Goal: Task Accomplishment & Management: Manage account settings

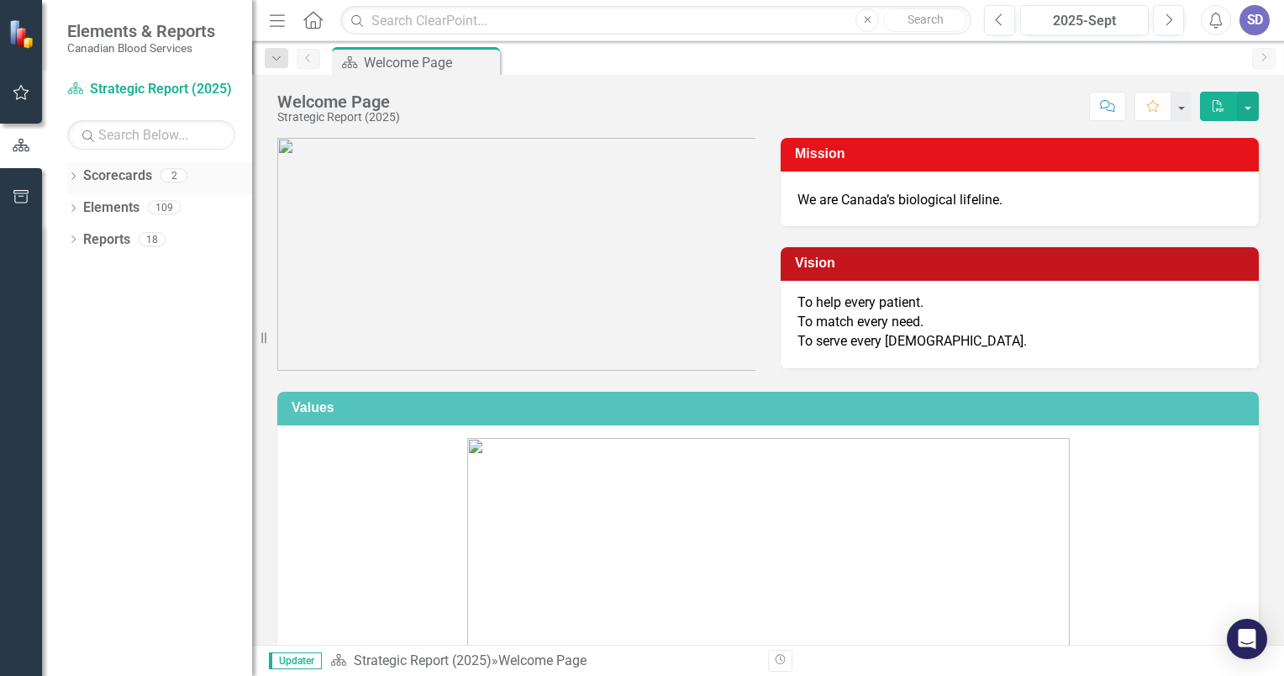
click at [71, 175] on icon "Dropdown" at bounding box center [73, 177] width 12 height 9
click at [124, 207] on link "Strategic Report (2025)" at bounding box center [172, 207] width 160 height 19
click at [73, 271] on icon "Dropdown" at bounding box center [73, 272] width 12 height 9
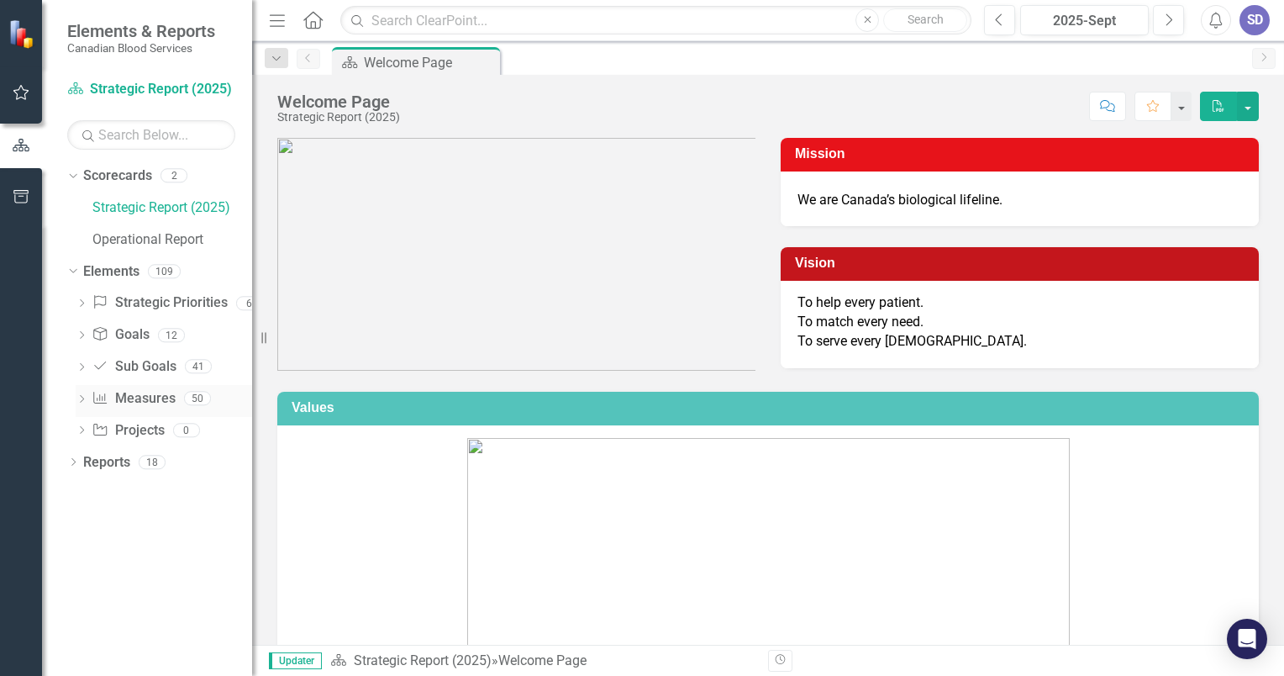
click at [84, 400] on icon "Dropdown" at bounding box center [82, 400] width 12 height 9
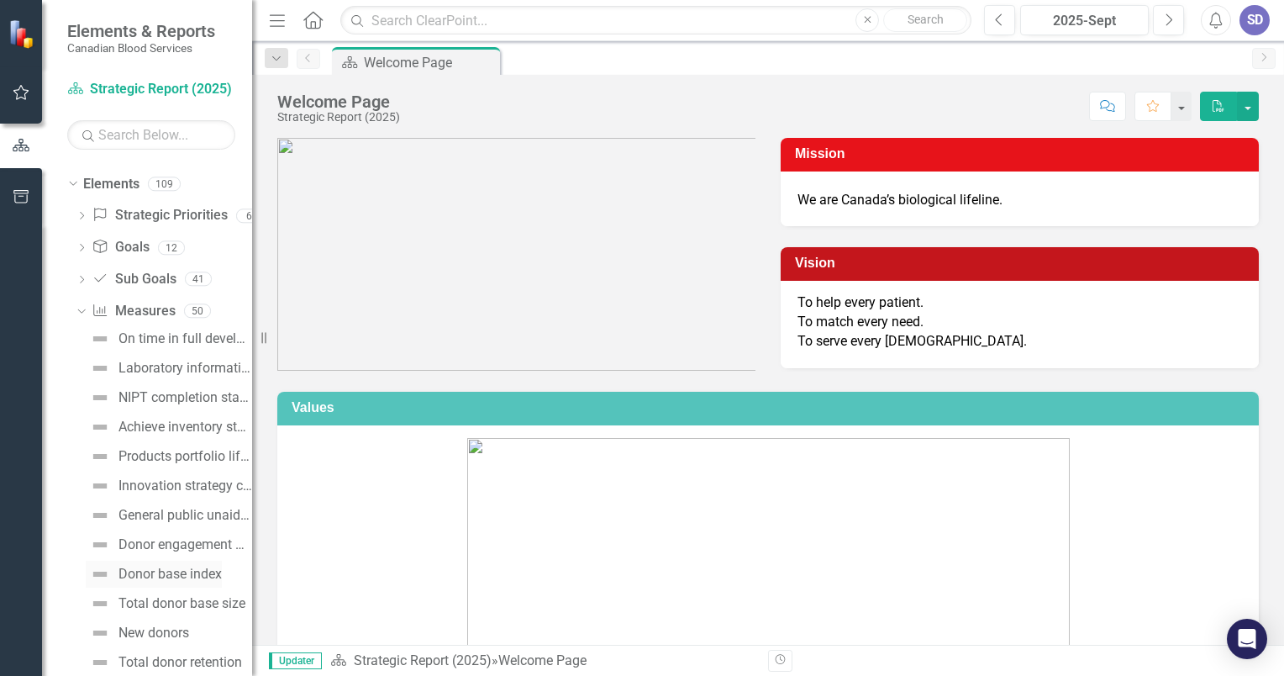
scroll to position [84, 0]
click at [163, 315] on link "Measure Measures" at bounding box center [133, 314] width 83 height 19
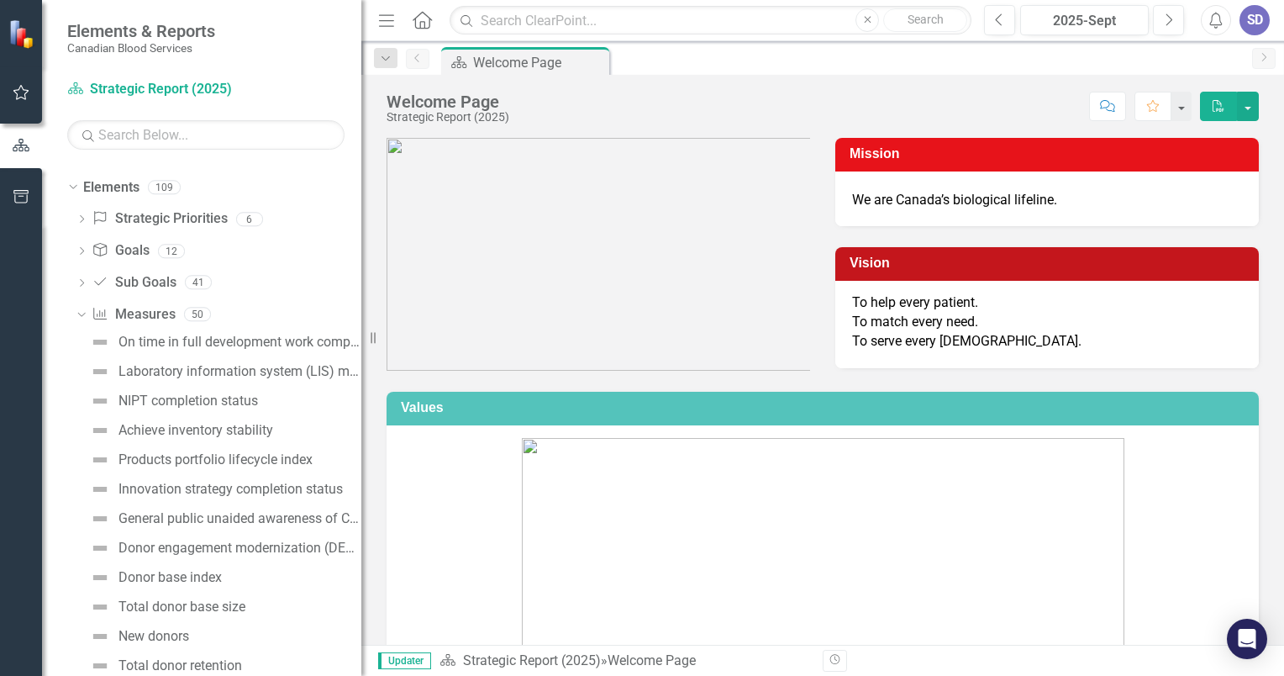
drag, startPoint x: 254, startPoint y: 323, endPoint x: 361, endPoint y: 318, distance: 107.6
click at [361, 318] on div "Resize" at bounding box center [367, 338] width 13 height 676
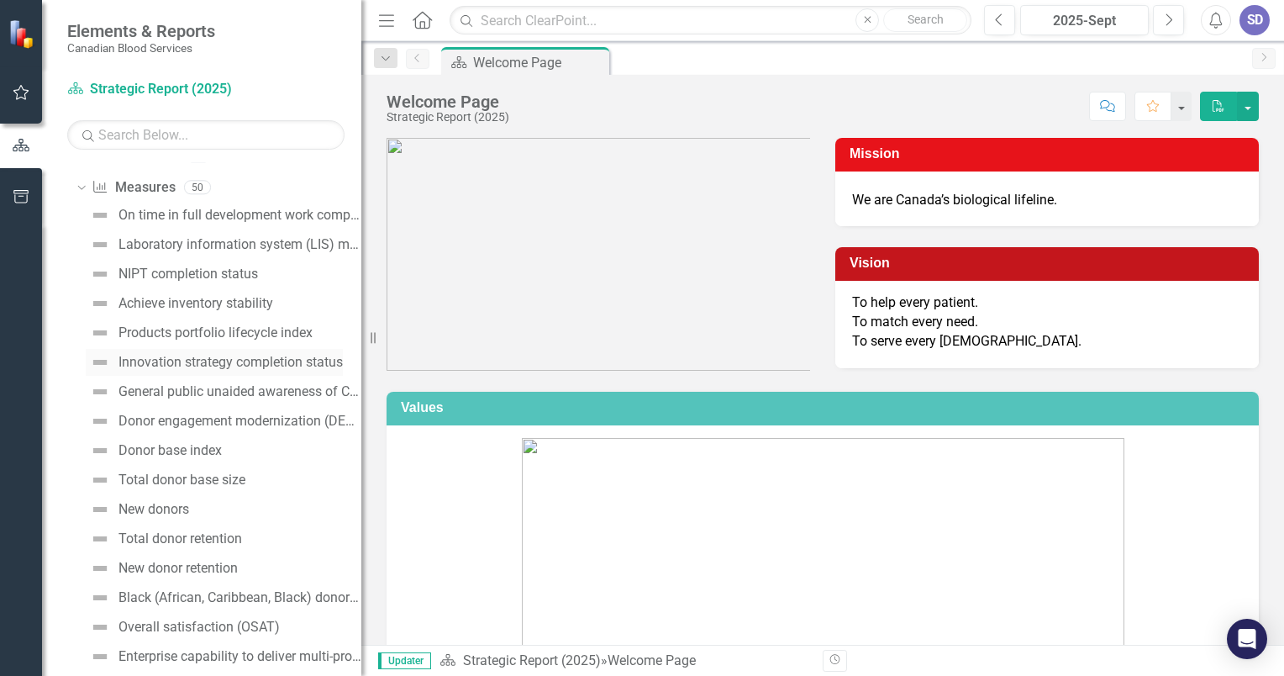
scroll to position [252, 0]
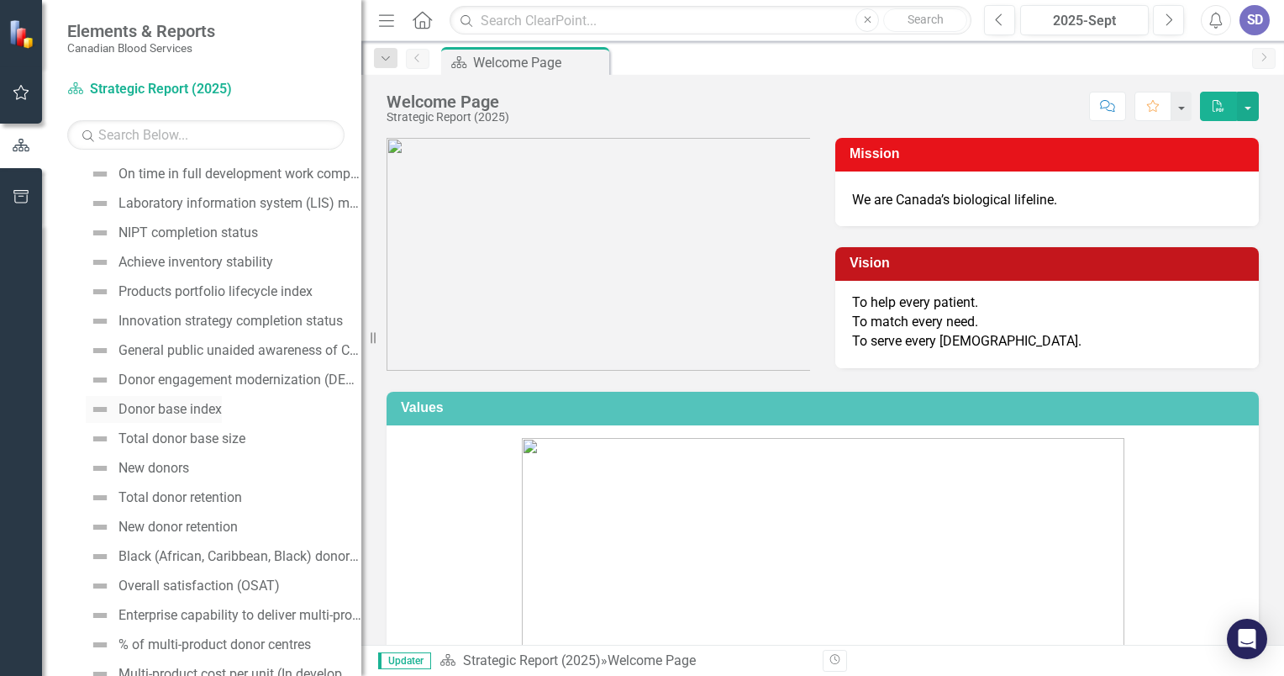
click at [211, 411] on div "Donor base index" at bounding box center [169, 409] width 103 height 15
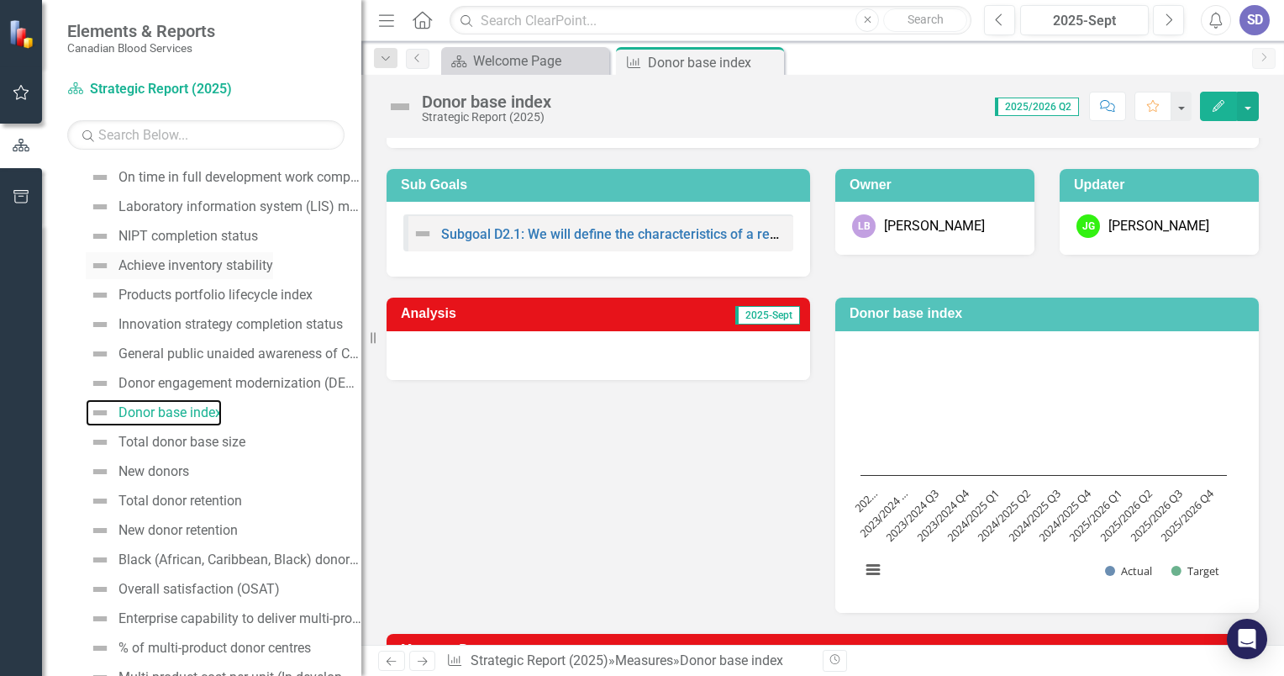
scroll to position [252, 0]
click at [208, 442] on div "Total donor base size" at bounding box center [181, 438] width 127 height 15
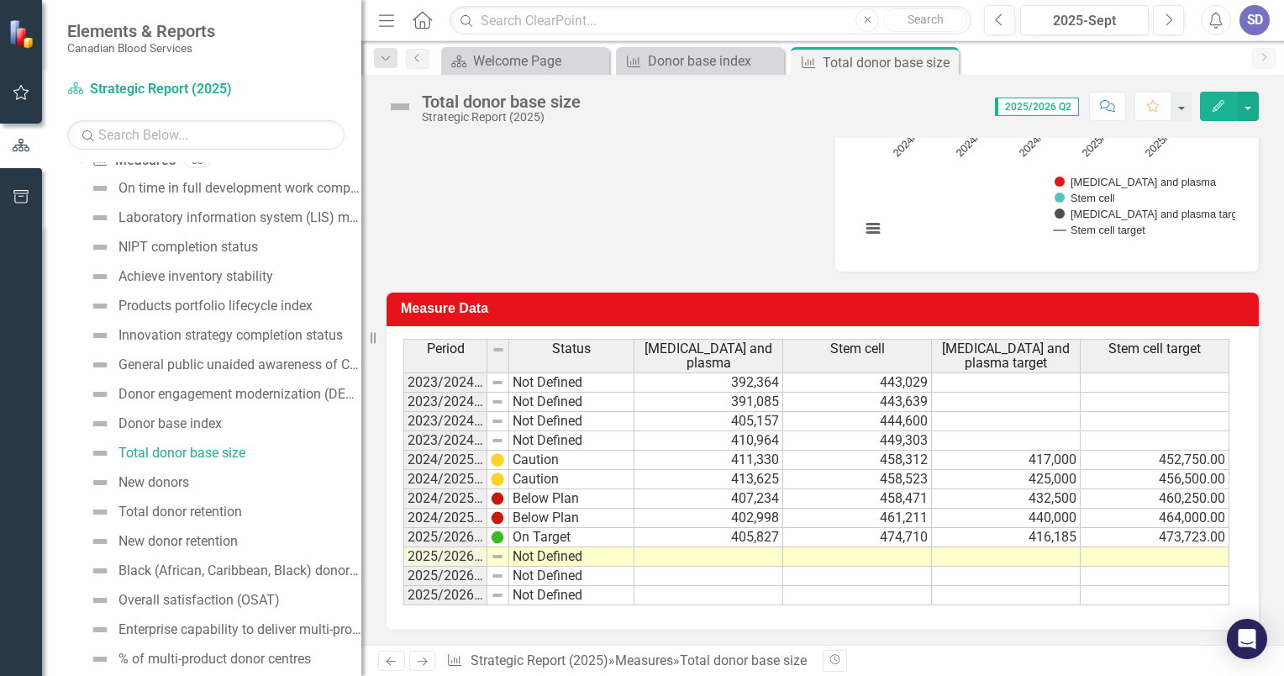
scroll to position [280, 0]
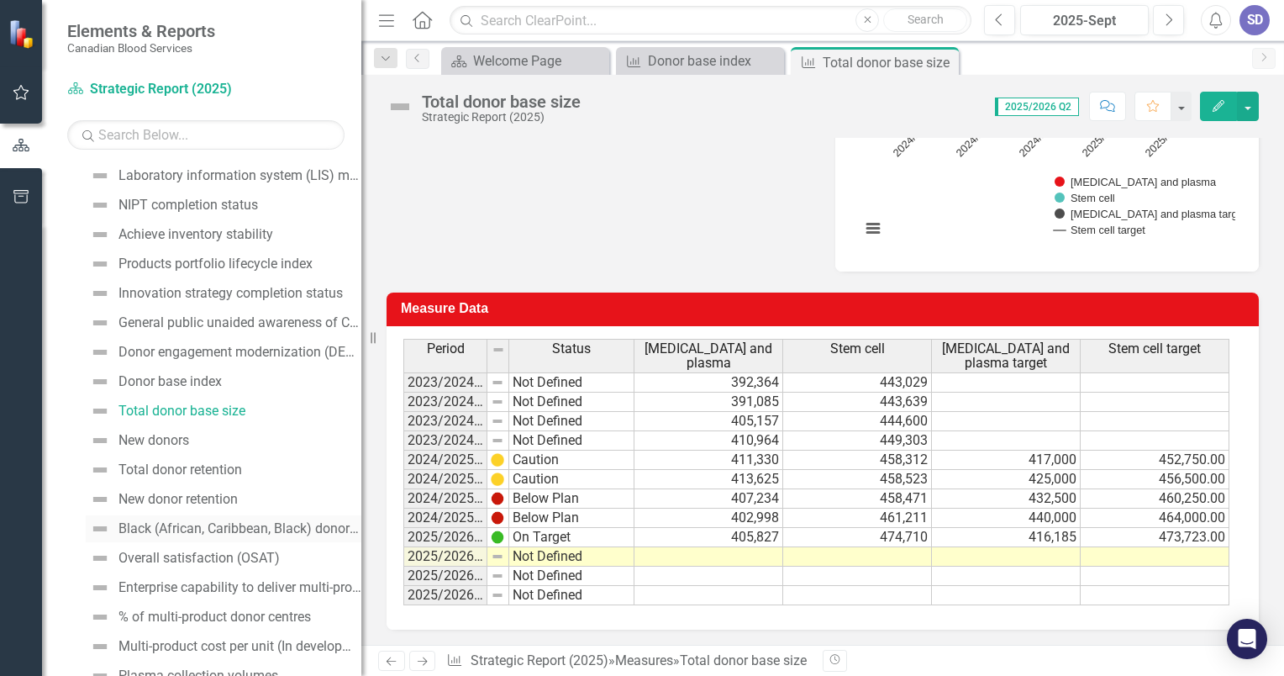
click at [266, 524] on div "Black (African, Caribbean, Black) donor base size (WB, Stem)" at bounding box center [239, 528] width 243 height 15
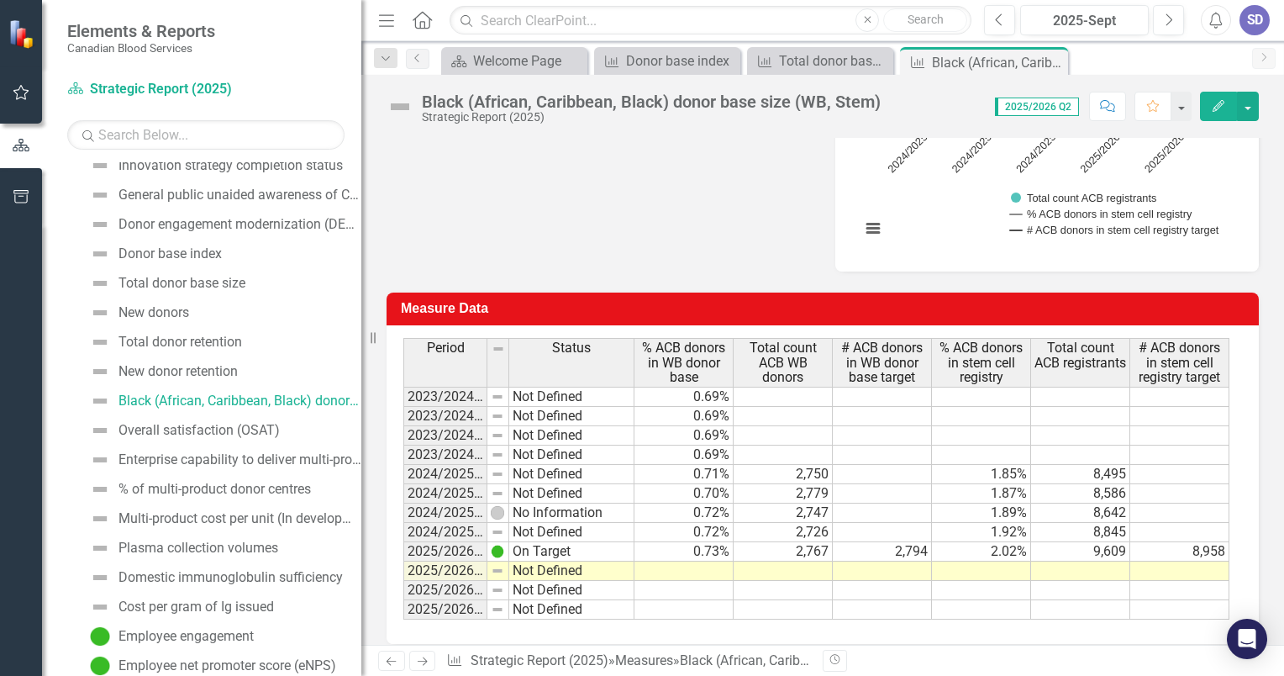
scroll to position [482, 0]
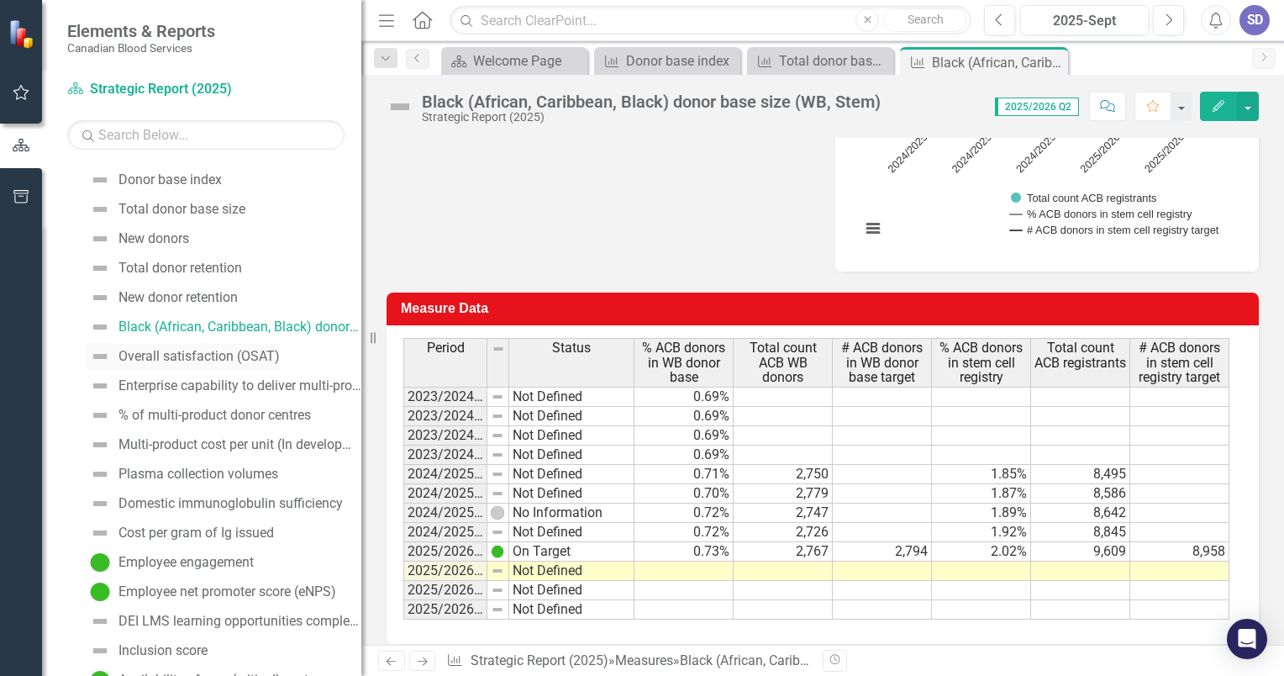
click at [264, 360] on div "Overall satisfaction (OSAT)" at bounding box center [198, 356] width 161 height 15
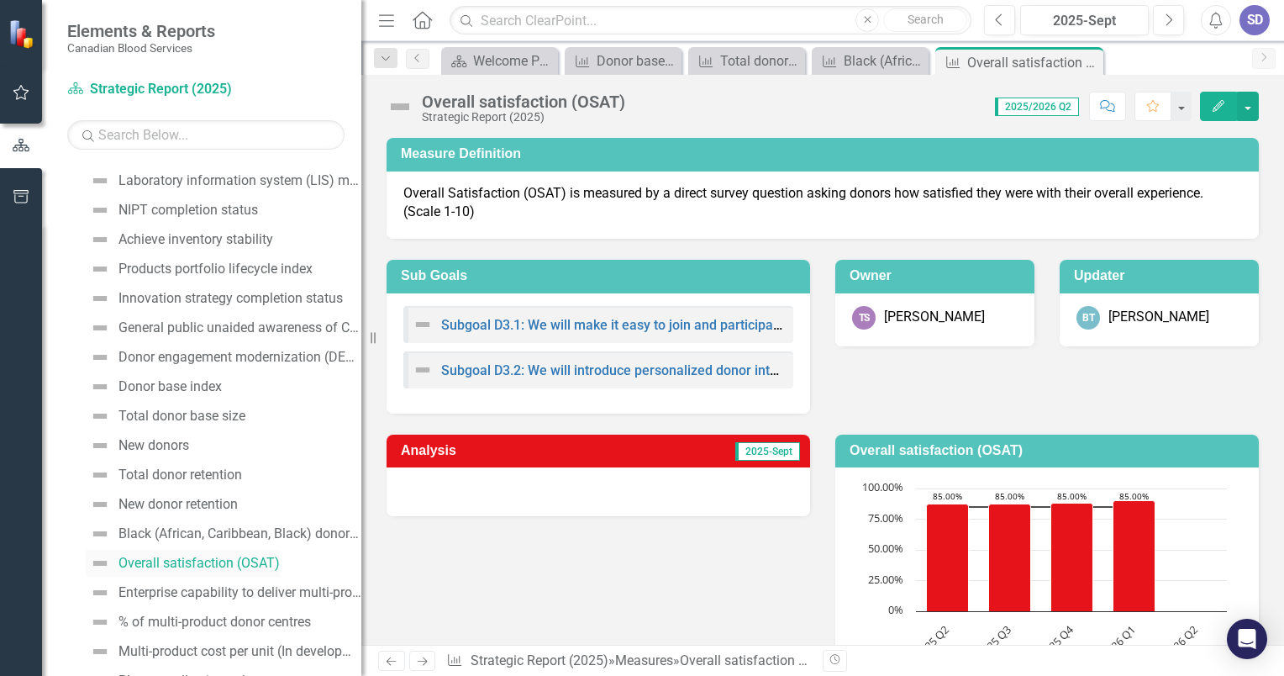
scroll to position [259, 0]
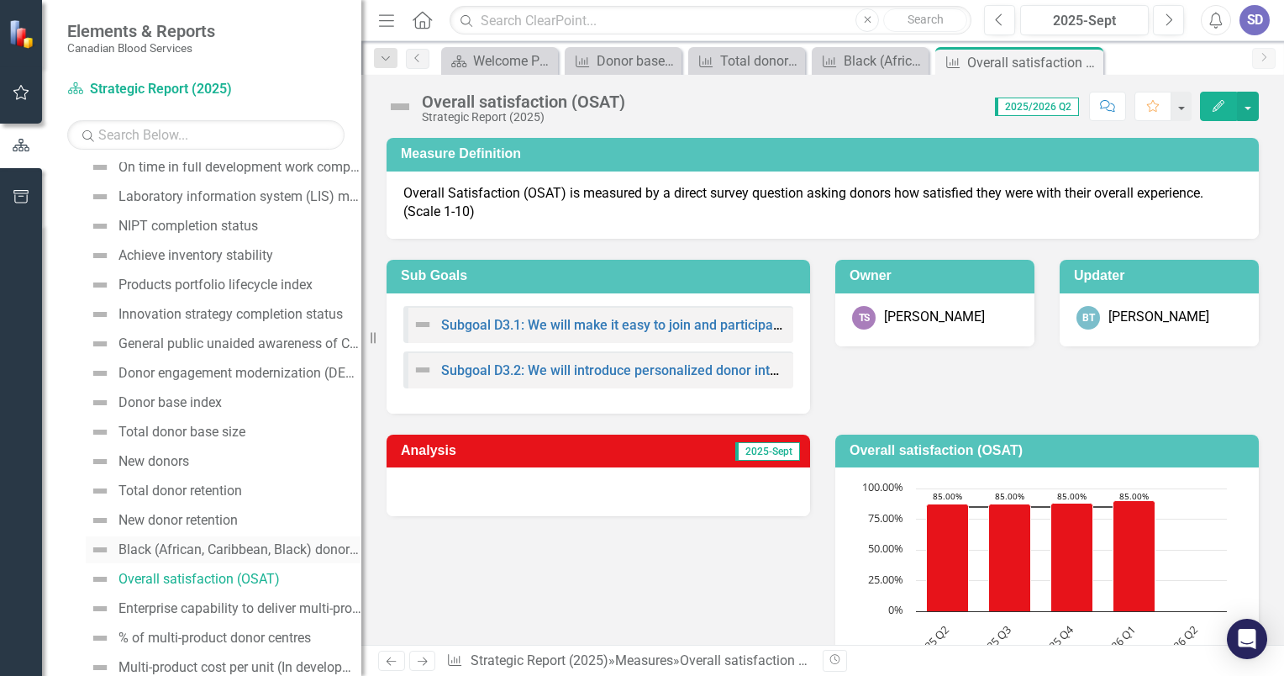
click at [244, 550] on div "Black (African, Caribbean, Black) donor base size (WB, Stem)" at bounding box center [239, 549] width 243 height 15
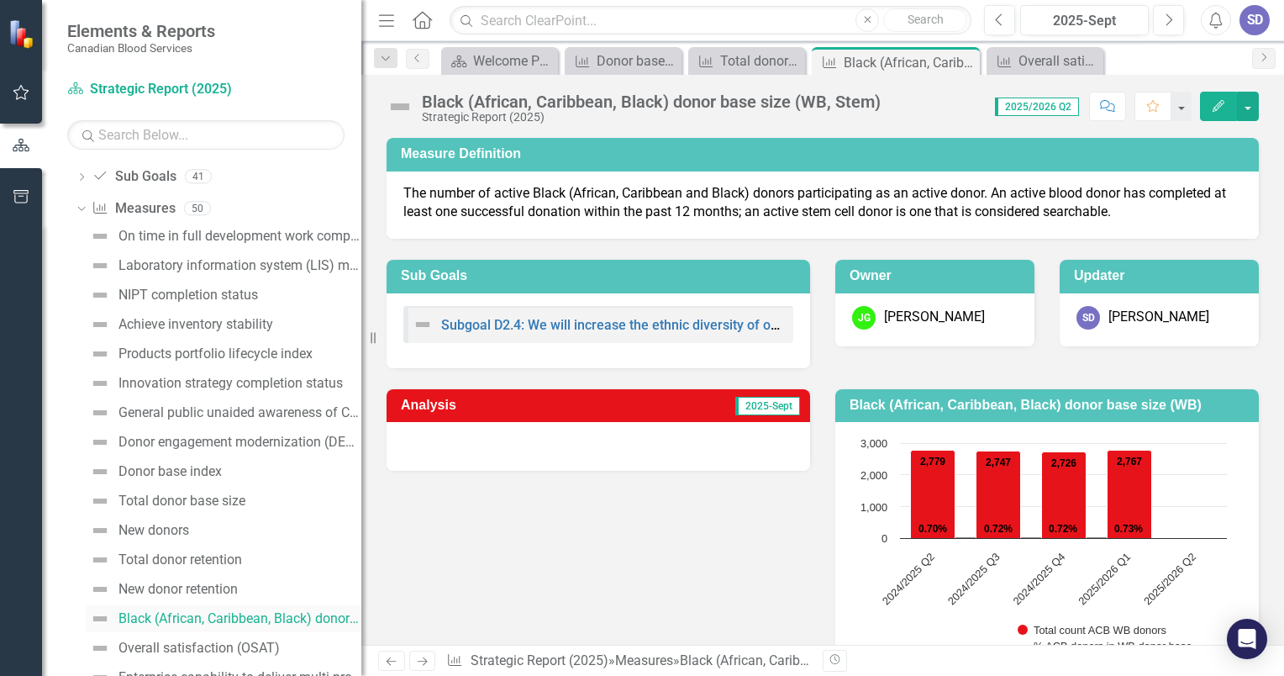
scroll to position [229, 0]
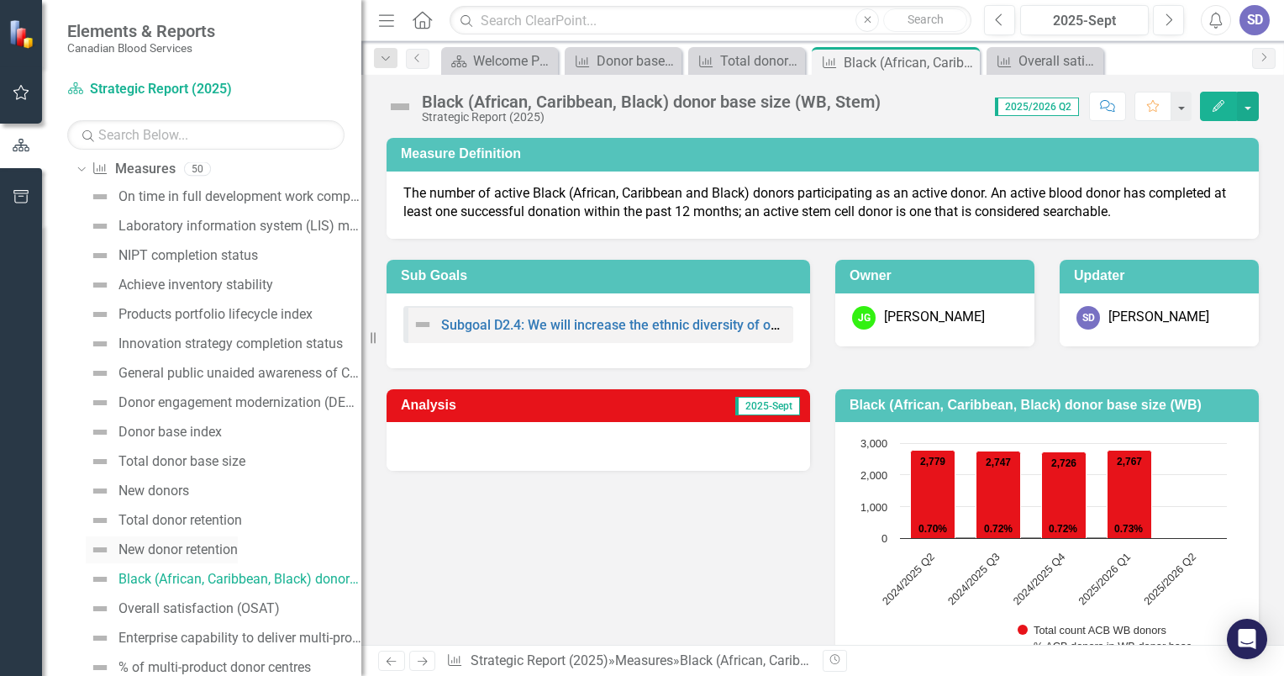
click at [182, 545] on div "New donor retention" at bounding box center [177, 549] width 119 height 15
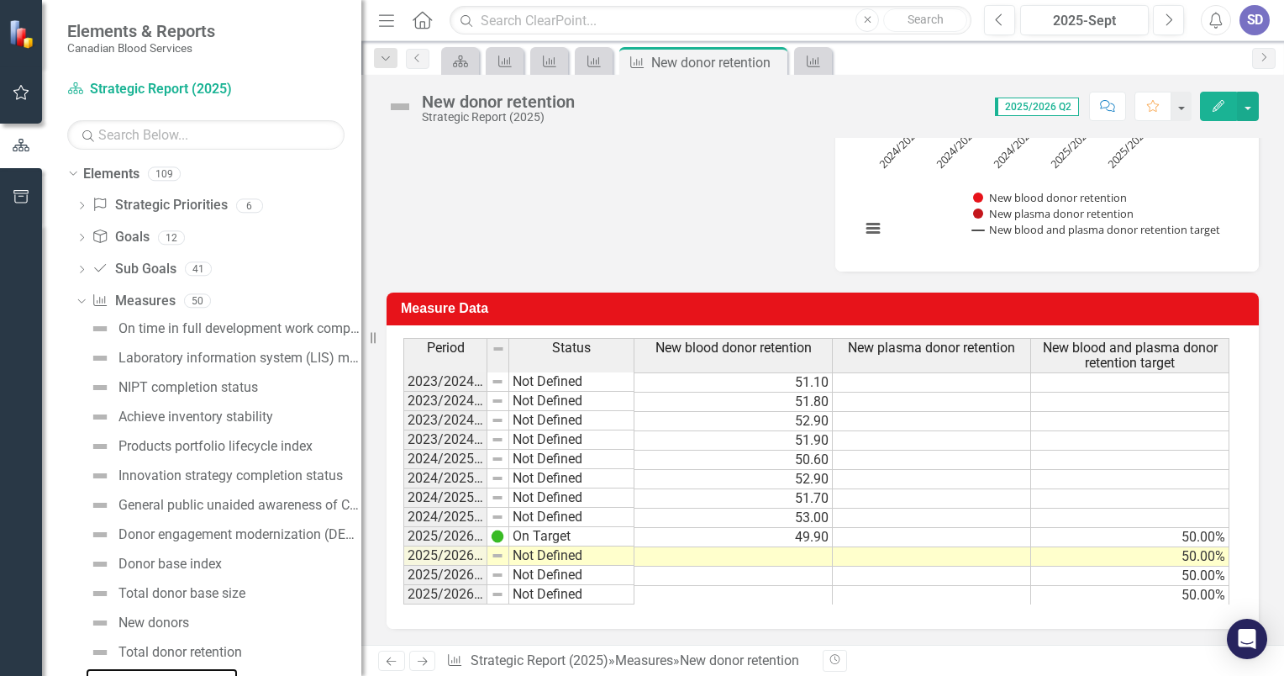
scroll to position [182, 0]
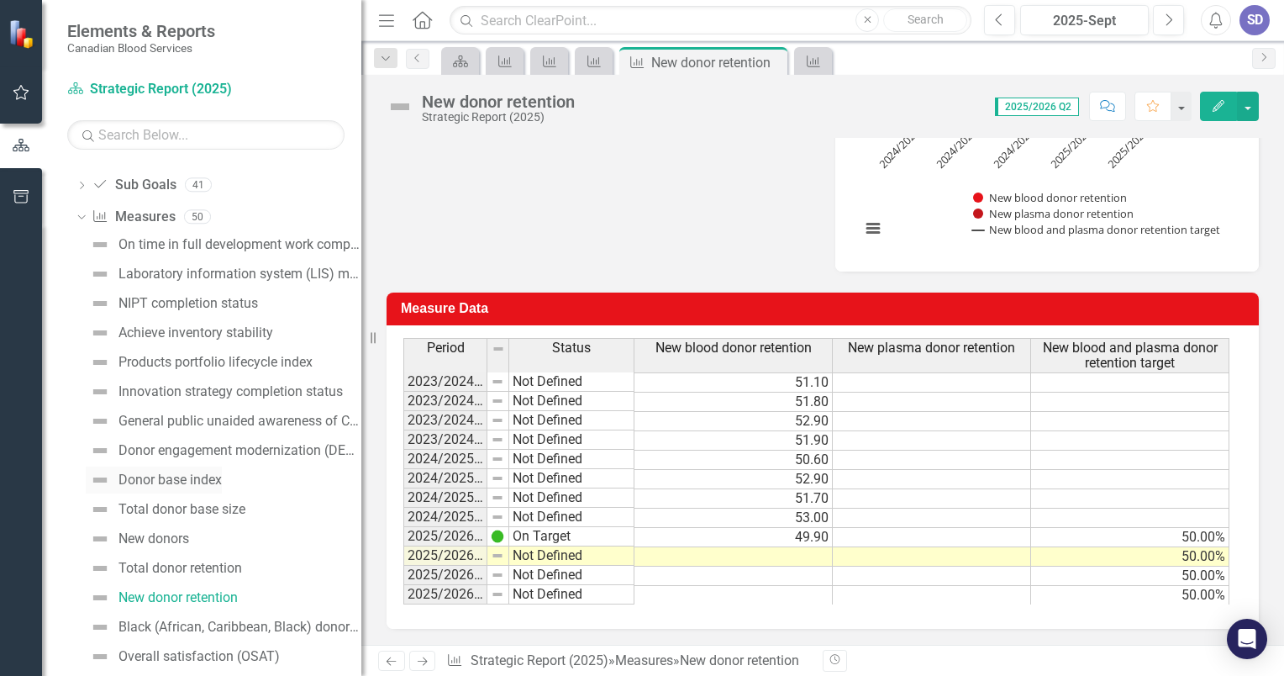
click at [219, 484] on div "Donor base index" at bounding box center [169, 479] width 103 height 15
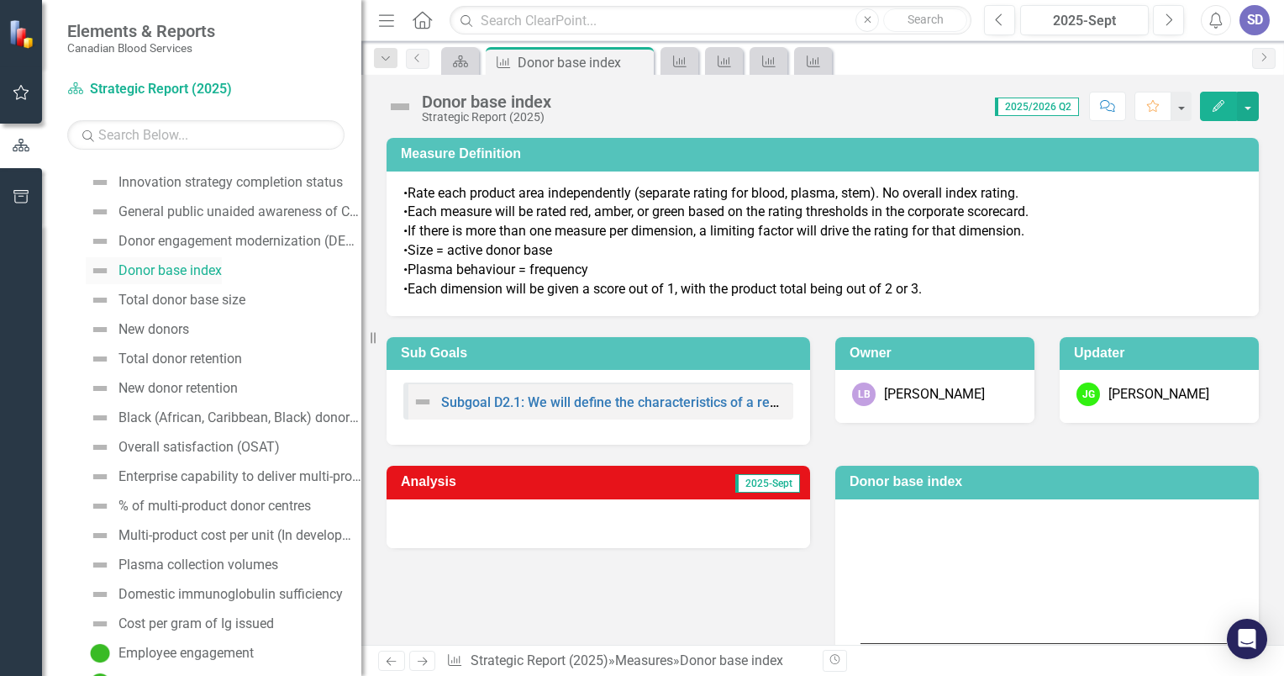
scroll to position [420, 0]
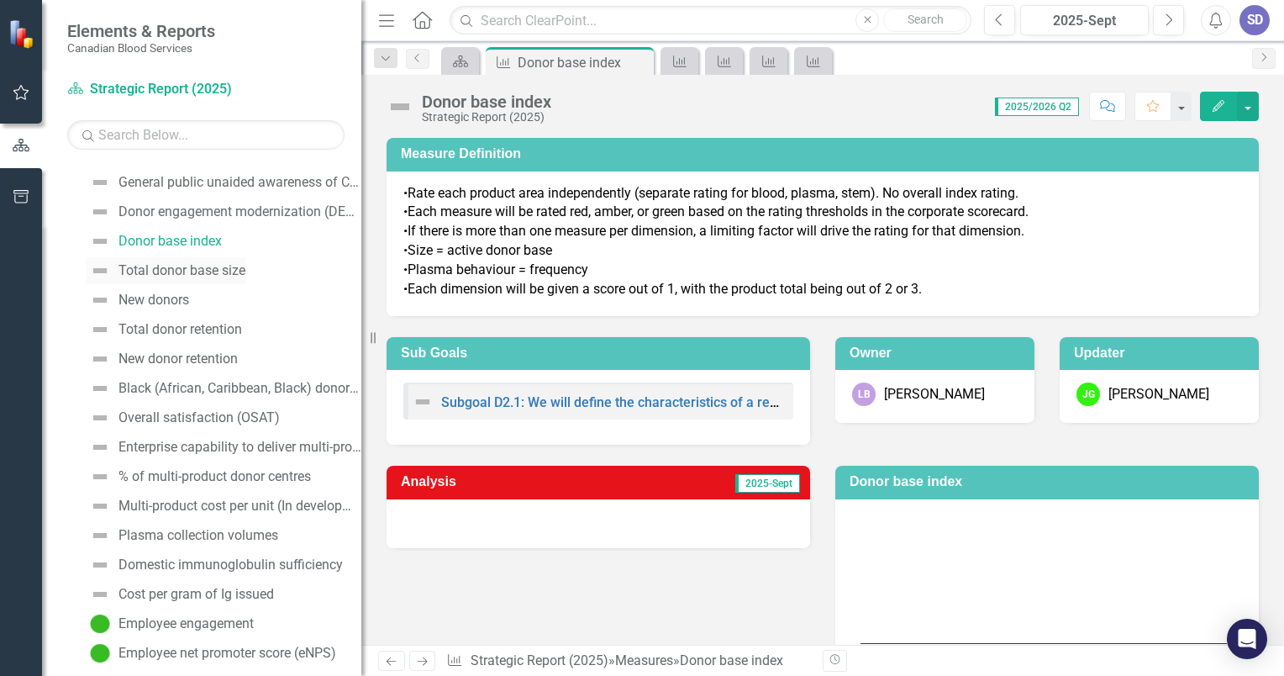
click at [218, 270] on div "Total donor base size" at bounding box center [181, 270] width 127 height 15
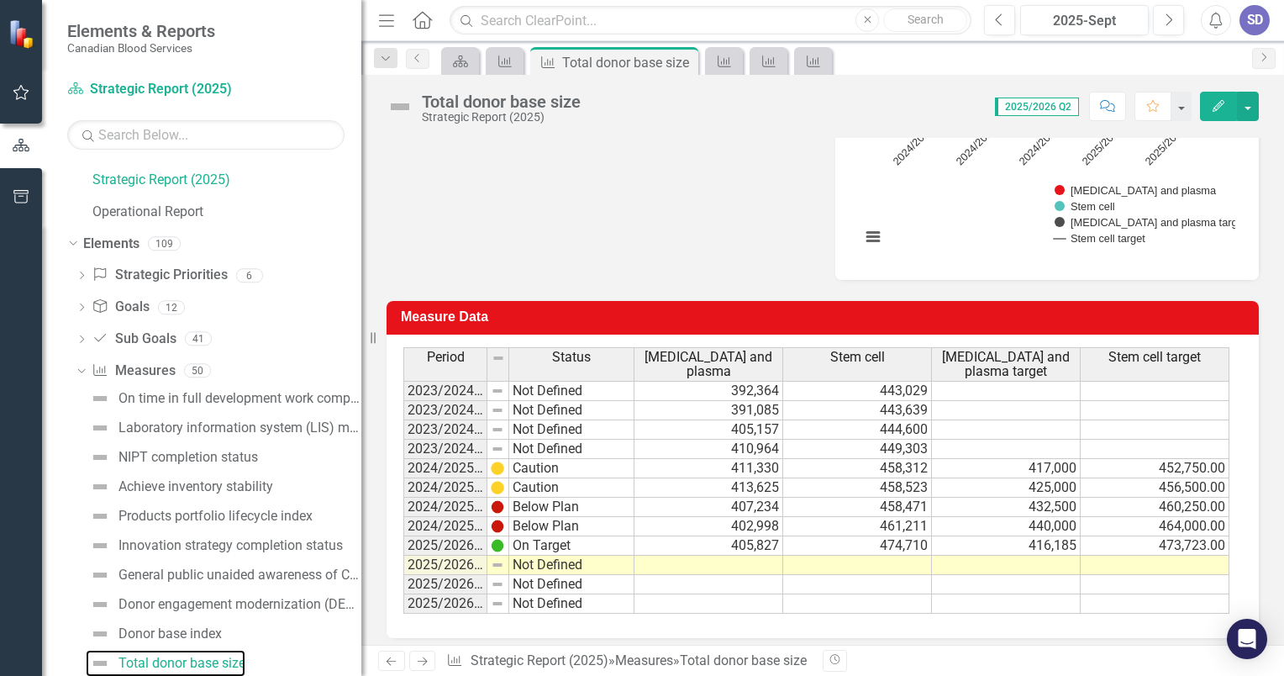
scroll to position [471, 0]
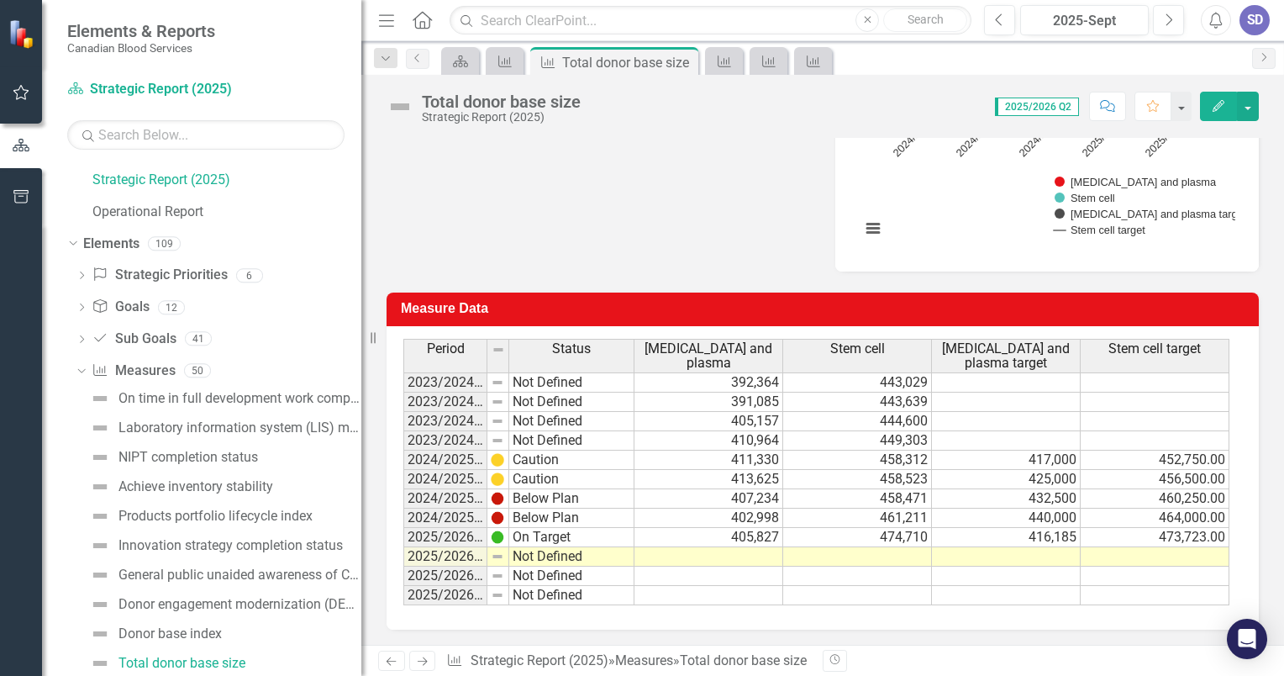
click at [748, 538] on td "405,827" at bounding box center [708, 537] width 149 height 19
click at [750, 551] on td at bounding box center [708, 556] width 149 height 19
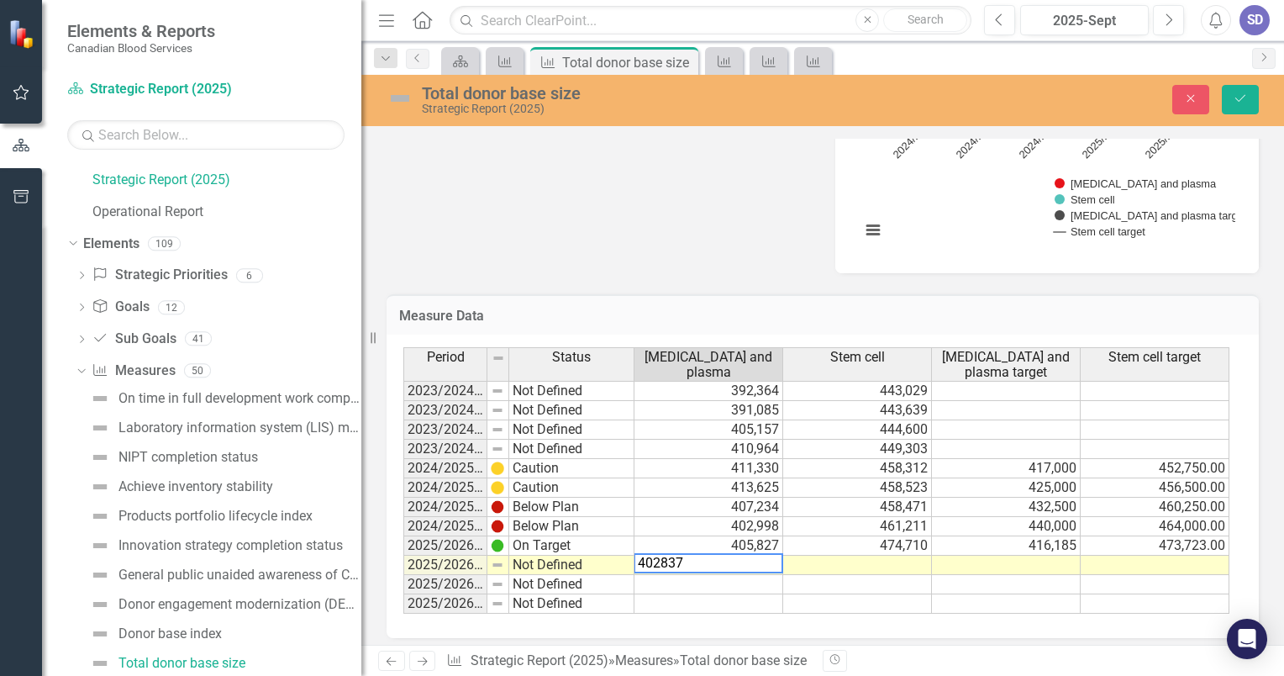
type textarea "402837"
click at [859, 561] on td at bounding box center [857, 564] width 149 height 19
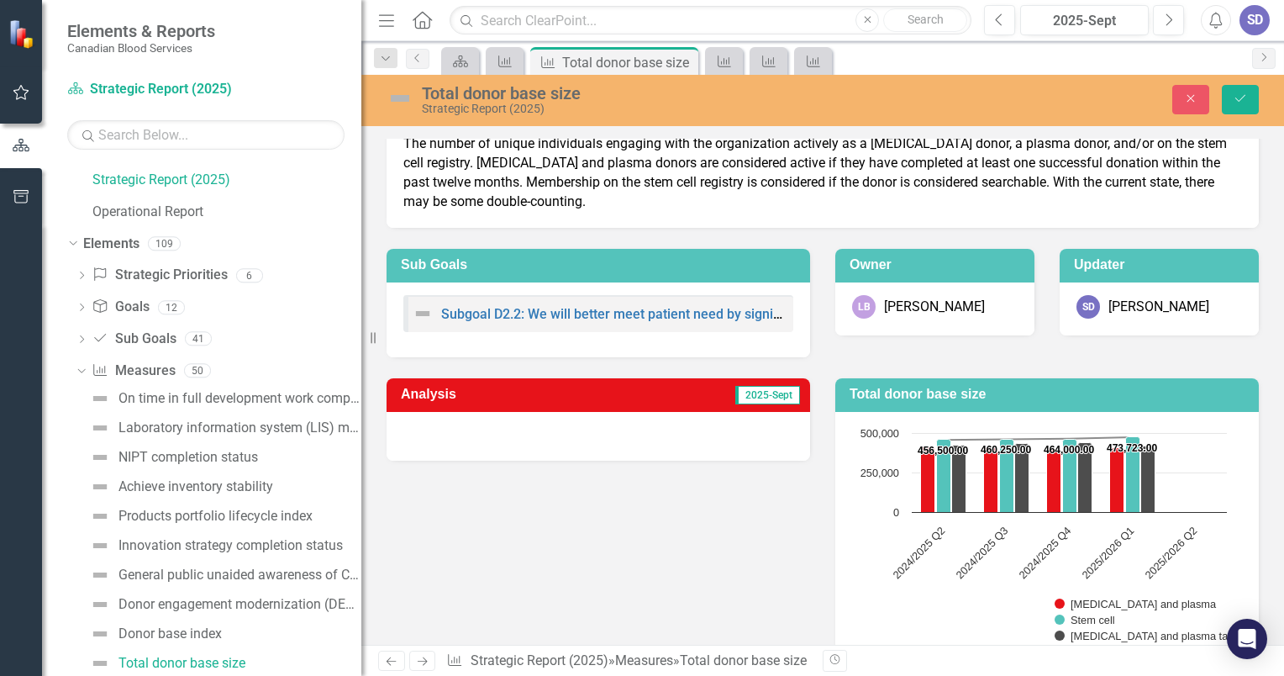
scroll to position [134, 0]
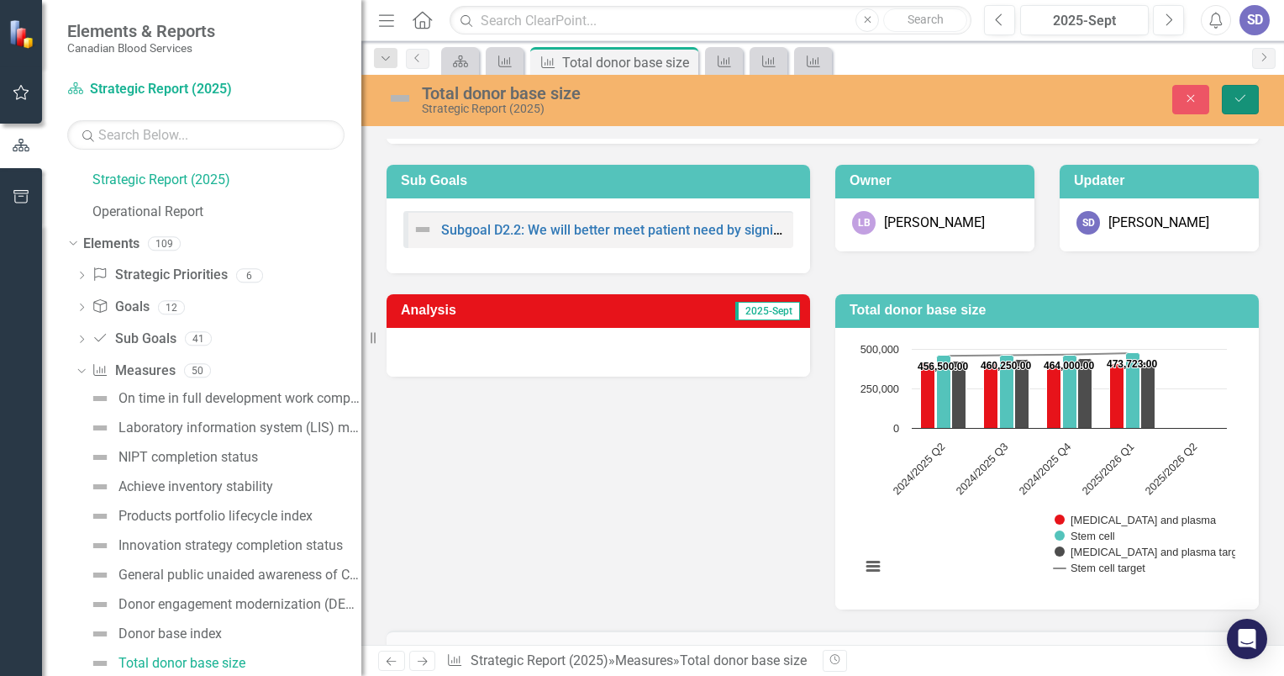
click at [1240, 99] on icon "submit" at bounding box center [1240, 98] width 10 height 7
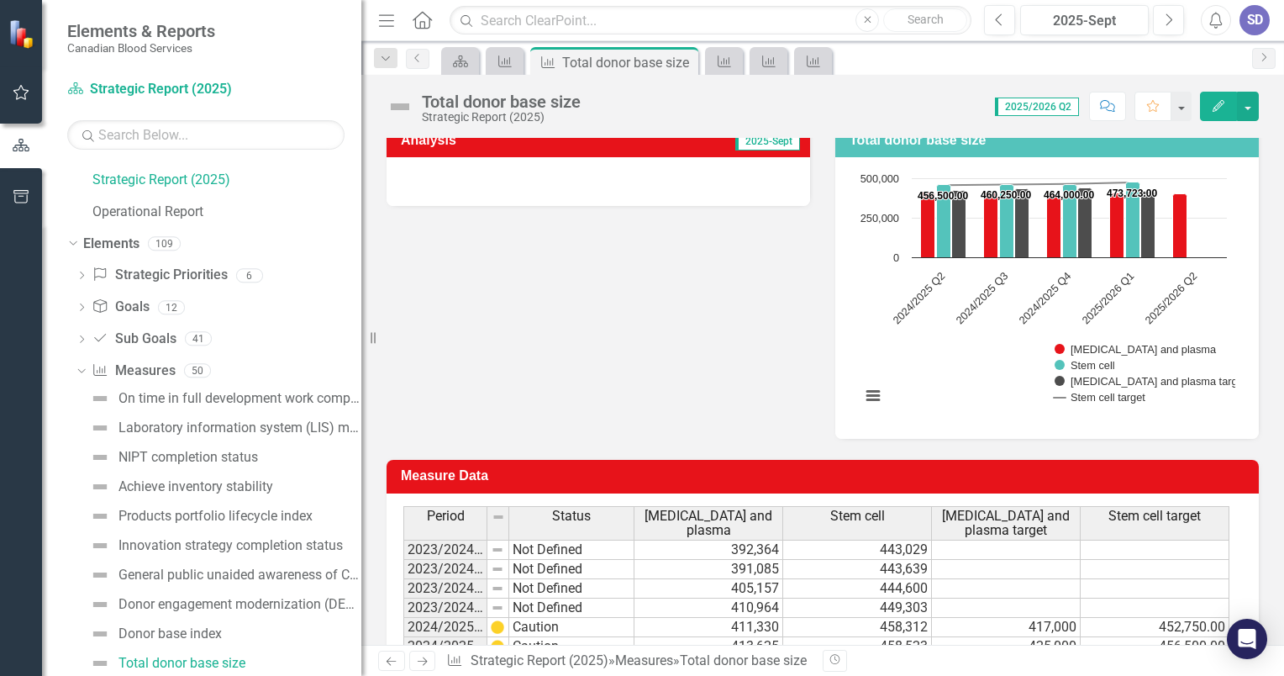
scroll to position [303, 0]
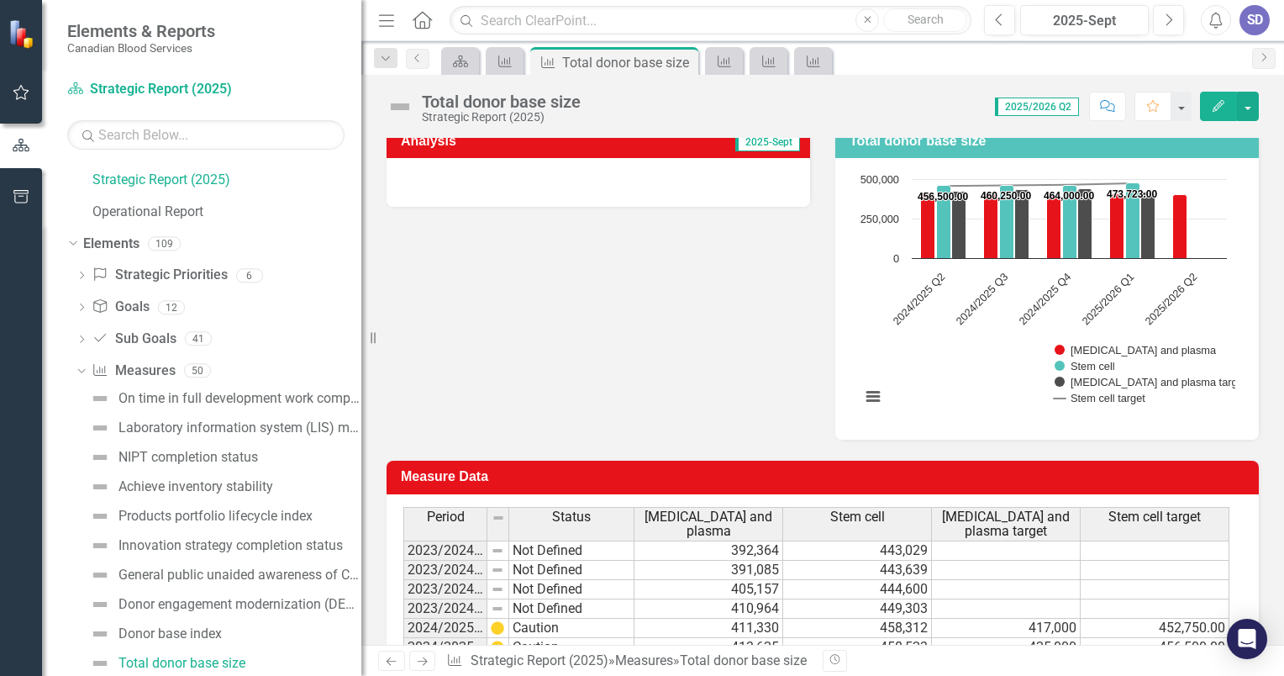
click at [568, 177] on div at bounding box center [599, 182] width 424 height 49
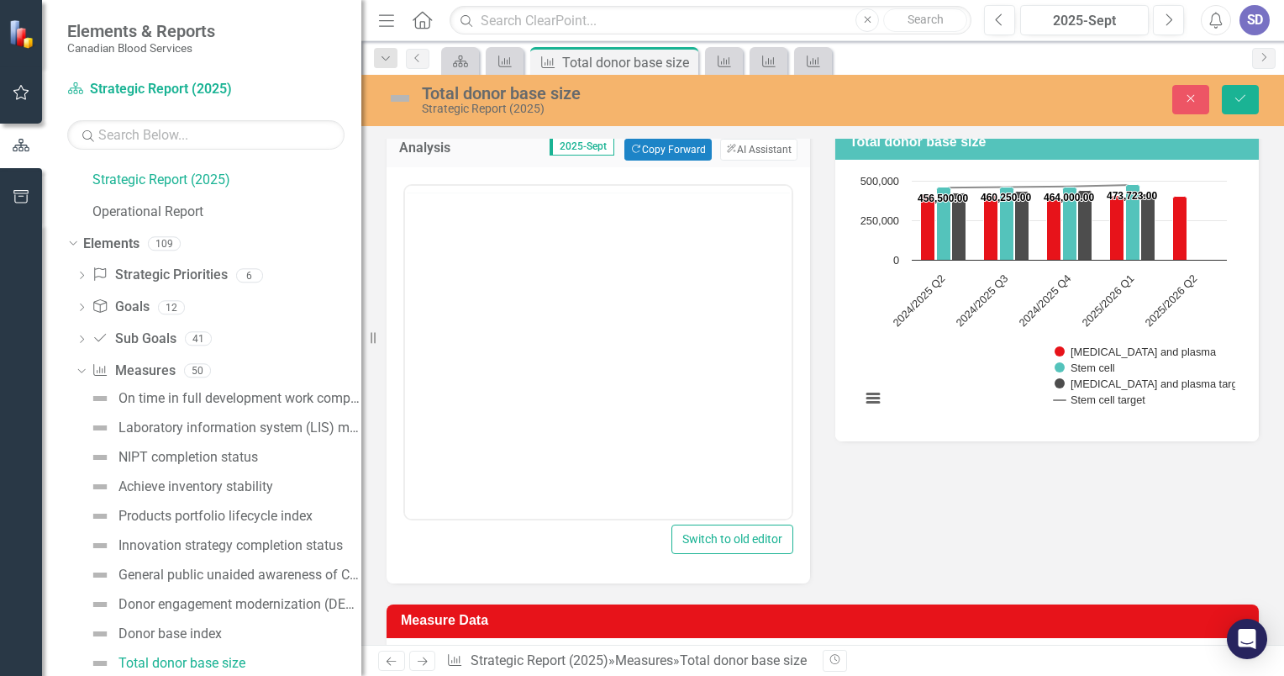
scroll to position [0, 0]
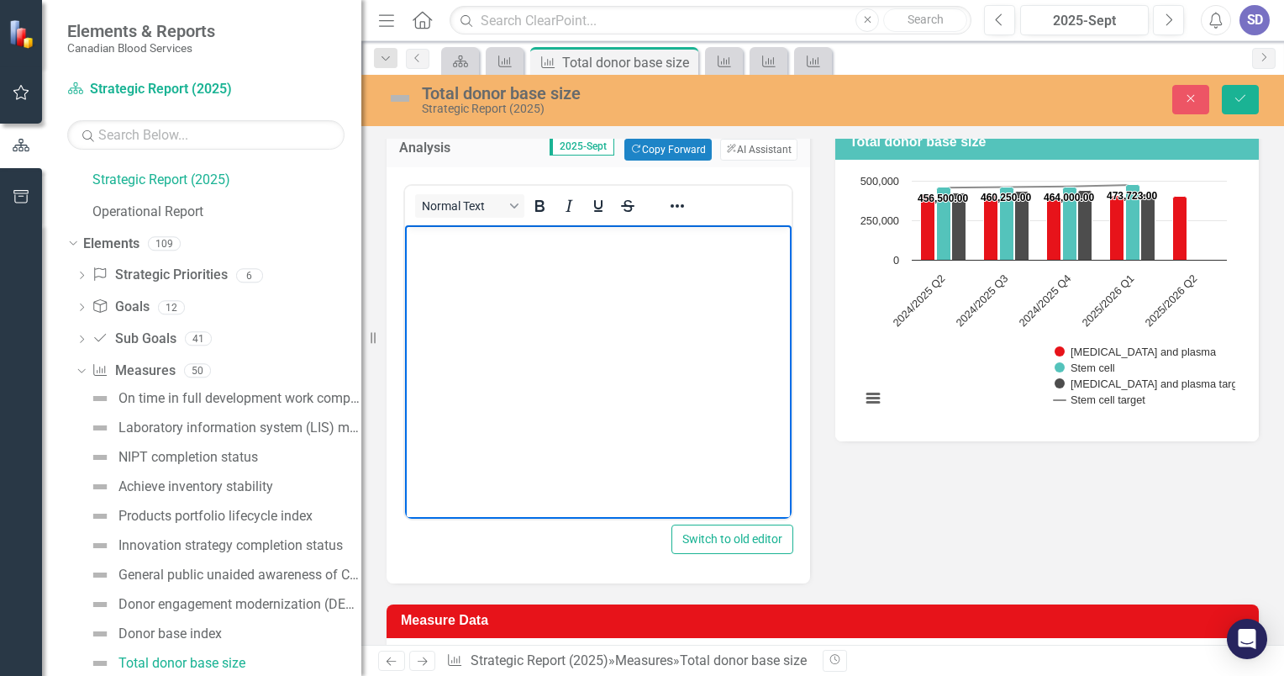
click at [496, 287] on body "Rich Text Area. Press ALT-0 for help." at bounding box center [598, 351] width 387 height 252
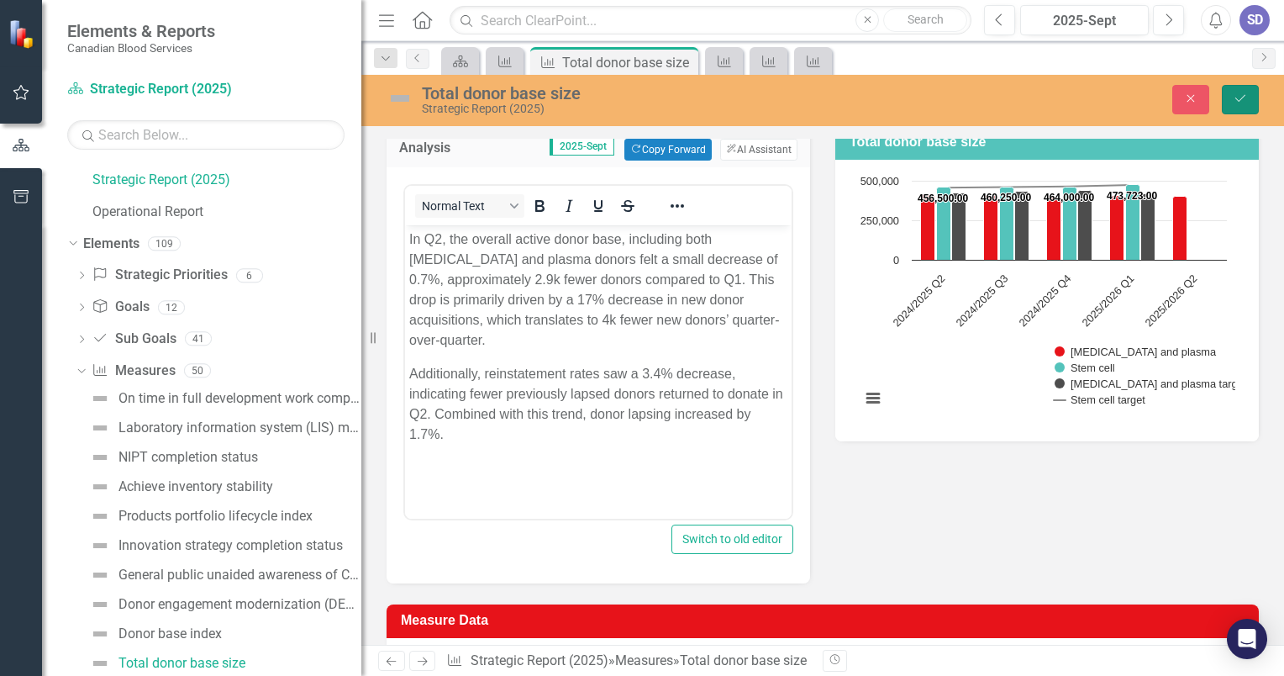
click at [1248, 99] on button "Save" at bounding box center [1240, 99] width 37 height 29
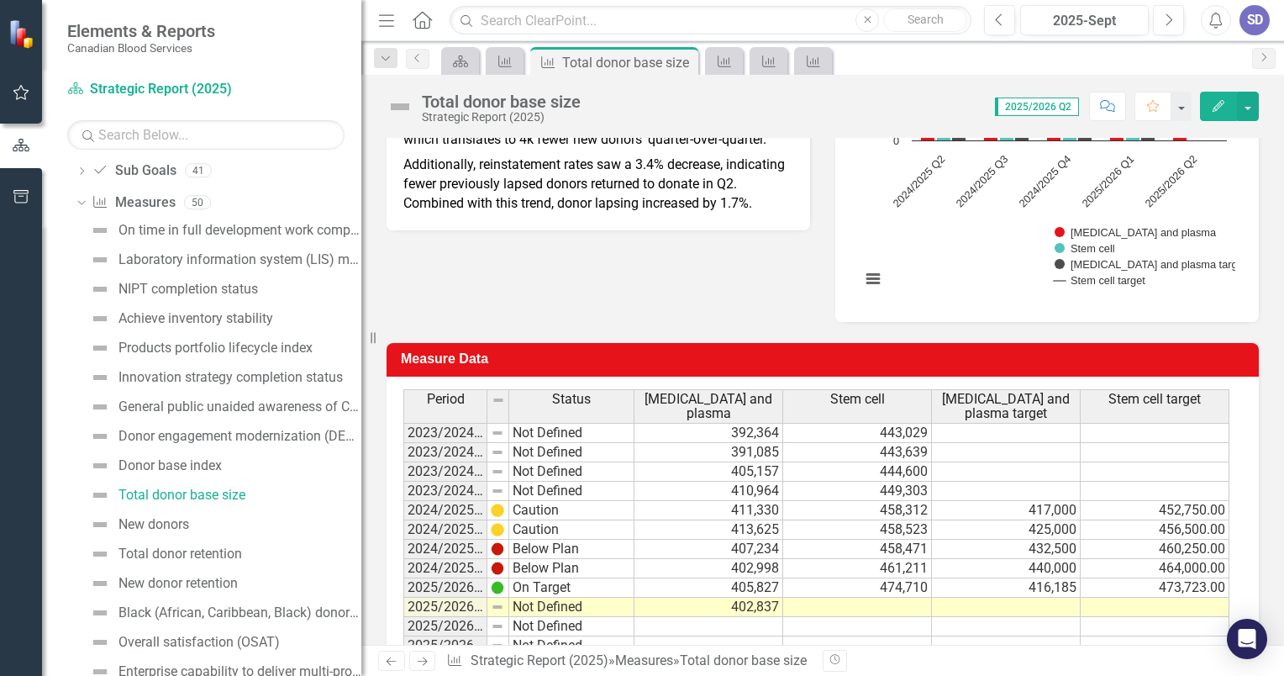
scroll to position [471, 0]
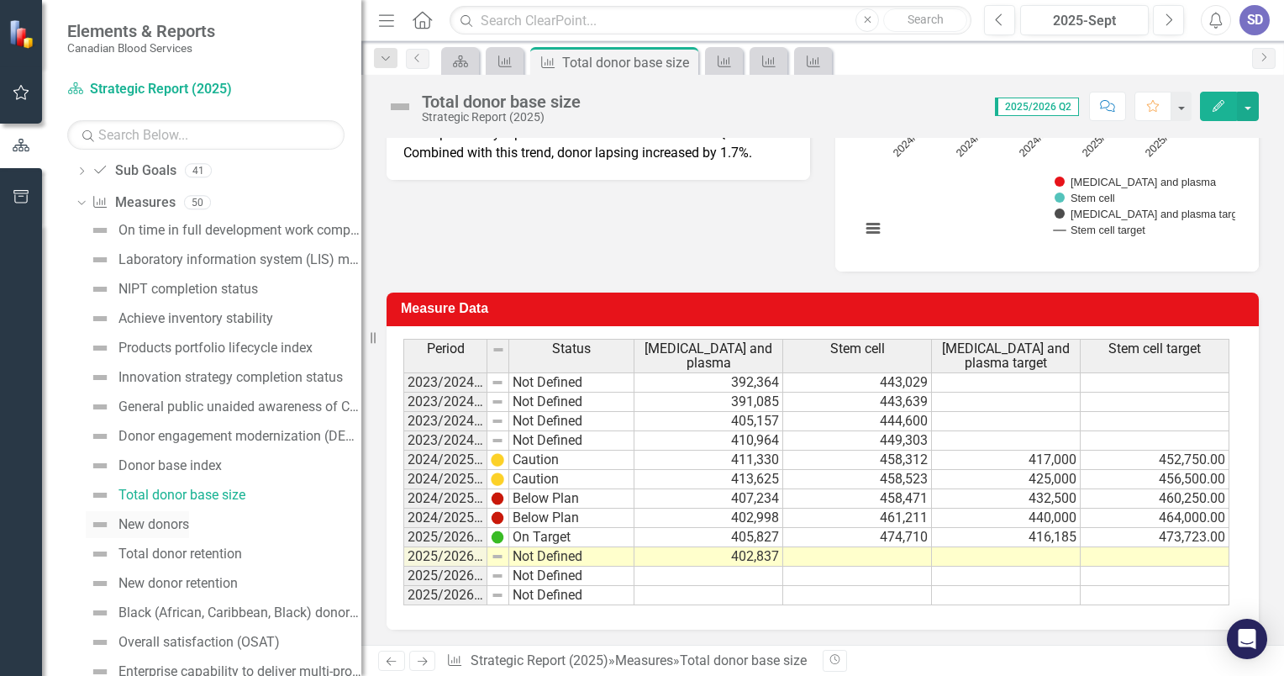
click at [175, 518] on div "New donors" at bounding box center [153, 524] width 71 height 15
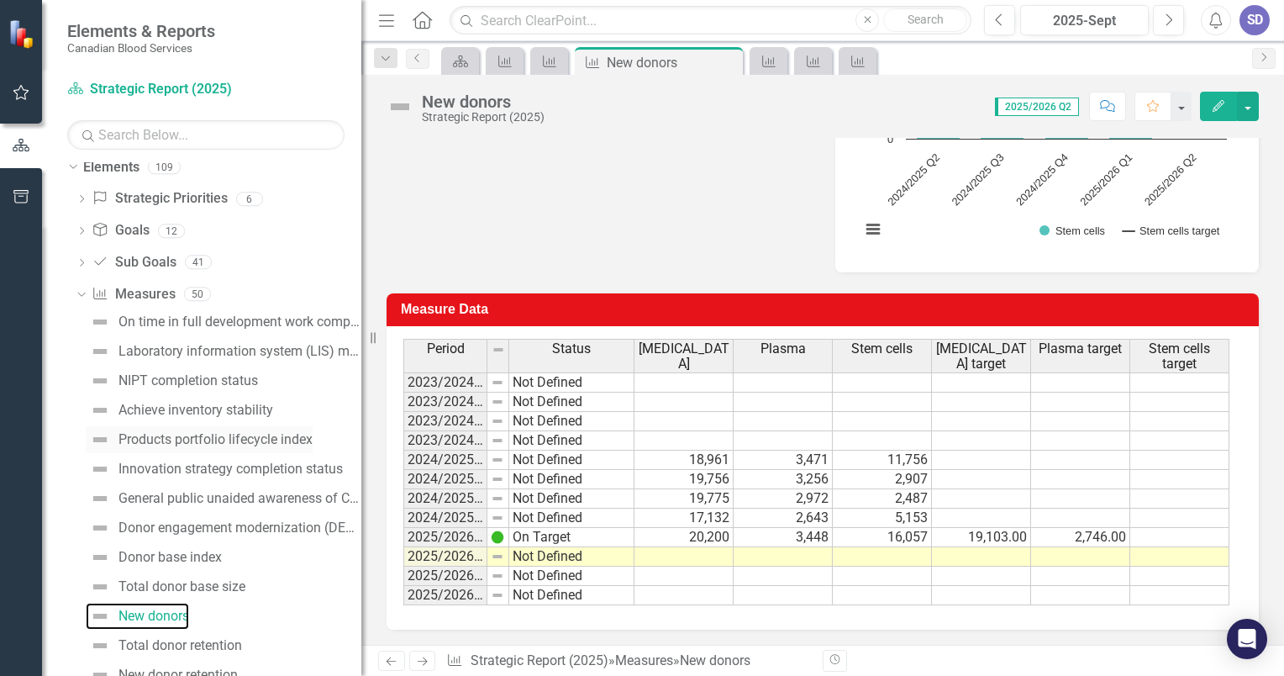
scroll to position [225, 0]
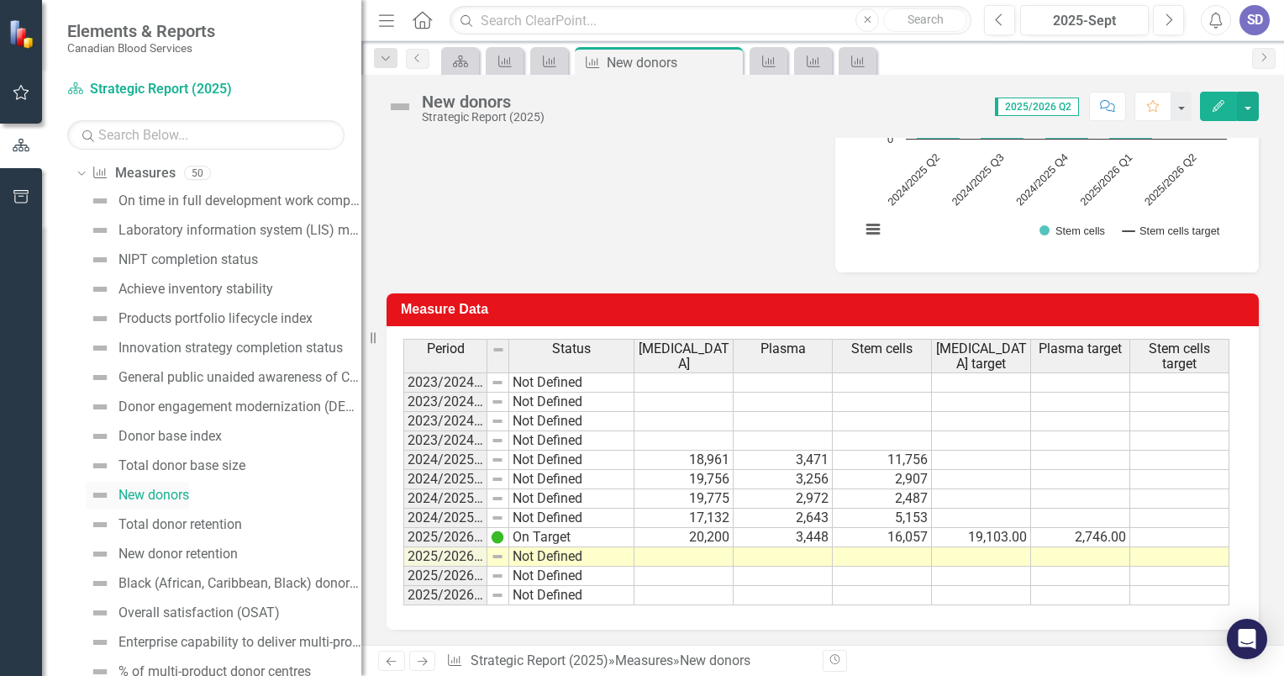
click at [188, 491] on div "New donors" at bounding box center [153, 494] width 71 height 15
click at [703, 557] on td at bounding box center [683, 556] width 99 height 19
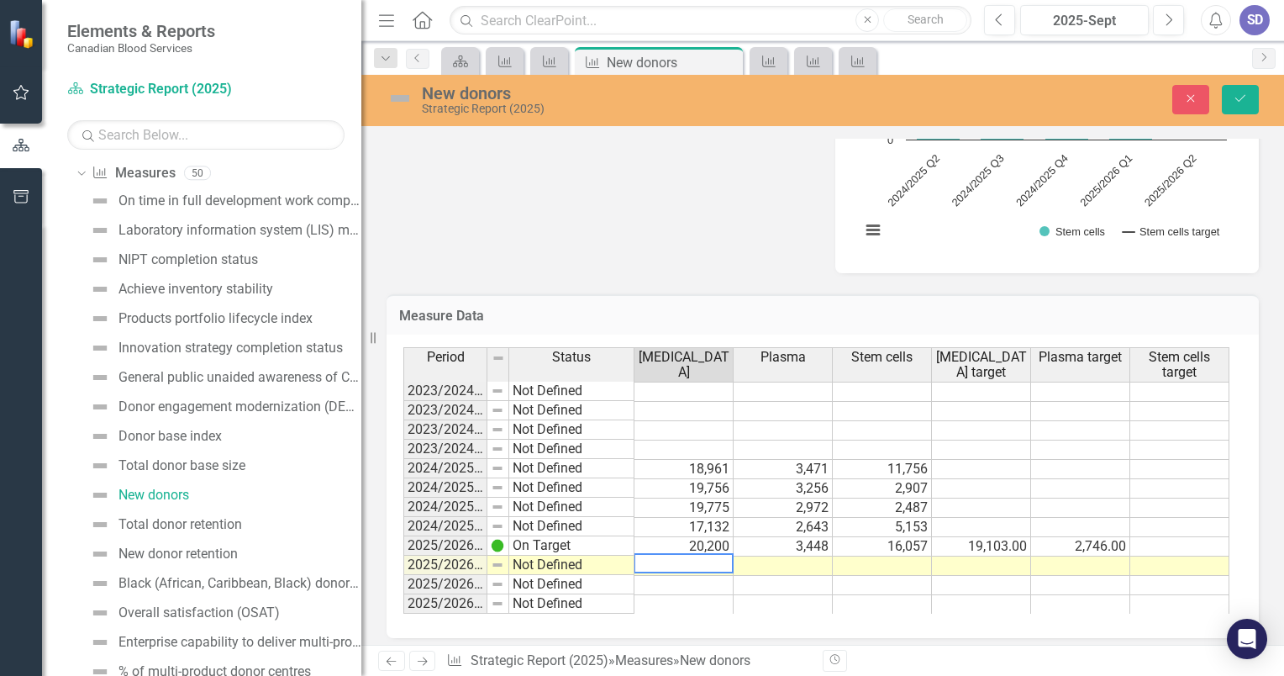
click at [804, 567] on td at bounding box center [783, 565] width 99 height 19
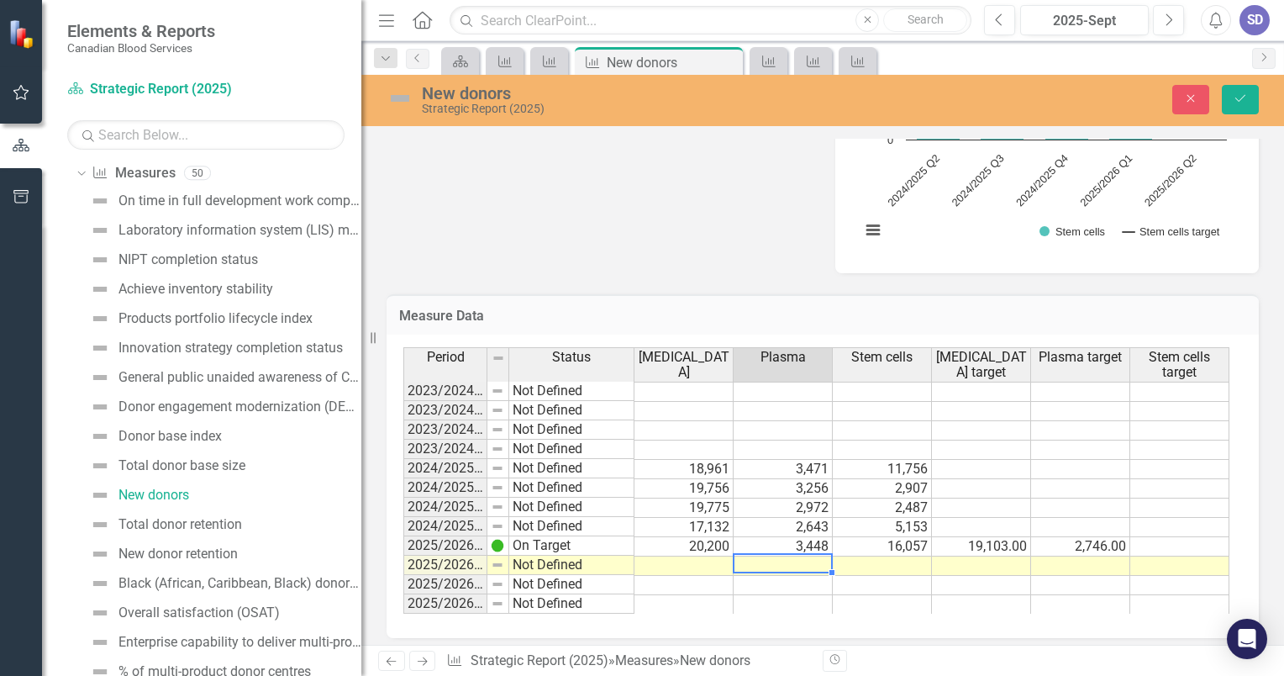
click at [804, 567] on td at bounding box center [783, 565] width 99 height 19
type textarea "2530"
click at [781, 584] on td at bounding box center [783, 585] width 99 height 19
click at [716, 561] on td at bounding box center [683, 565] width 99 height 19
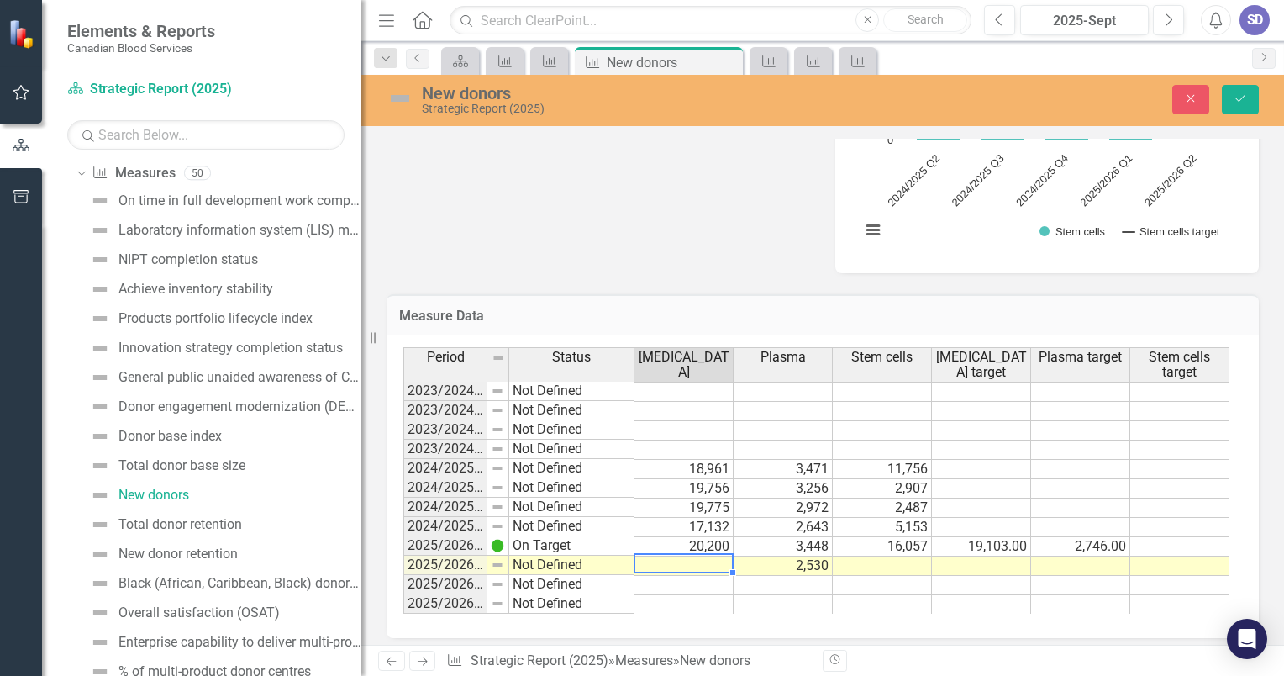
click at [716, 561] on td at bounding box center [683, 565] width 99 height 19
type textarea "17091"
click at [705, 587] on td at bounding box center [683, 585] width 99 height 19
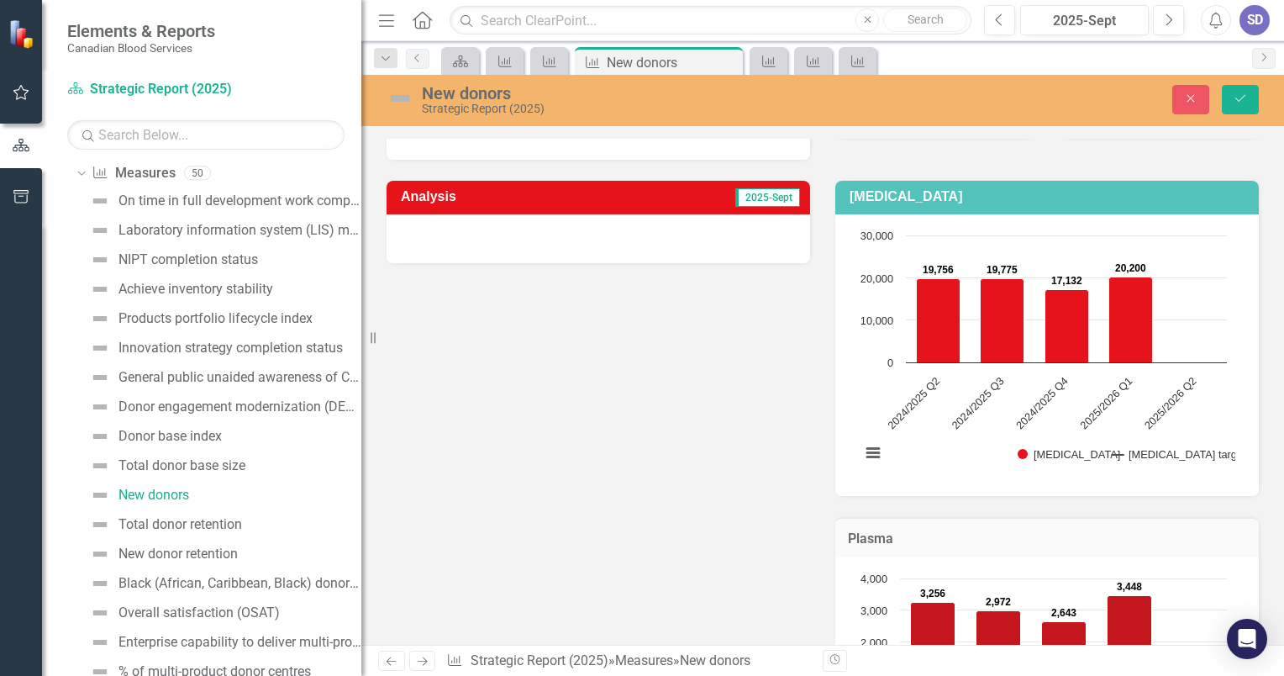
scroll to position [45, 0]
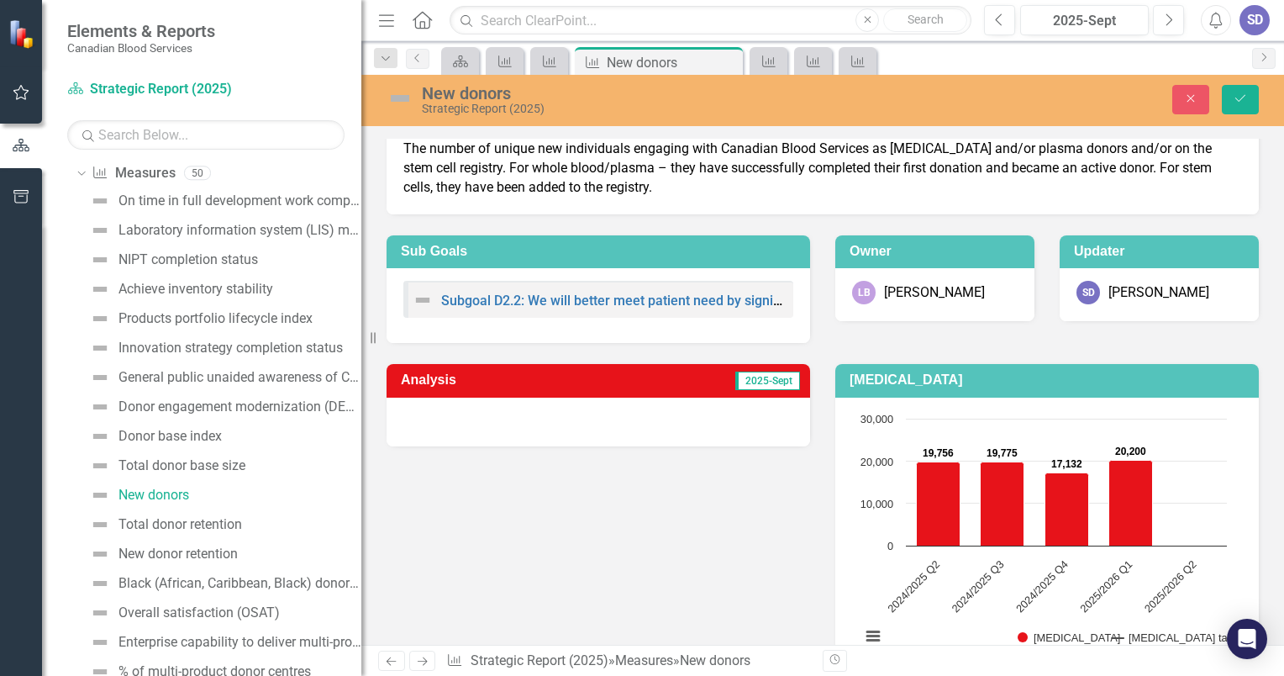
click at [543, 420] on div at bounding box center [599, 421] width 424 height 49
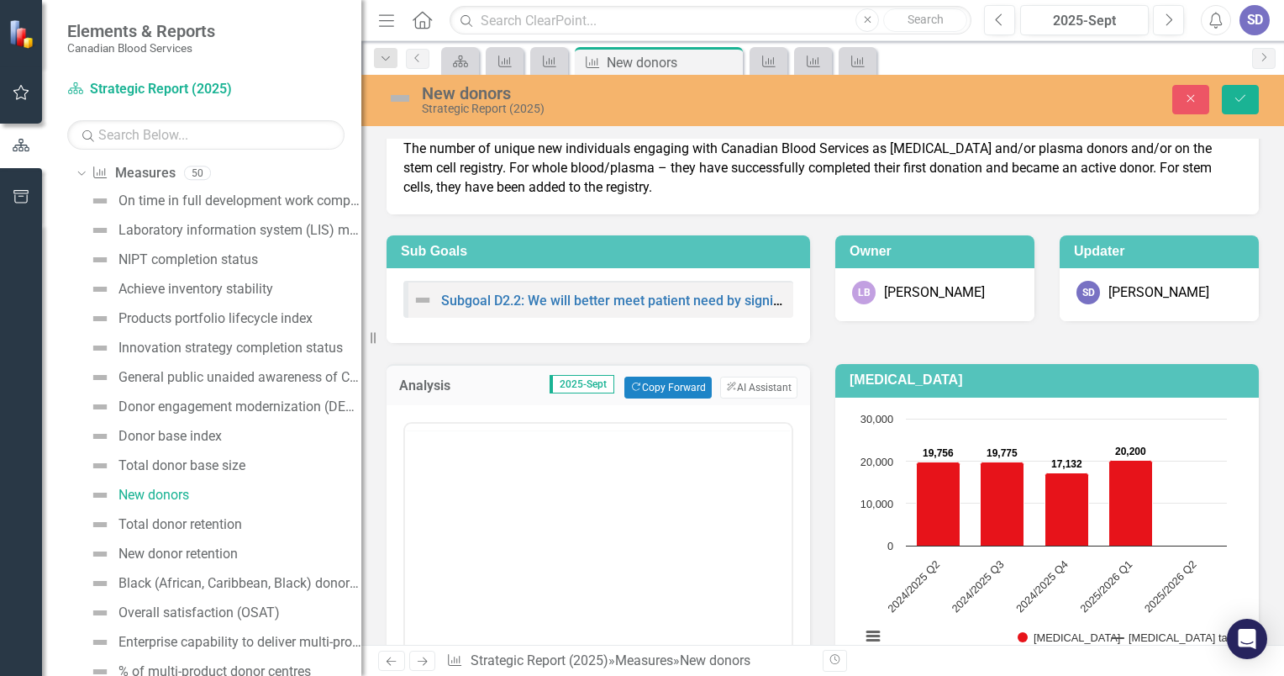
scroll to position [0, 0]
click at [526, 479] on p "Rich Text Area. Press ALT-0 for help." at bounding box center [598, 477] width 378 height 20
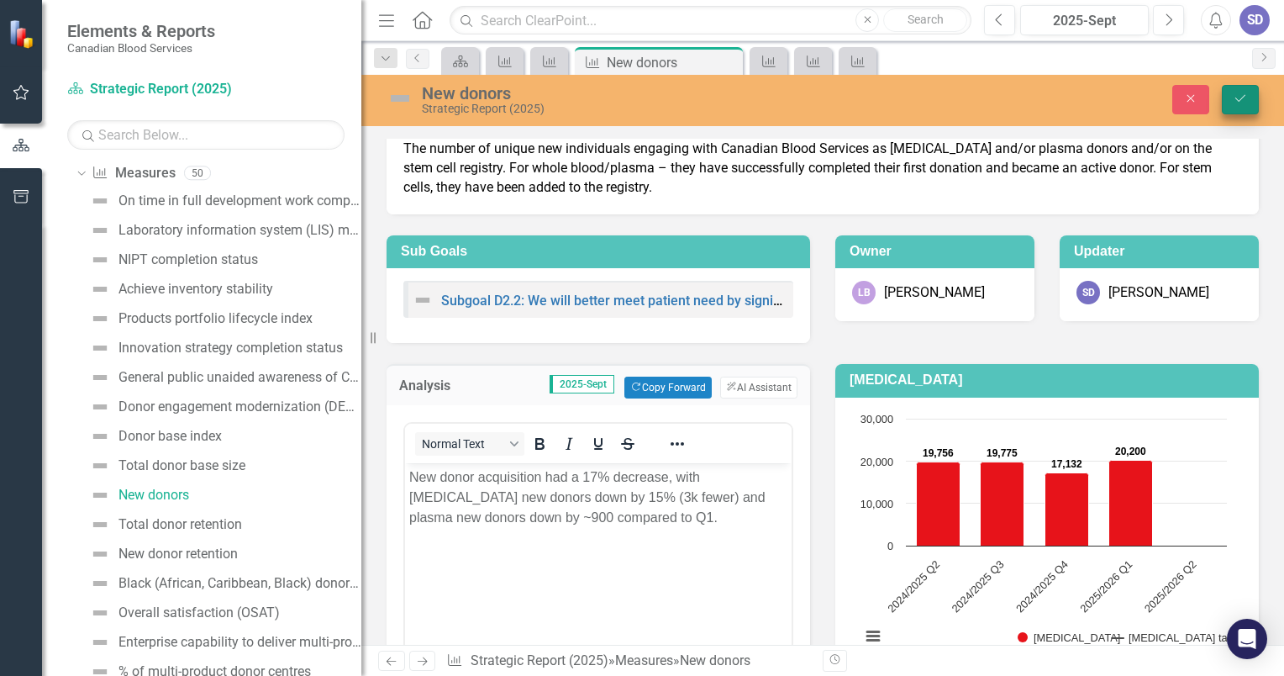
click at [1242, 99] on icon "Save" at bounding box center [1240, 98] width 15 height 12
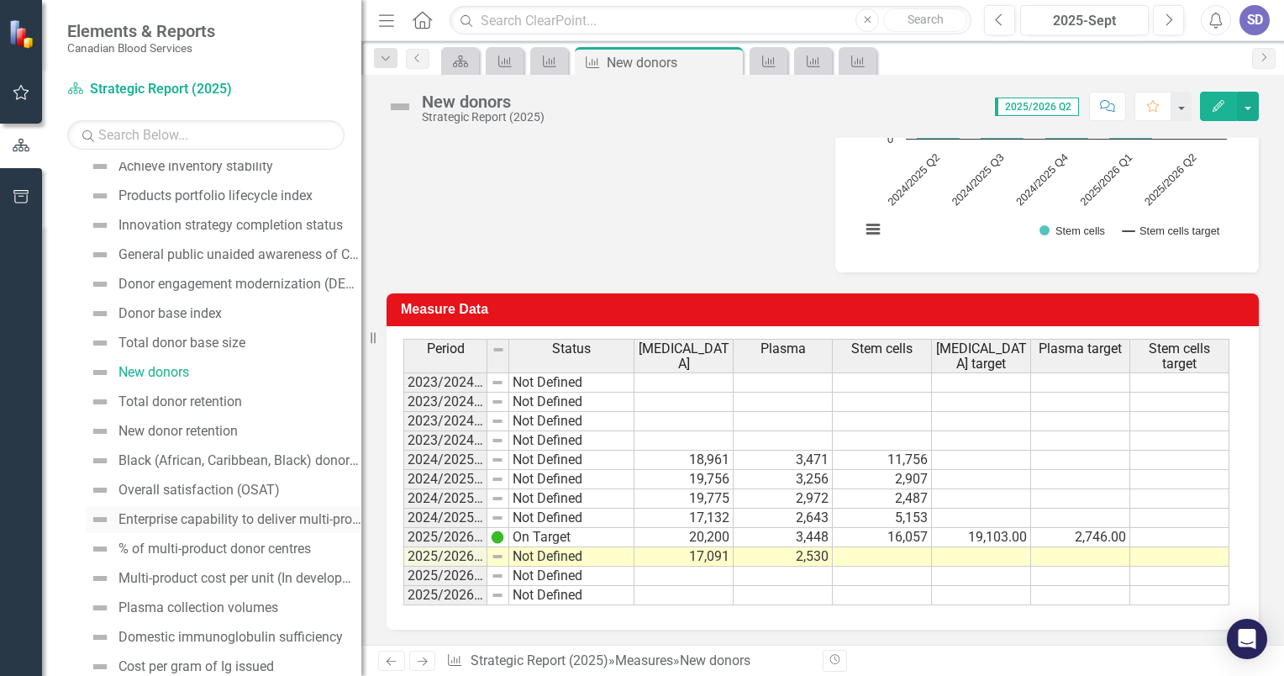
scroll to position [393, 0]
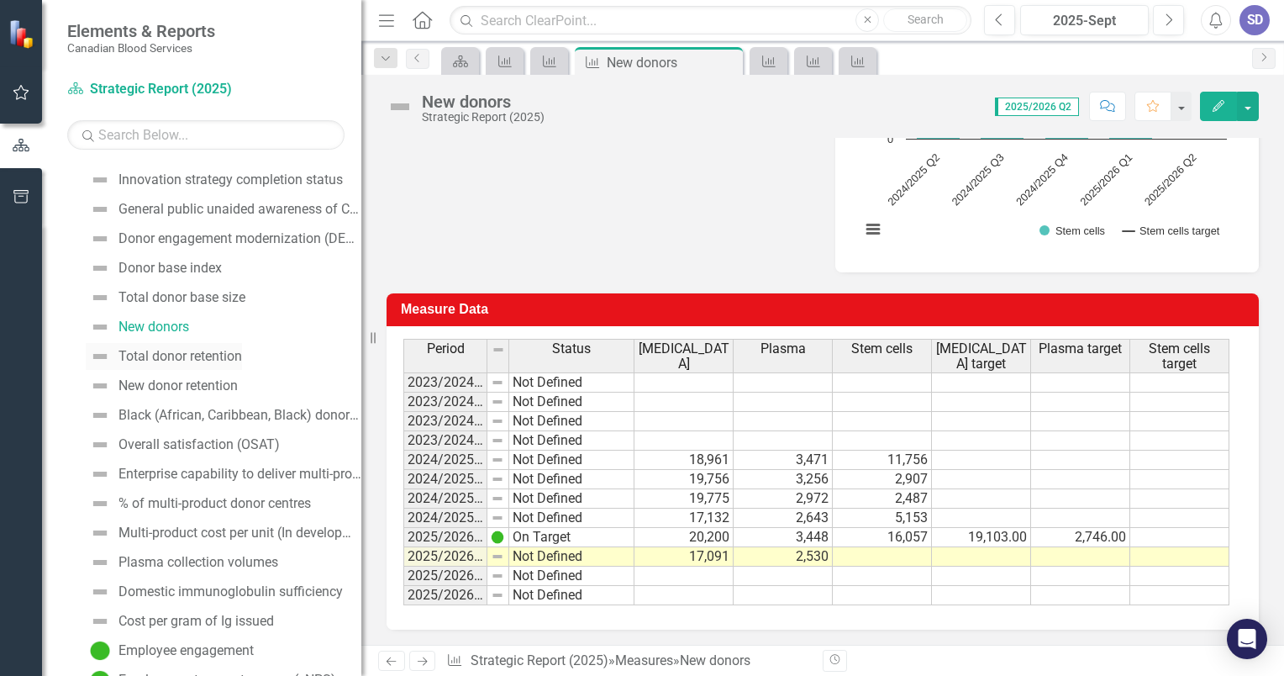
click at [198, 360] on div "Total donor retention" at bounding box center [180, 356] width 124 height 15
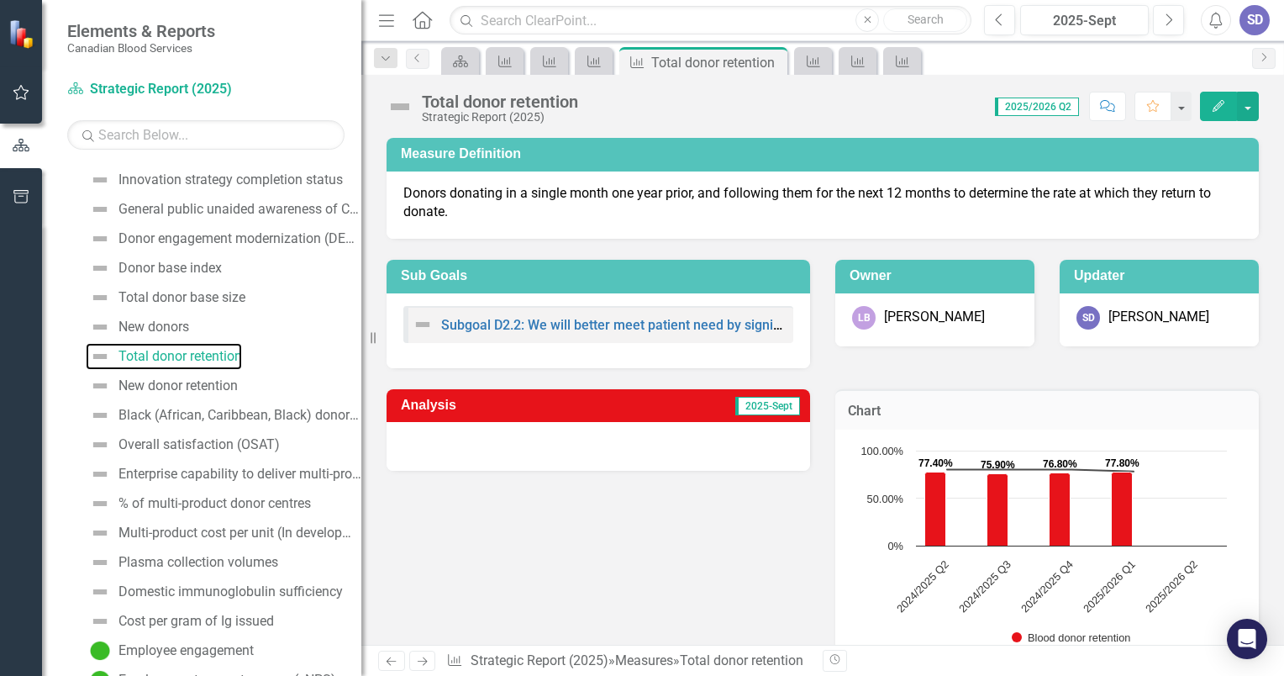
scroll to position [423, 0]
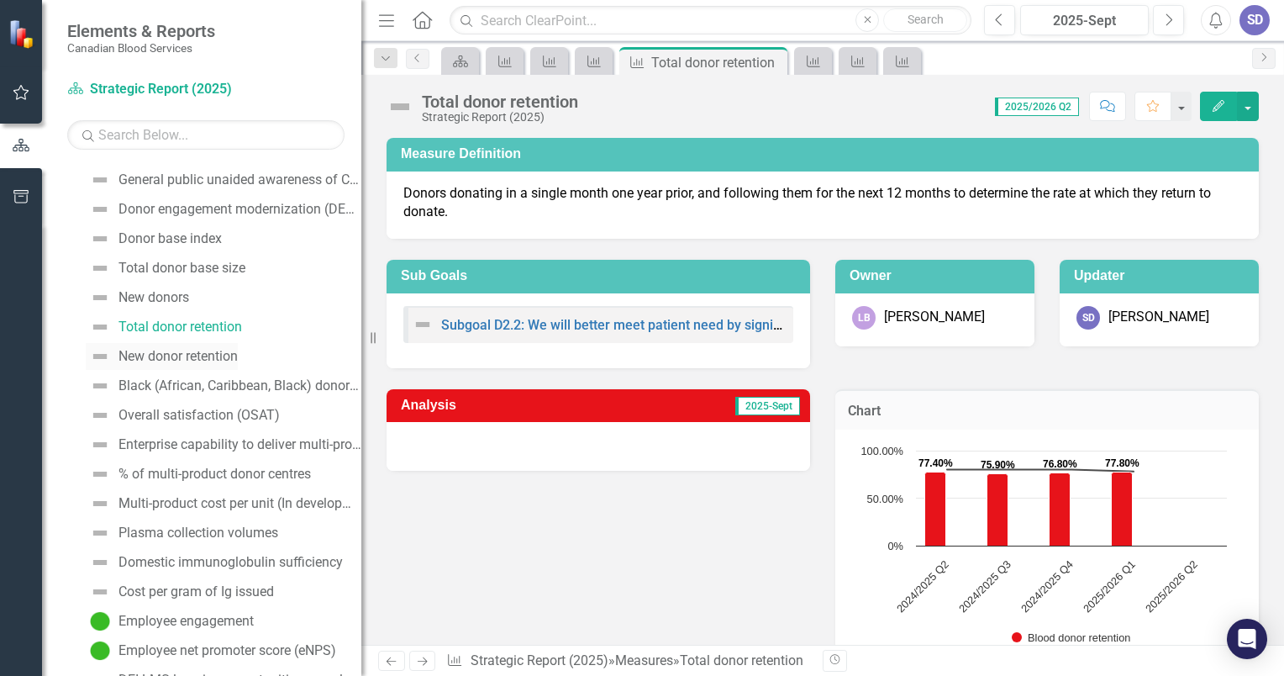
click at [218, 358] on div "New donor retention" at bounding box center [177, 356] width 119 height 15
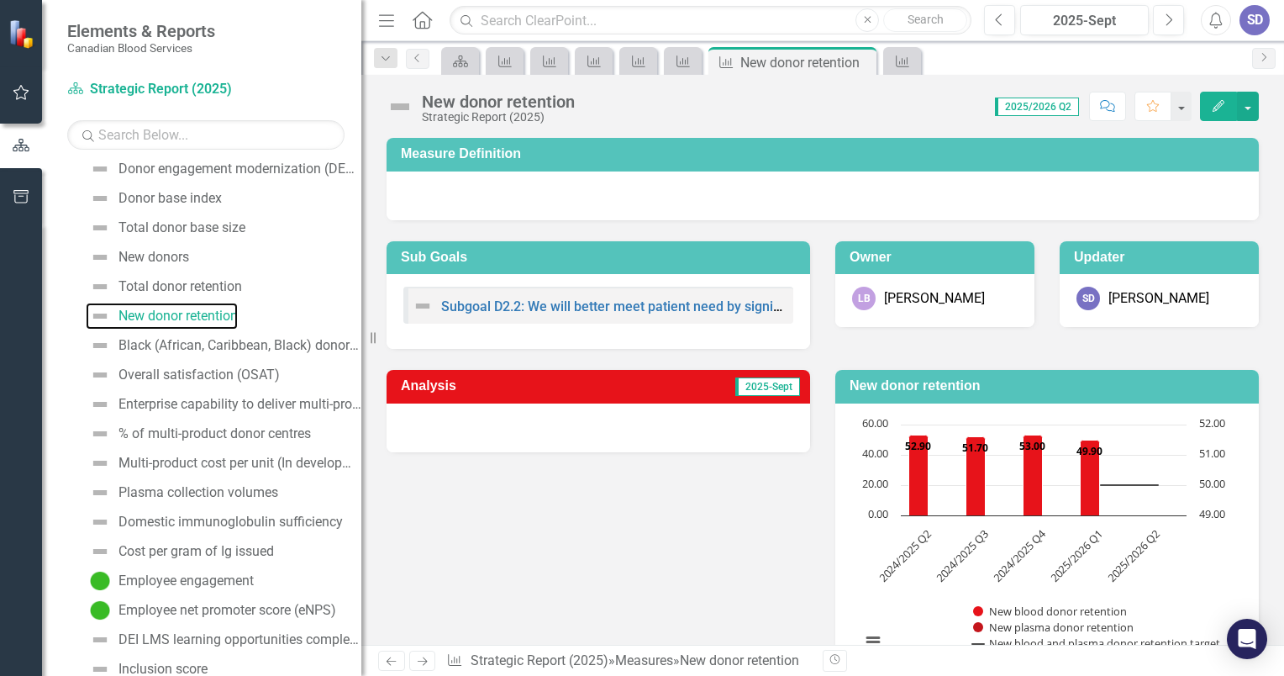
scroll to position [536, 0]
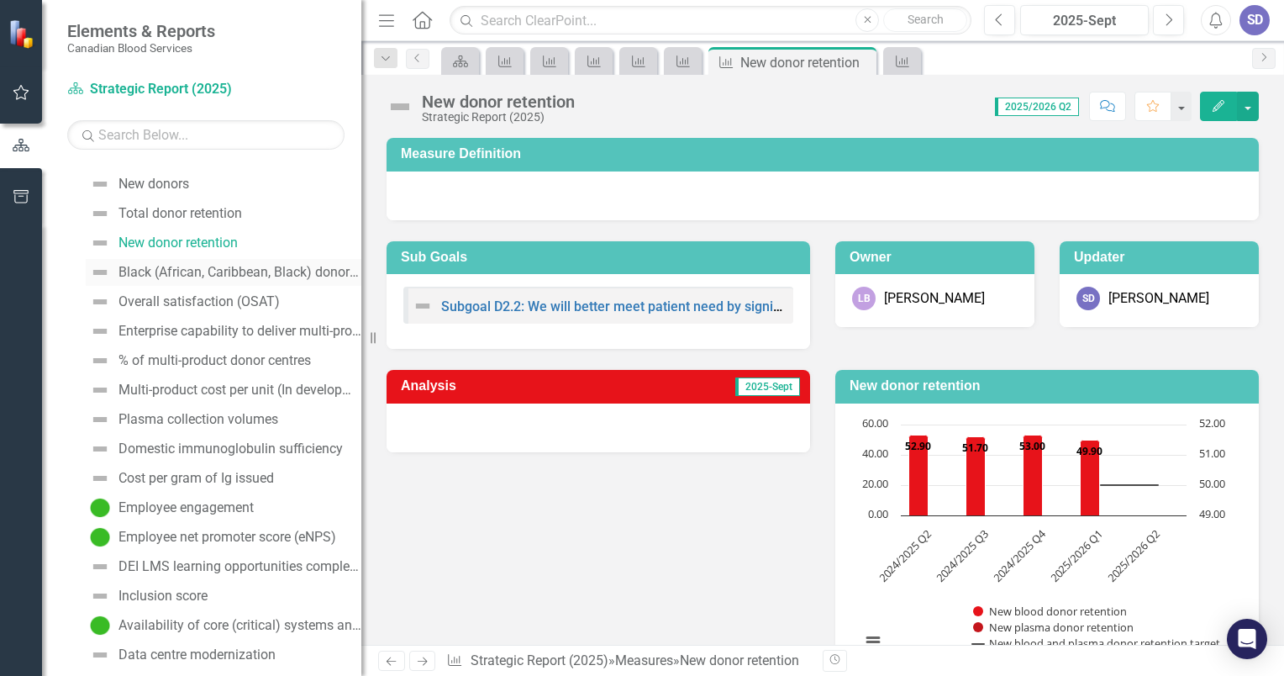
click at [220, 271] on div "Black (African, Caribbean, Black) donor base size (WB, Stem)" at bounding box center [239, 272] width 243 height 15
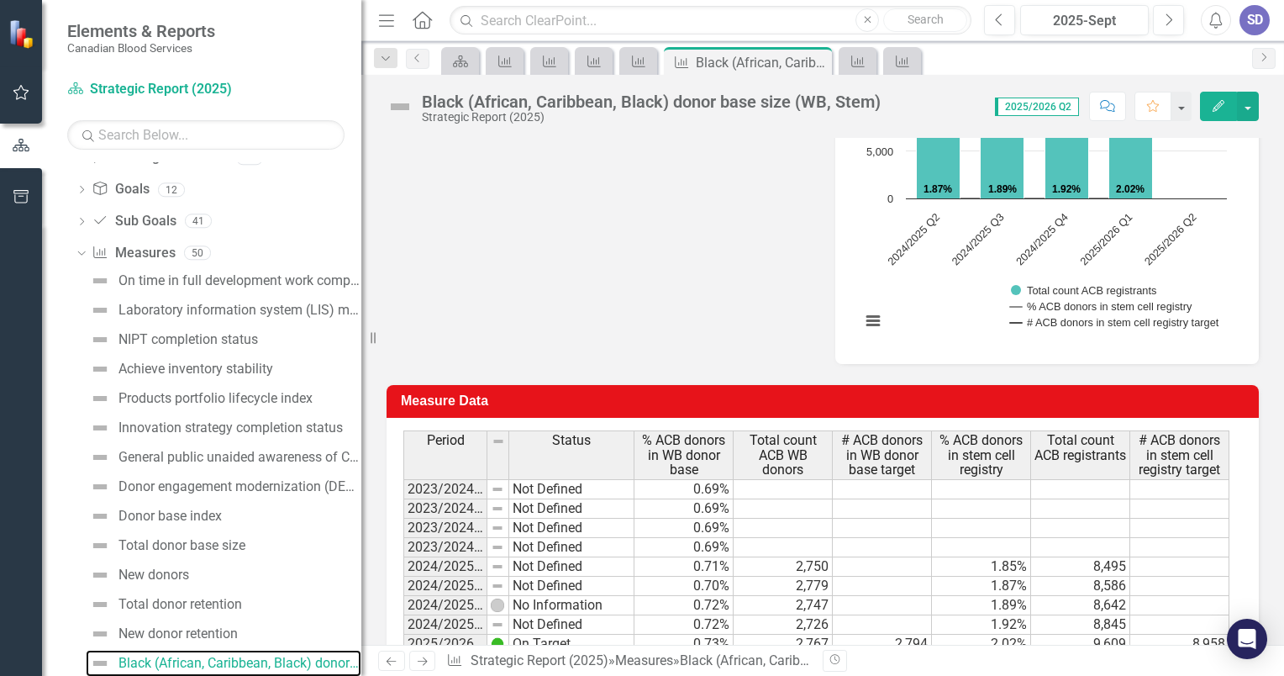
scroll to position [791, 0]
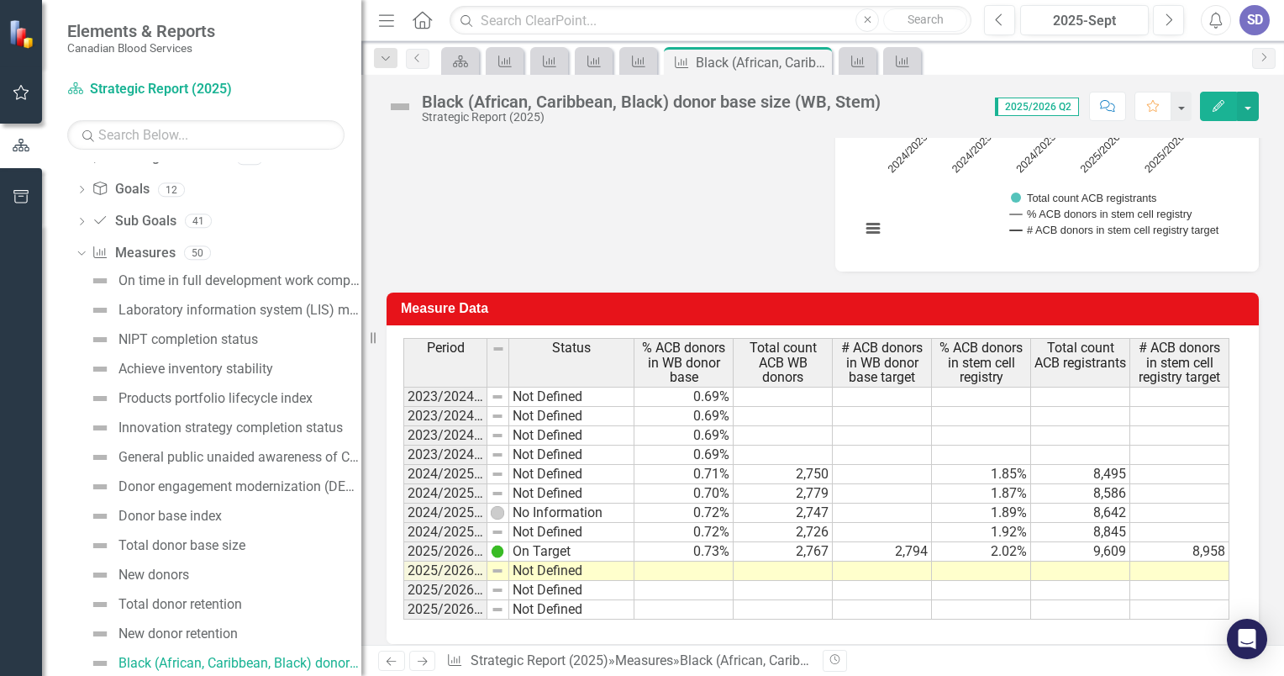
click at [706, 561] on td at bounding box center [683, 570] width 99 height 19
click at [775, 561] on td at bounding box center [783, 570] width 99 height 19
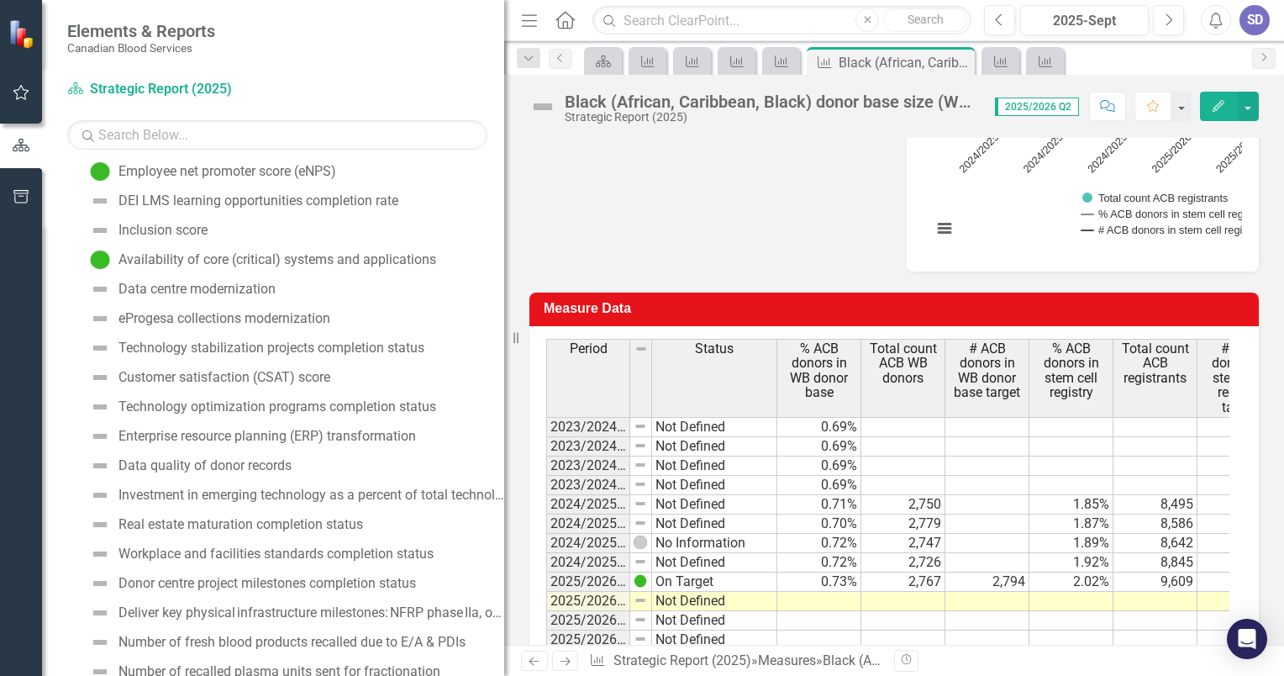
scroll to position [840, 0]
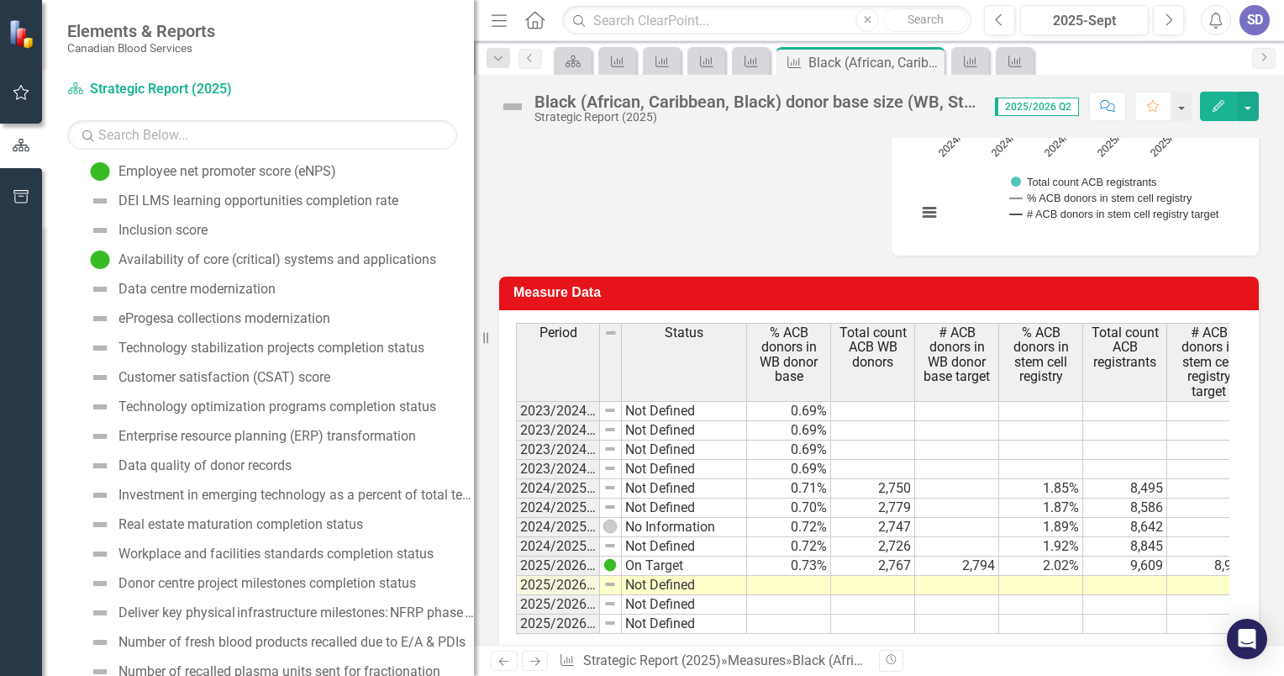
drag, startPoint x: 366, startPoint y: 364, endPoint x: 474, endPoint y: 369, distance: 108.5
click at [474, 369] on div "Resize" at bounding box center [480, 338] width 13 height 676
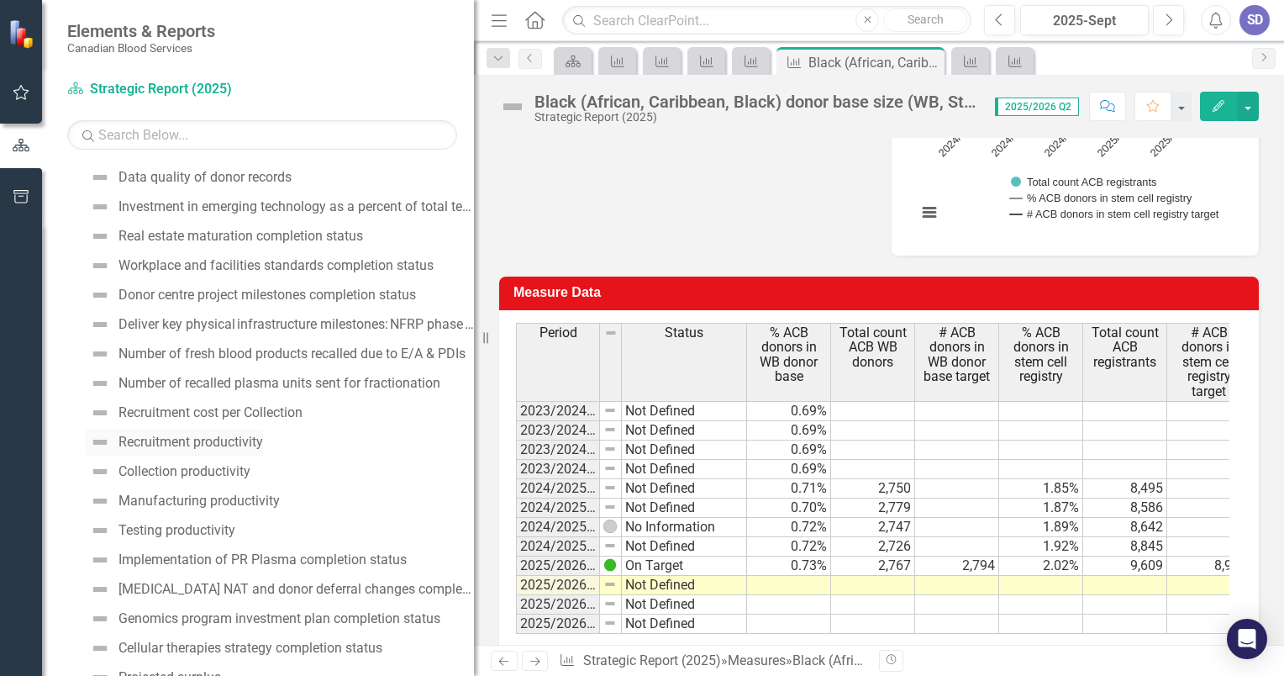
scroll to position [1106, 0]
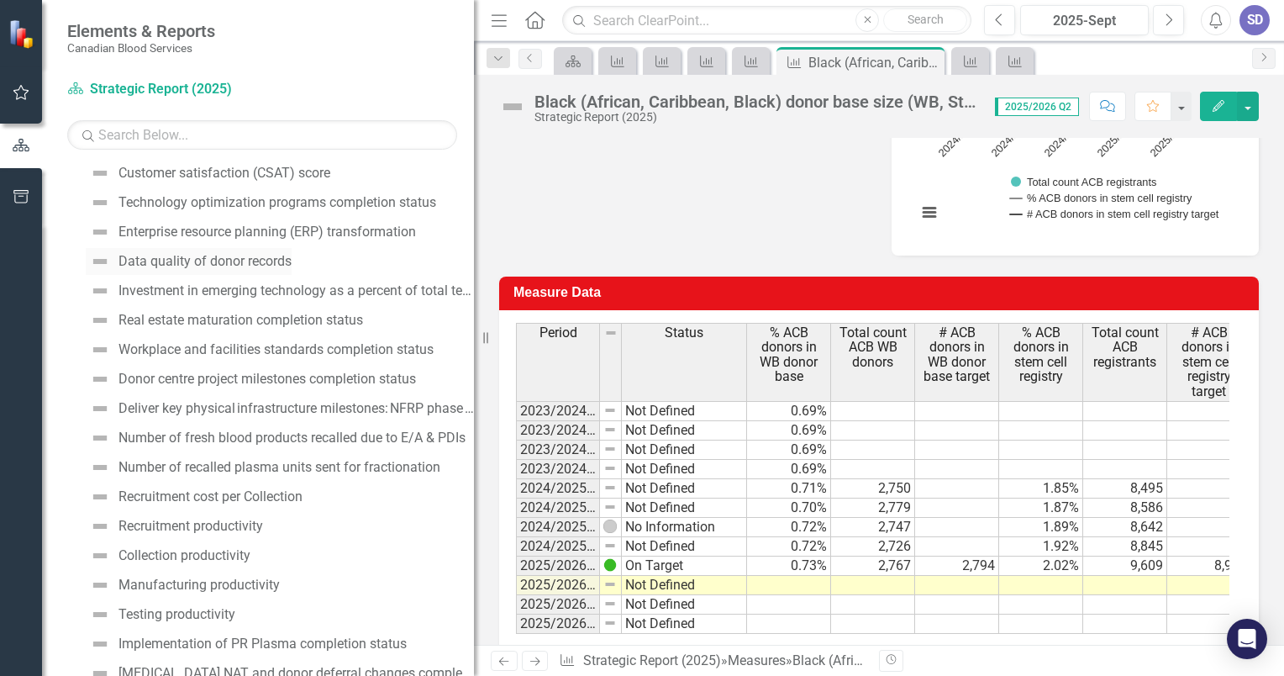
click at [245, 262] on div "Data quality of donor records" at bounding box center [204, 261] width 173 height 15
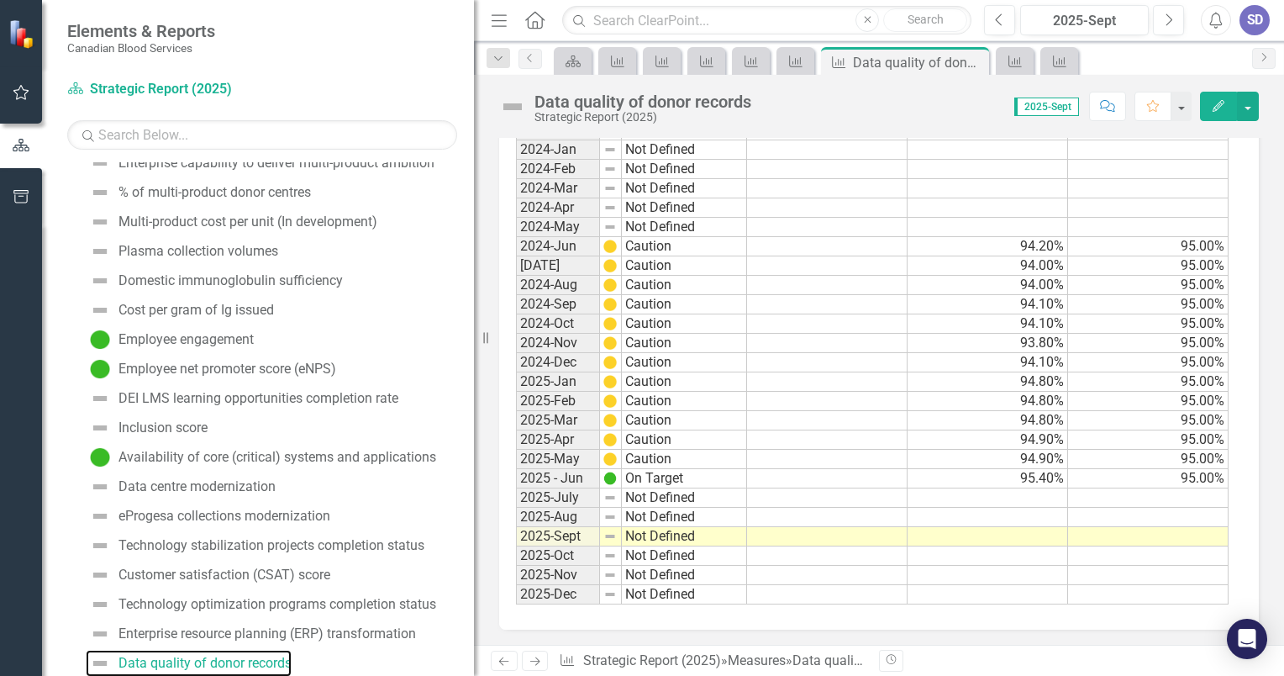
scroll to position [844, 0]
click at [1011, 492] on td at bounding box center [988, 497] width 161 height 19
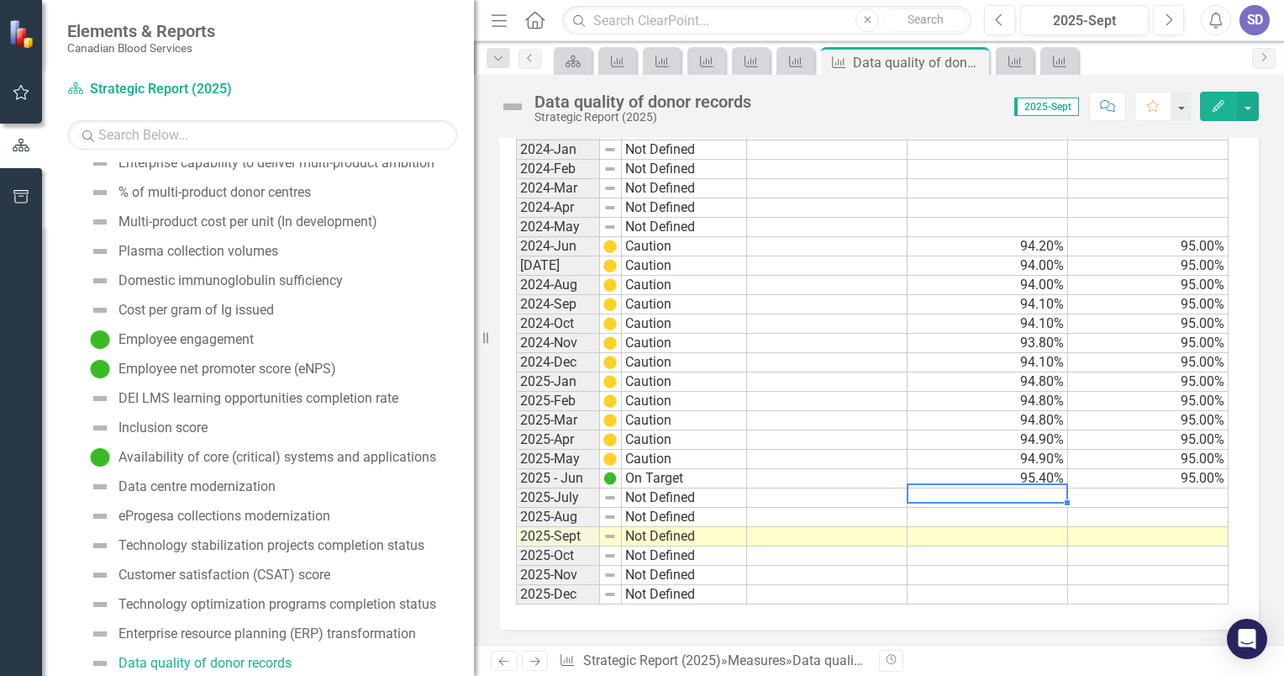
click at [1011, 492] on td at bounding box center [988, 497] width 161 height 19
click at [1011, 492] on textarea at bounding box center [987, 493] width 161 height 20
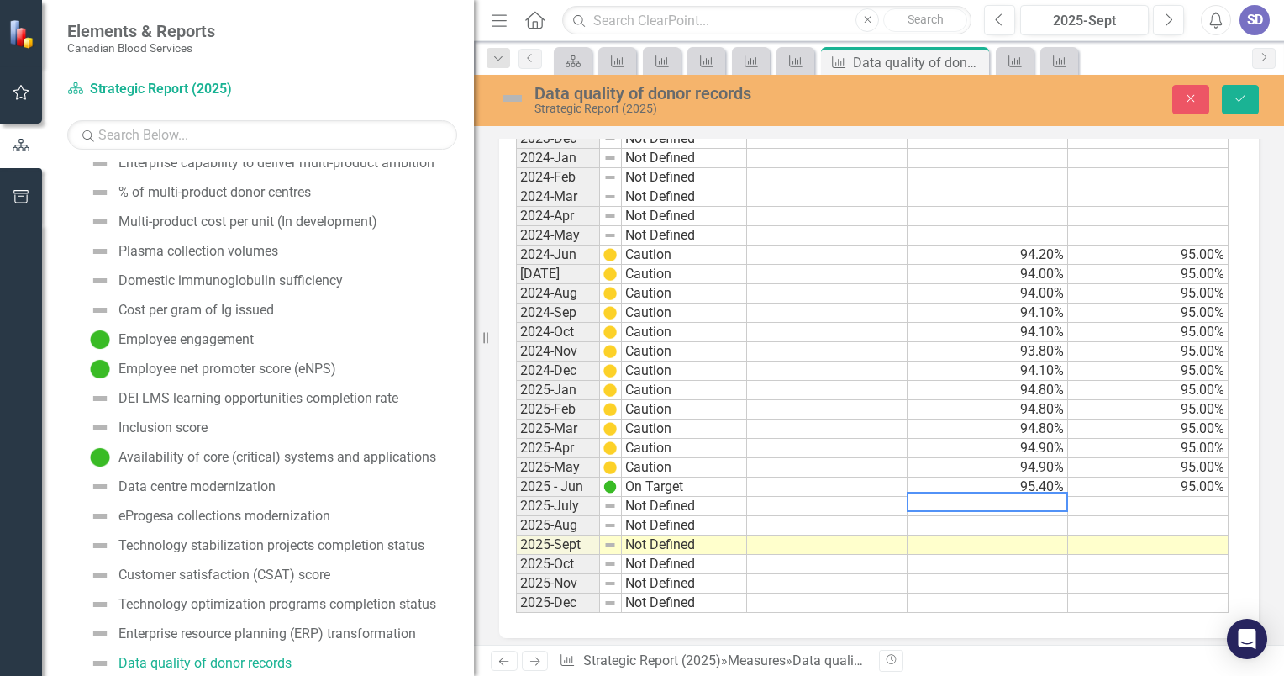
scroll to position [851, 0]
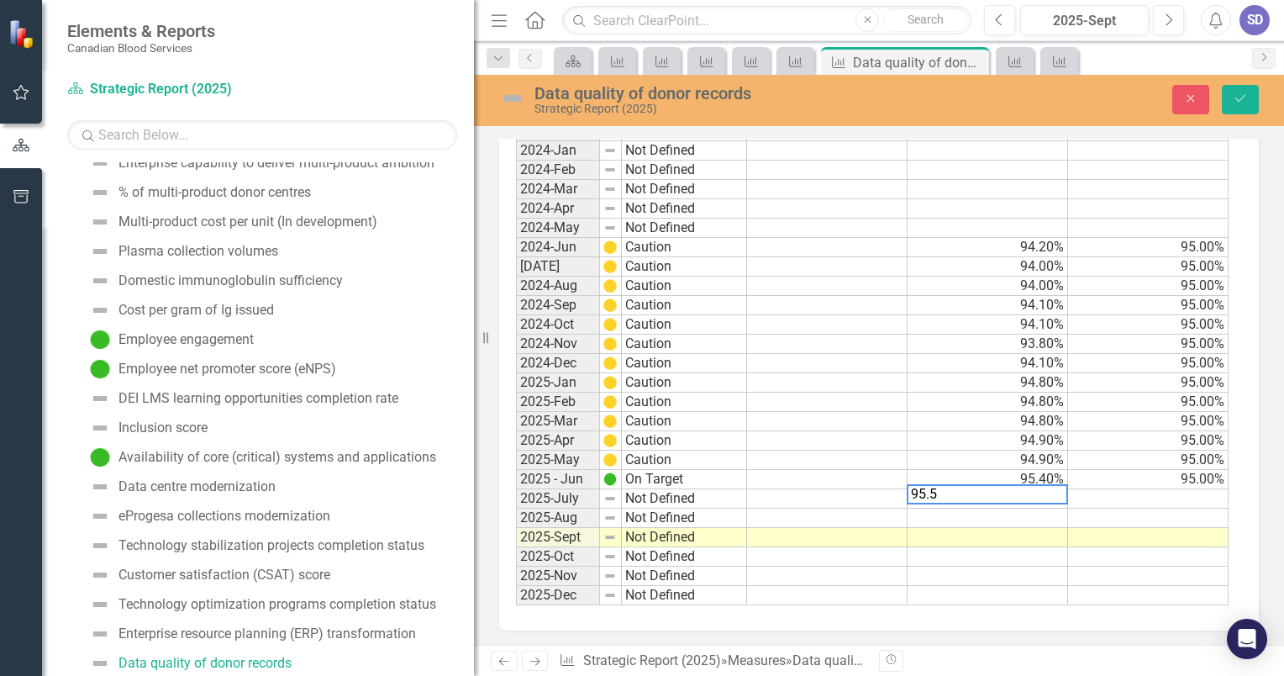
type textarea "95.5"
click at [1036, 512] on td at bounding box center [988, 517] width 161 height 19
type textarea "95.5"
click at [1044, 538] on td at bounding box center [988, 537] width 161 height 19
click at [1051, 528] on td at bounding box center [988, 537] width 161 height 19
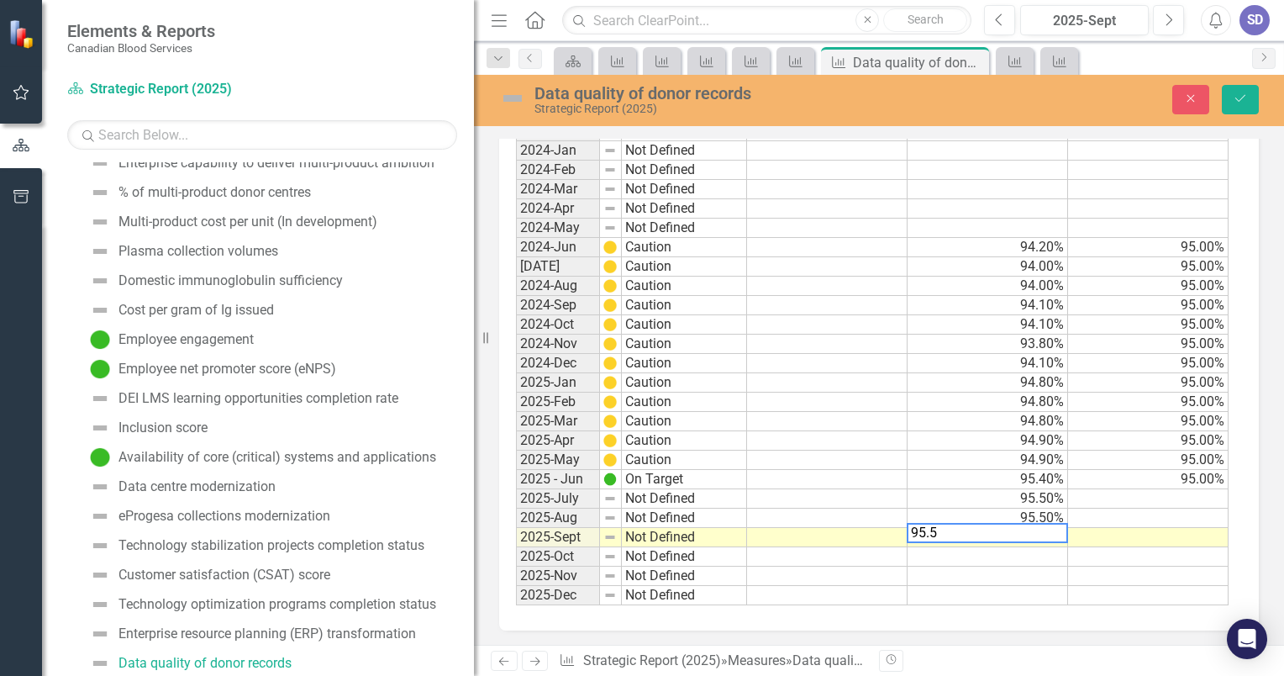
type textarea "95.5"
click at [1103, 519] on td at bounding box center [1148, 517] width 161 height 19
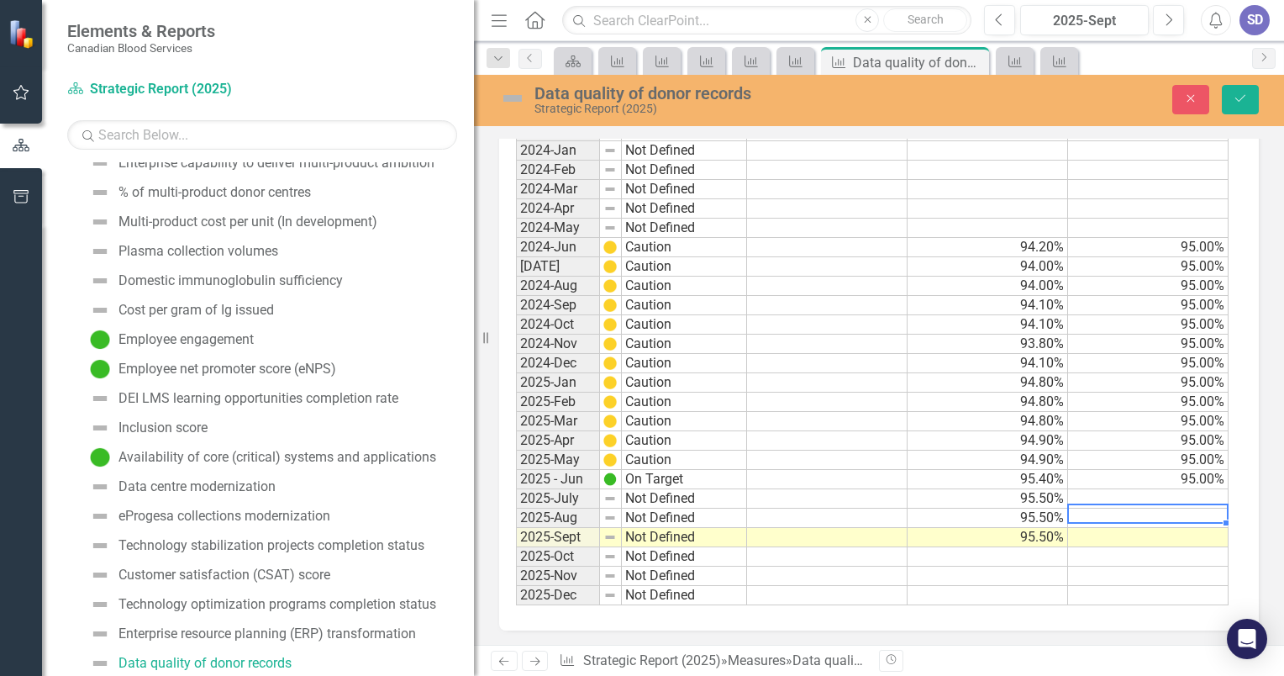
click at [1161, 482] on td "95.00%" at bounding box center [1148, 479] width 161 height 19
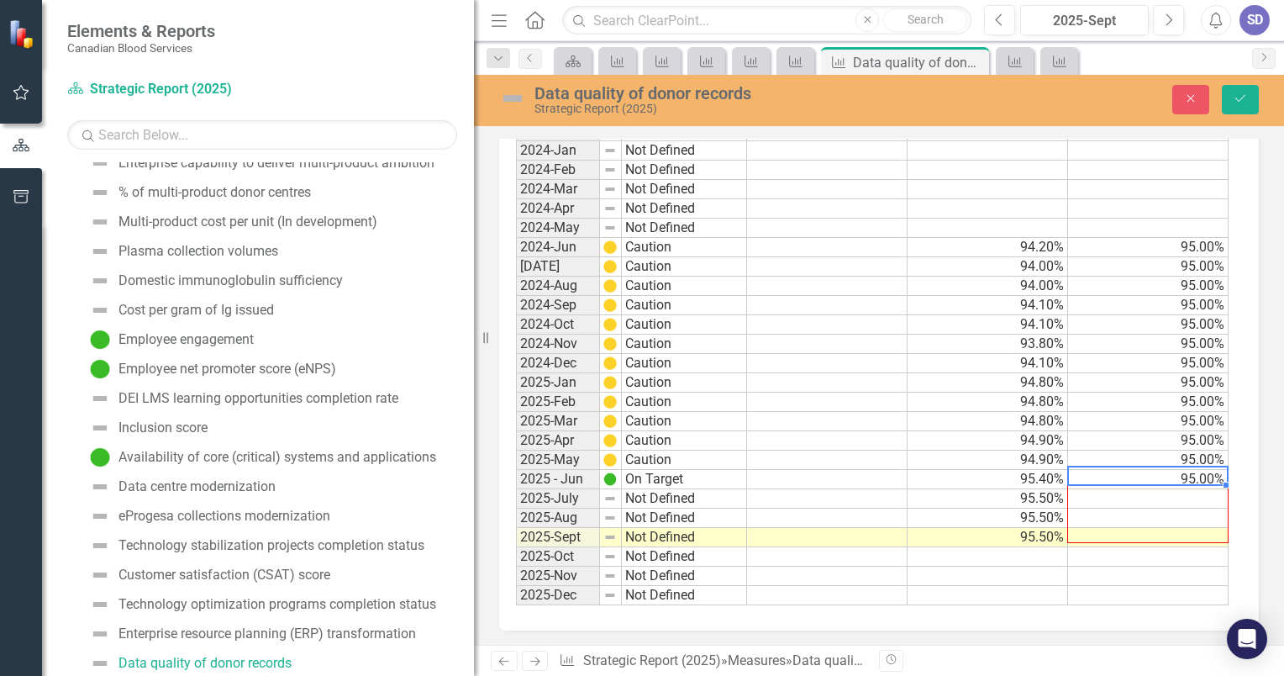
drag, startPoint x: 1225, startPoint y: 481, endPoint x: 1223, endPoint y: 534, distance: 53.0
click at [516, 534] on div "Period Status Actual Donor Record Quality Target 2023-Apr Not Defined 2023-May …" at bounding box center [516, 276] width 0 height 658
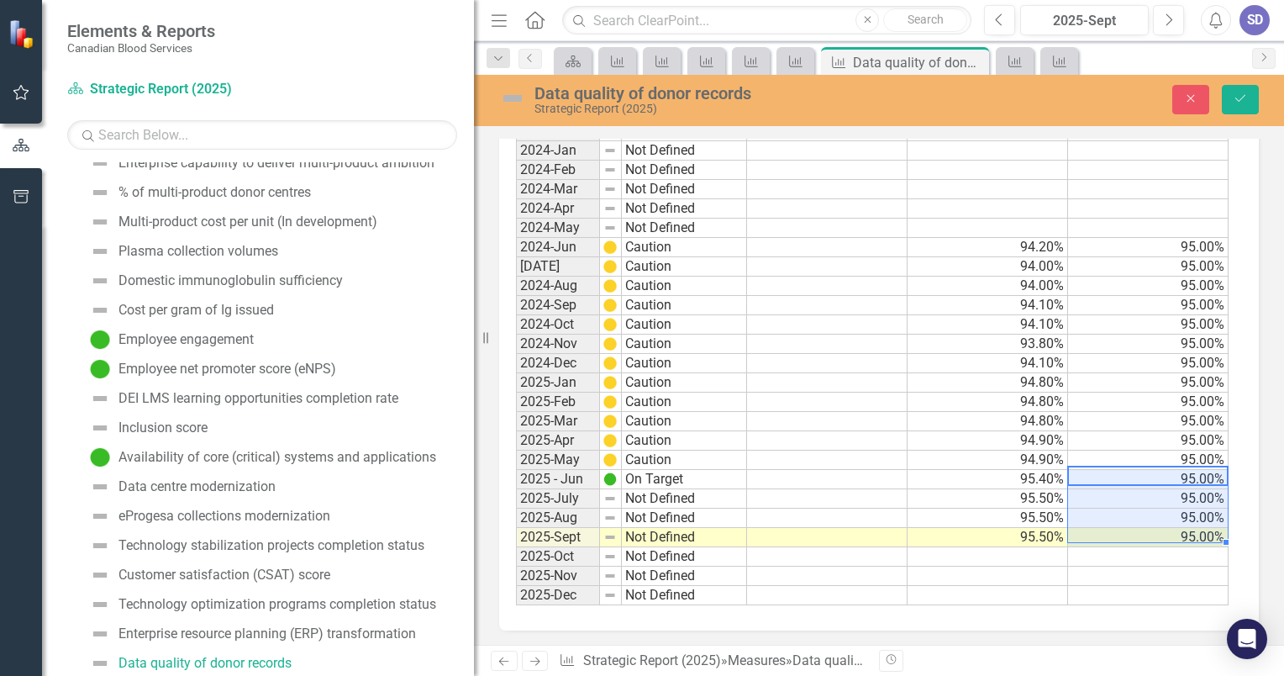
type textarea "95"
click at [1190, 566] on td at bounding box center [1148, 575] width 161 height 19
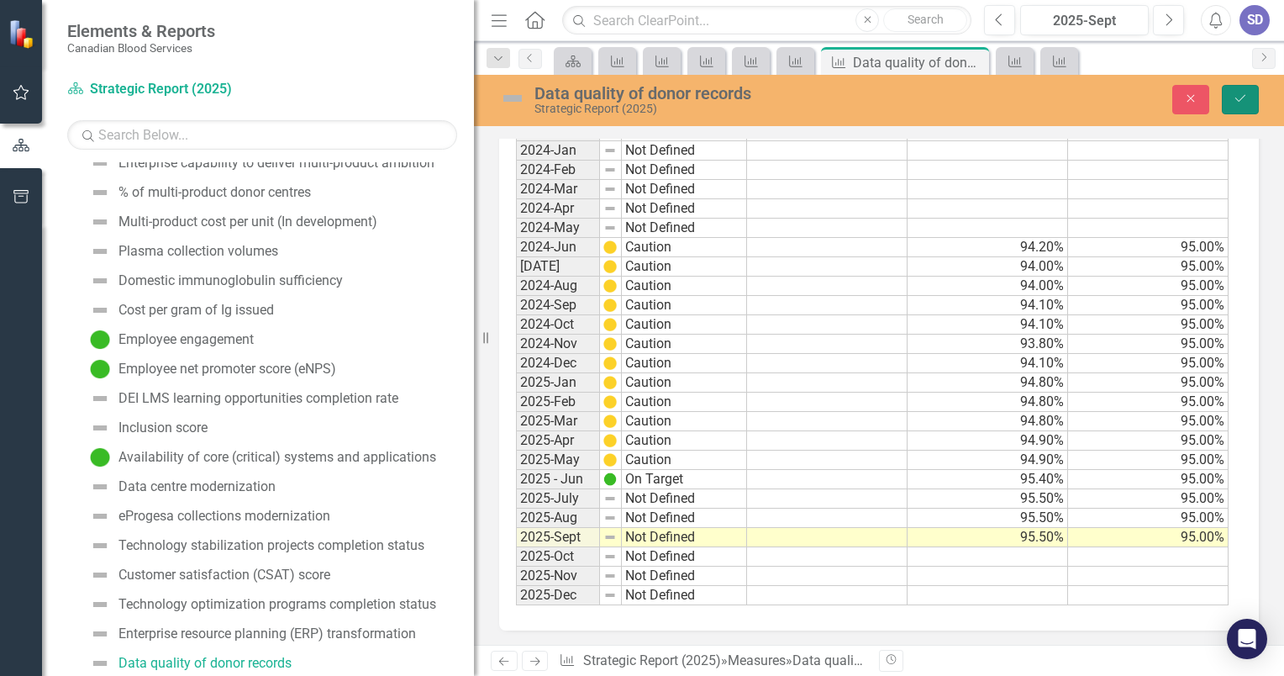
click at [1233, 95] on icon "Save" at bounding box center [1240, 98] width 15 height 12
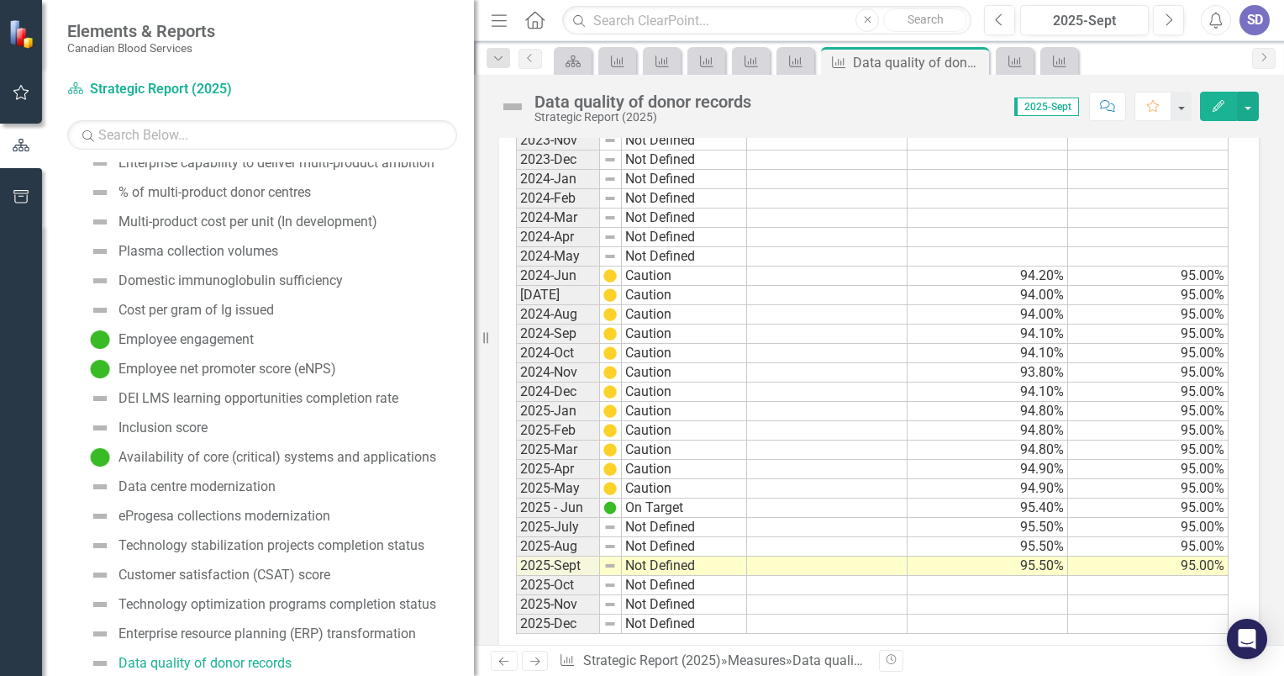
scroll to position [840, 0]
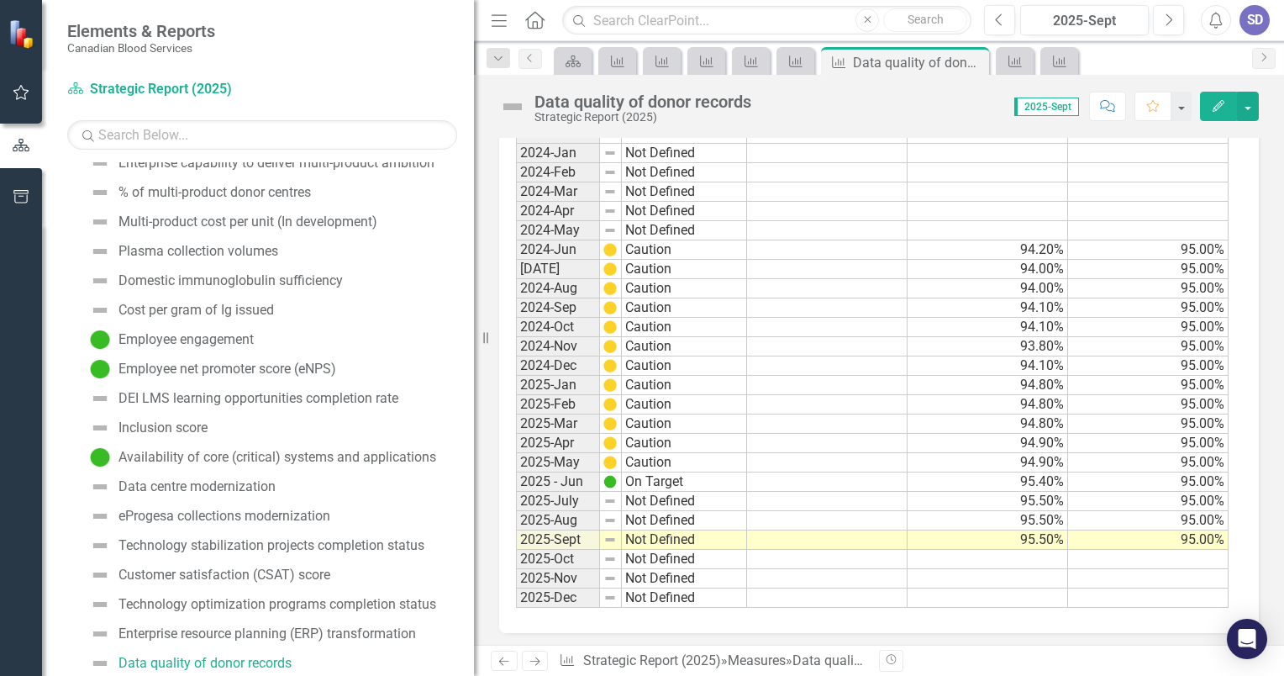
click at [675, 497] on td "Not Defined" at bounding box center [684, 501] width 125 height 19
click at [607, 500] on img at bounding box center [609, 500] width 13 height 13
click at [650, 497] on td "Not Defined" at bounding box center [684, 501] width 125 height 19
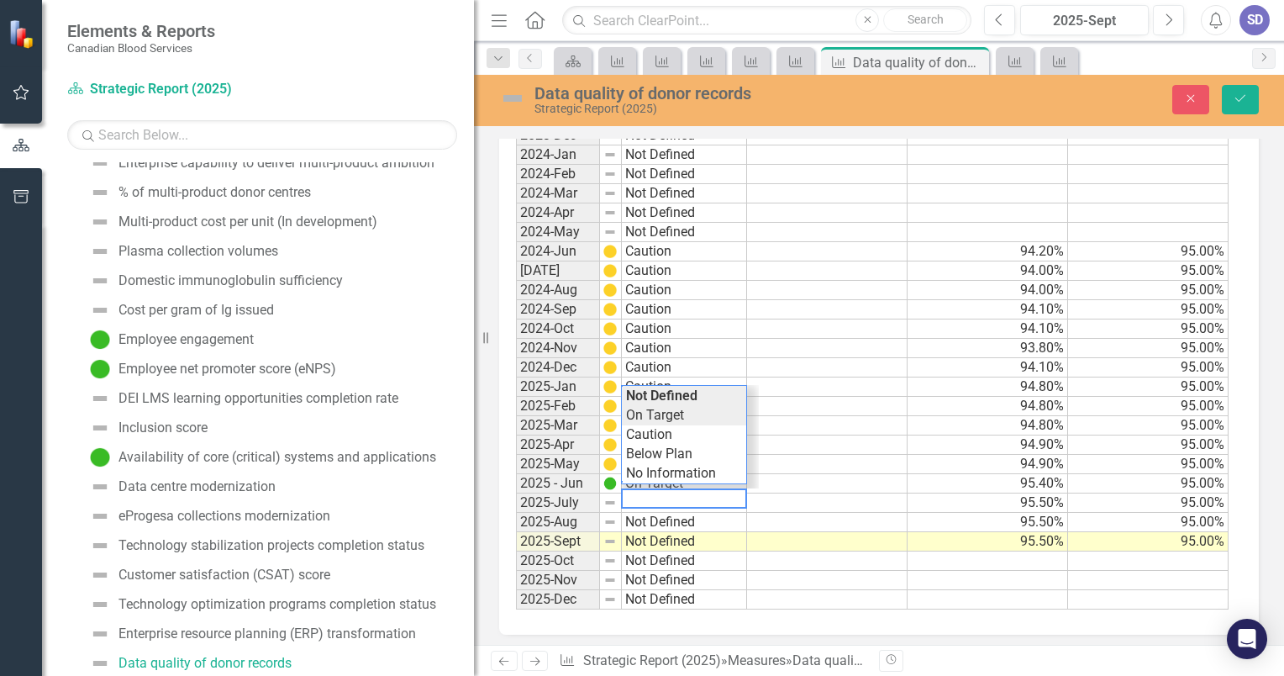
click at [672, 418] on div "Period Status Actual Donor Record Quality Target 2023-Apr Not Defined 2023-May …" at bounding box center [872, 280] width 713 height 659
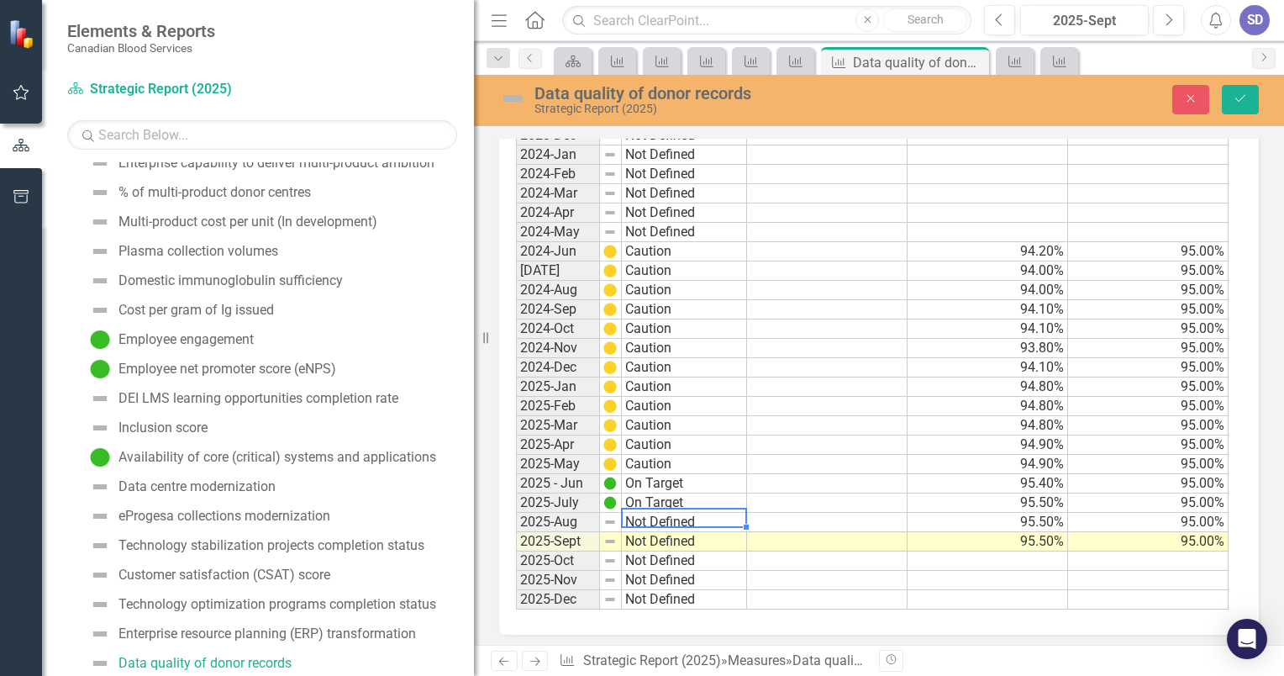
click at [679, 518] on td "Not Defined" at bounding box center [684, 522] width 125 height 19
click at [673, 435] on div "Period Status Actual Donor Record Quality Target 2023-Apr Not Defined 2023-May …" at bounding box center [872, 280] width 713 height 659
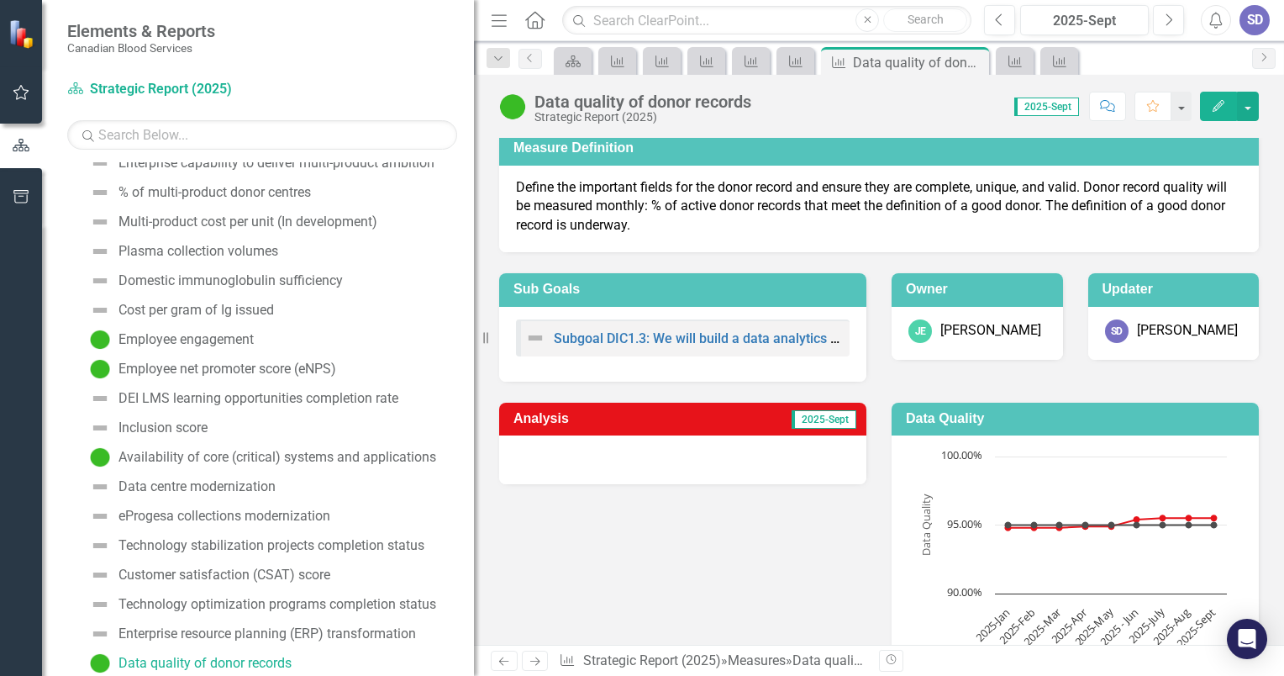
scroll to position [3, 0]
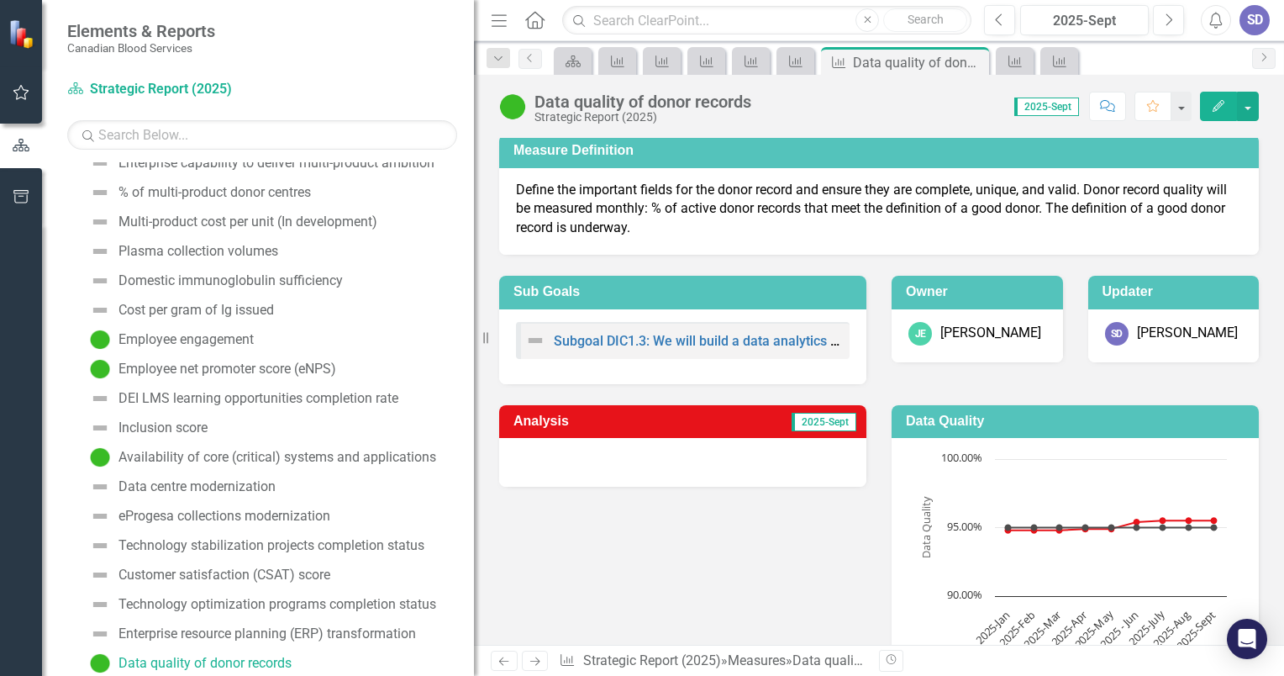
click at [680, 438] on div at bounding box center [682, 462] width 367 height 49
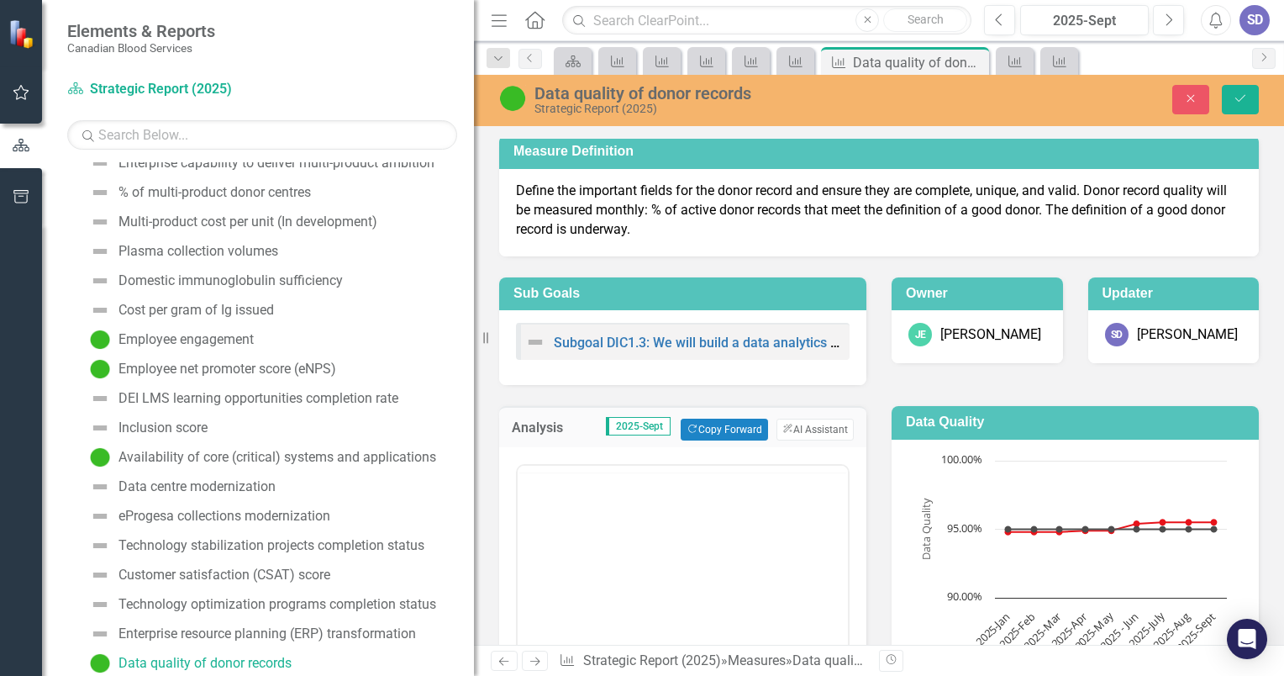
scroll to position [0, 0]
click at [729, 421] on button "Copy Forward Copy Forward" at bounding box center [724, 429] width 87 height 22
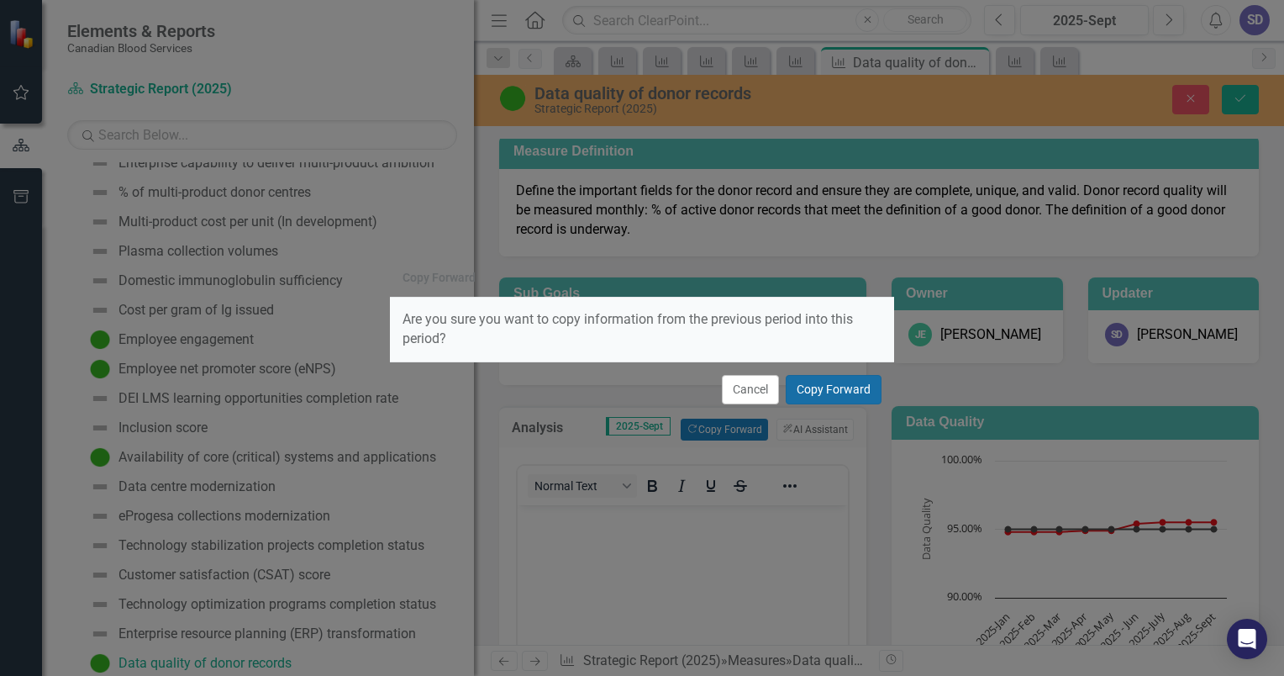
click at [834, 387] on button "Copy Forward" at bounding box center [834, 389] width 96 height 29
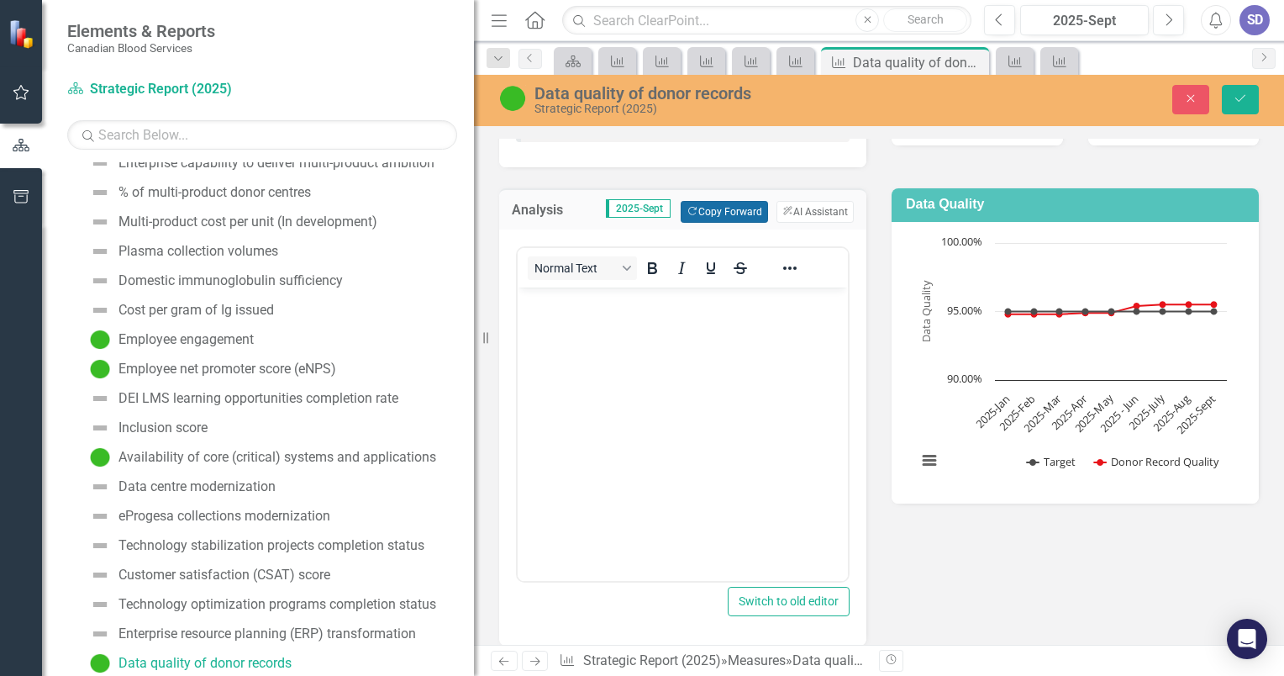
scroll to position [255, 0]
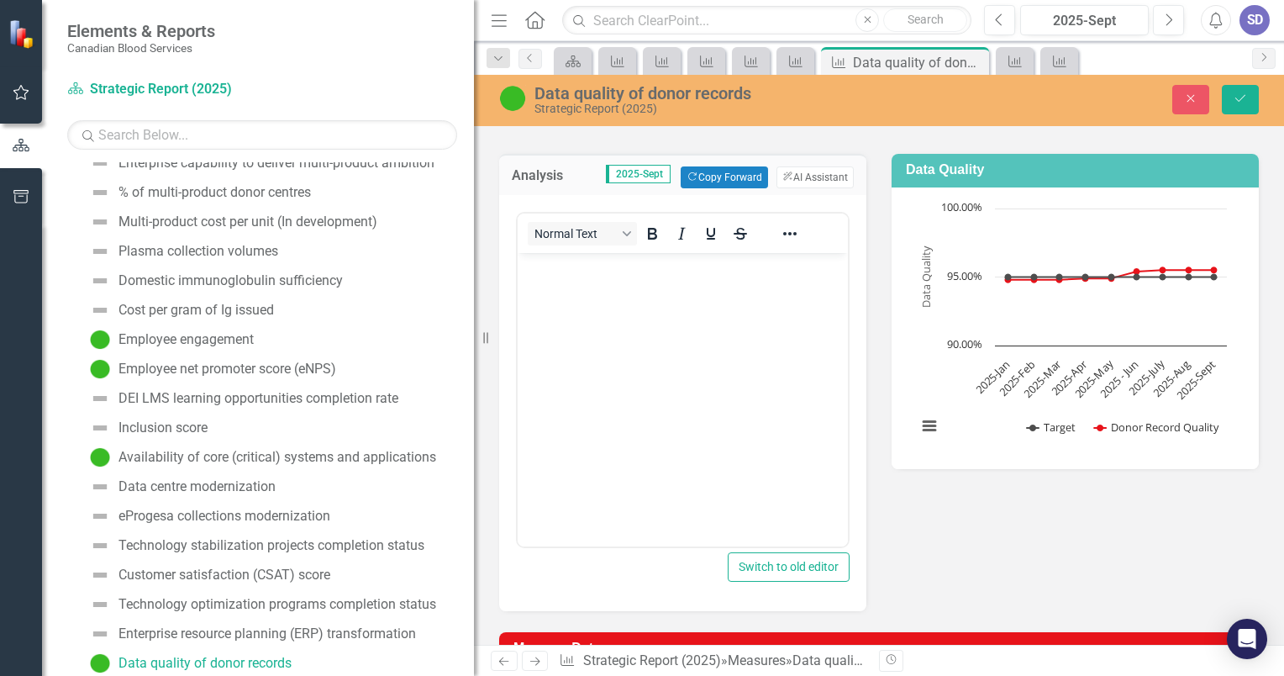
click at [643, 172] on span "2025-Sept" at bounding box center [638, 174] width 65 height 18
click at [703, 182] on button "Copy Forward Copy Forward" at bounding box center [724, 177] width 87 height 22
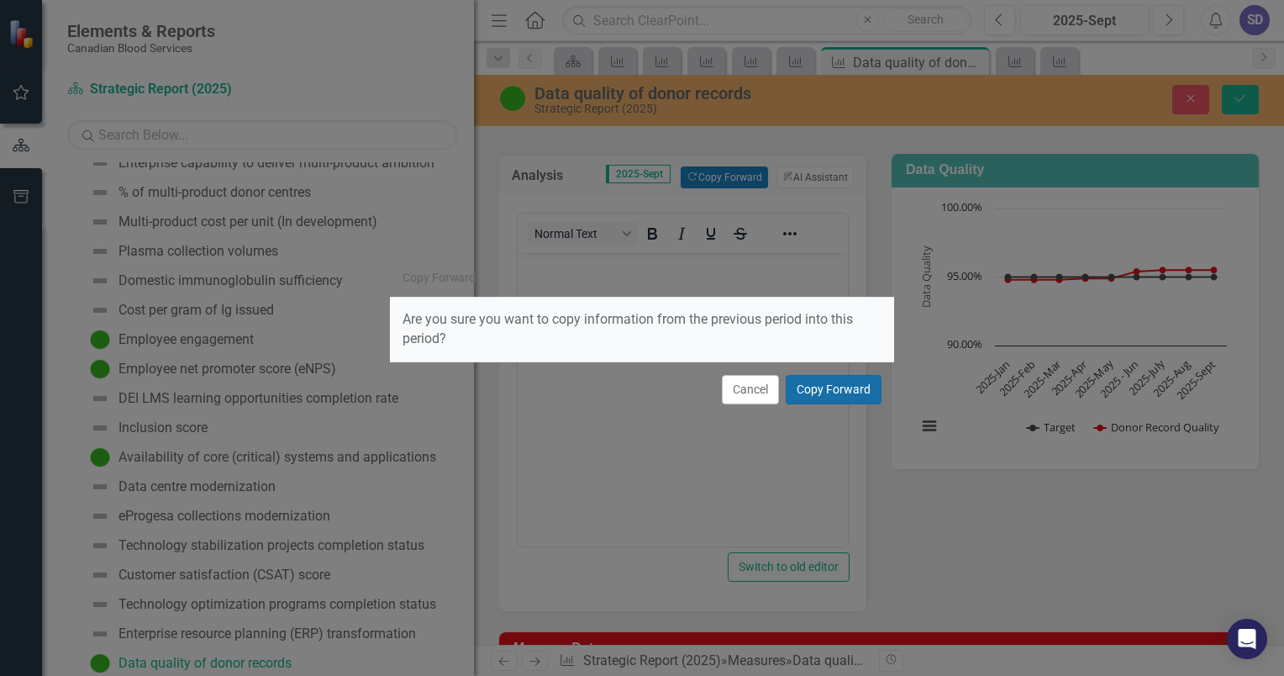
click at [826, 385] on button "Copy Forward" at bounding box center [834, 389] width 96 height 29
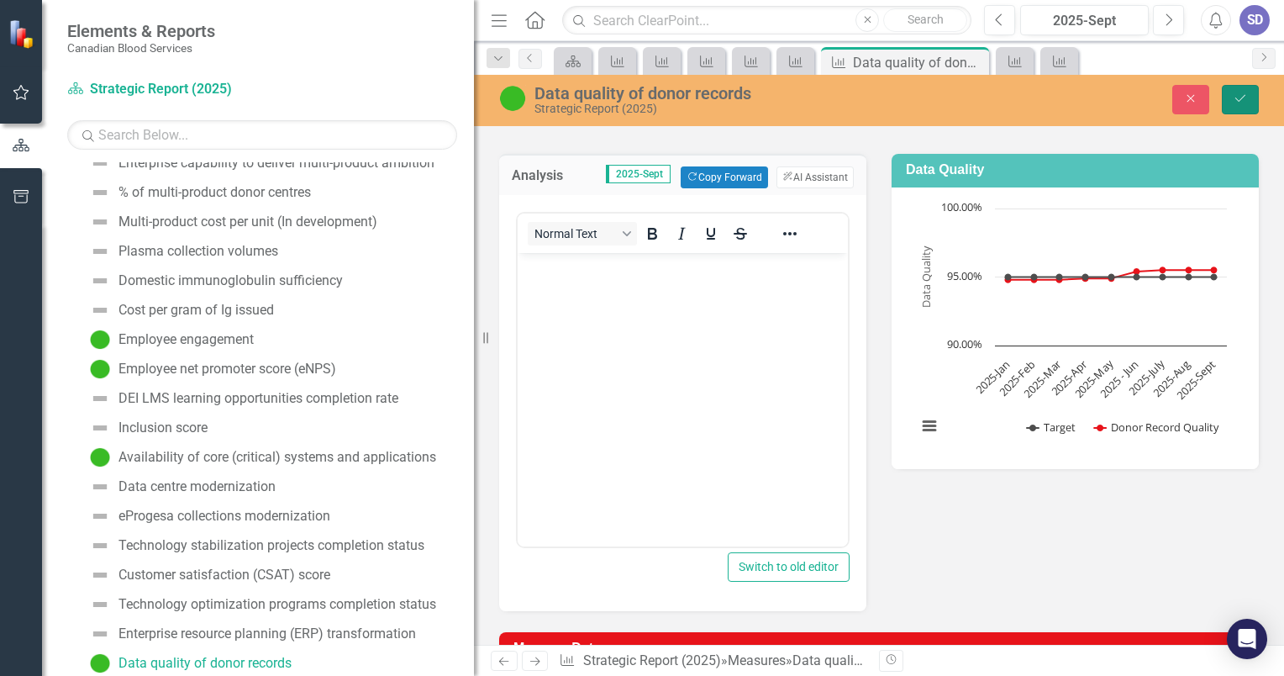
click at [1248, 87] on button "Save" at bounding box center [1240, 99] width 37 height 29
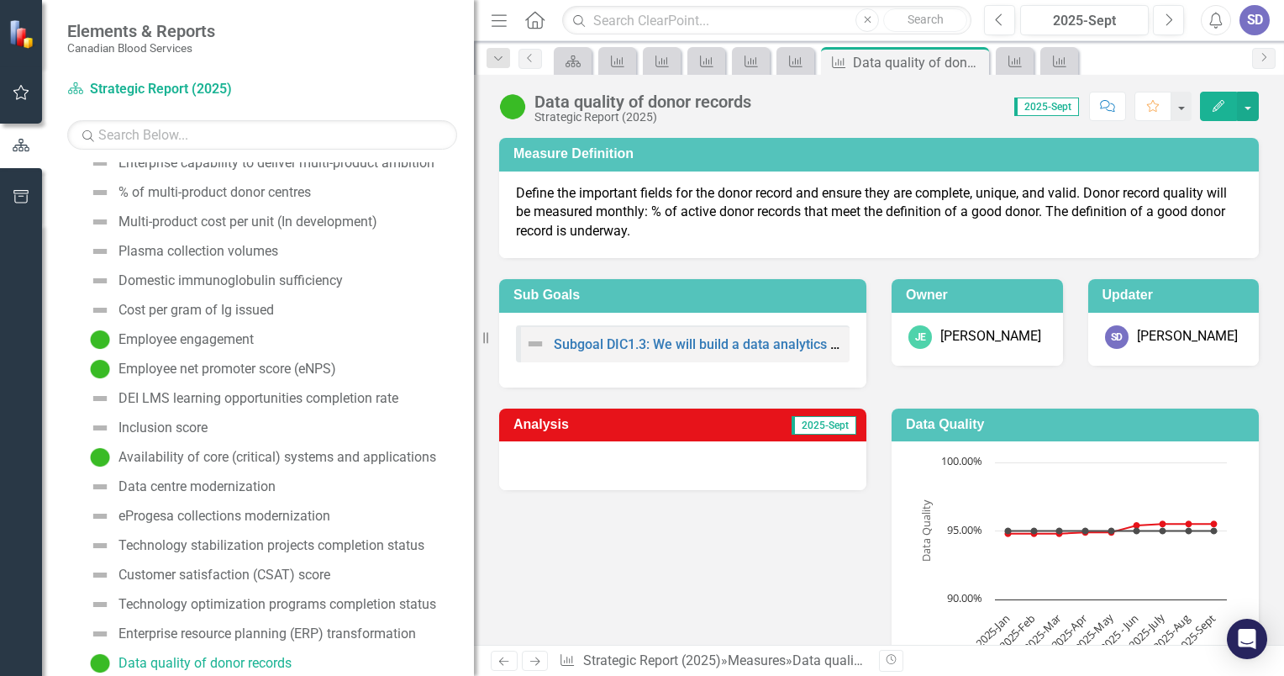
click at [675, 451] on div at bounding box center [682, 465] width 367 height 49
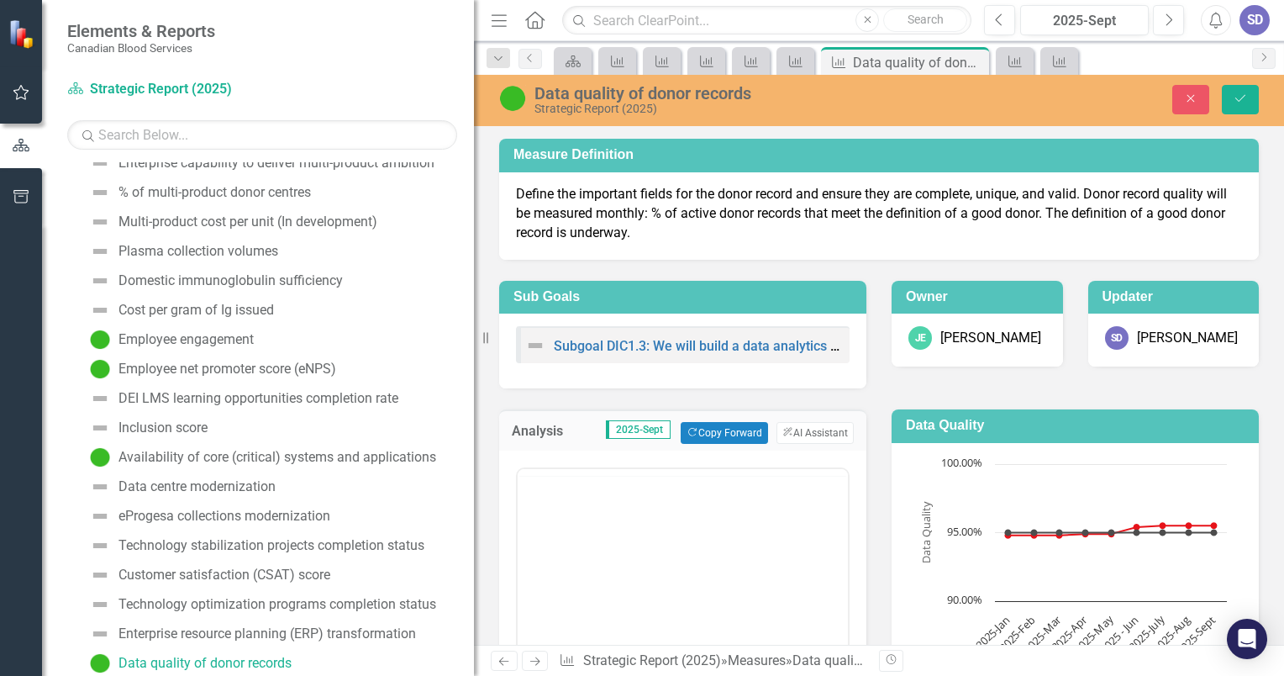
scroll to position [0, 0]
click at [618, 428] on span "2025-Sept" at bounding box center [638, 429] width 65 height 18
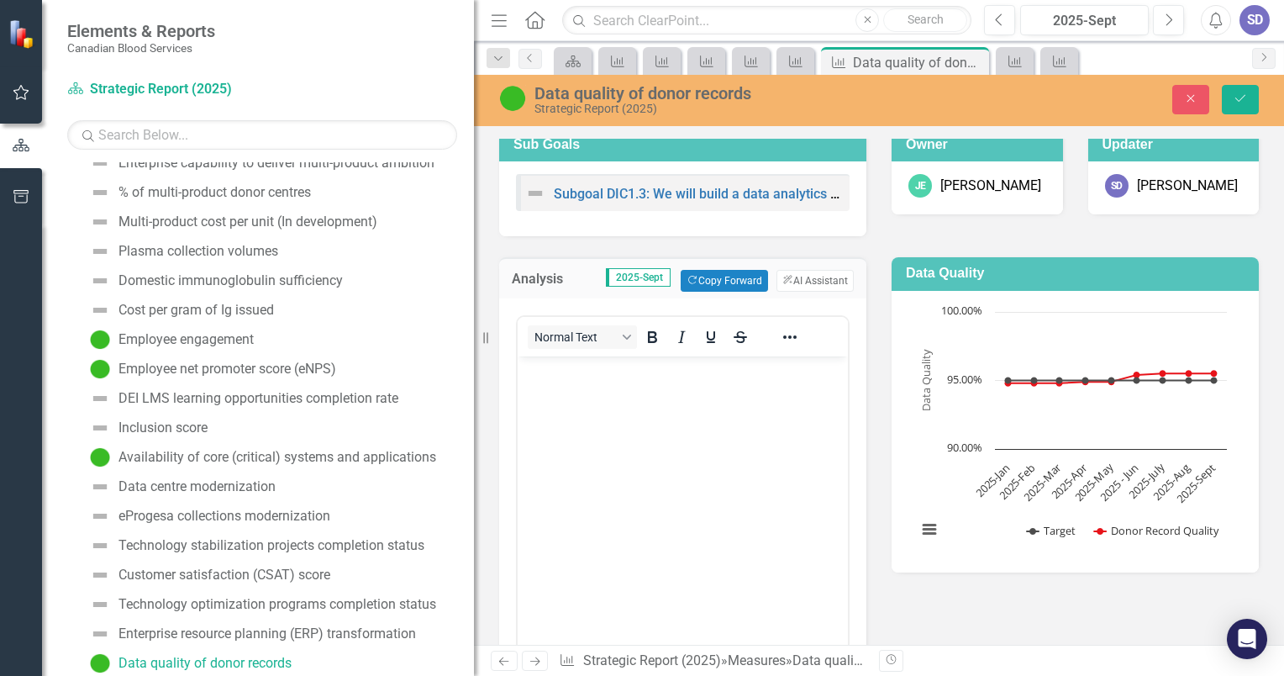
scroll to position [168, 0]
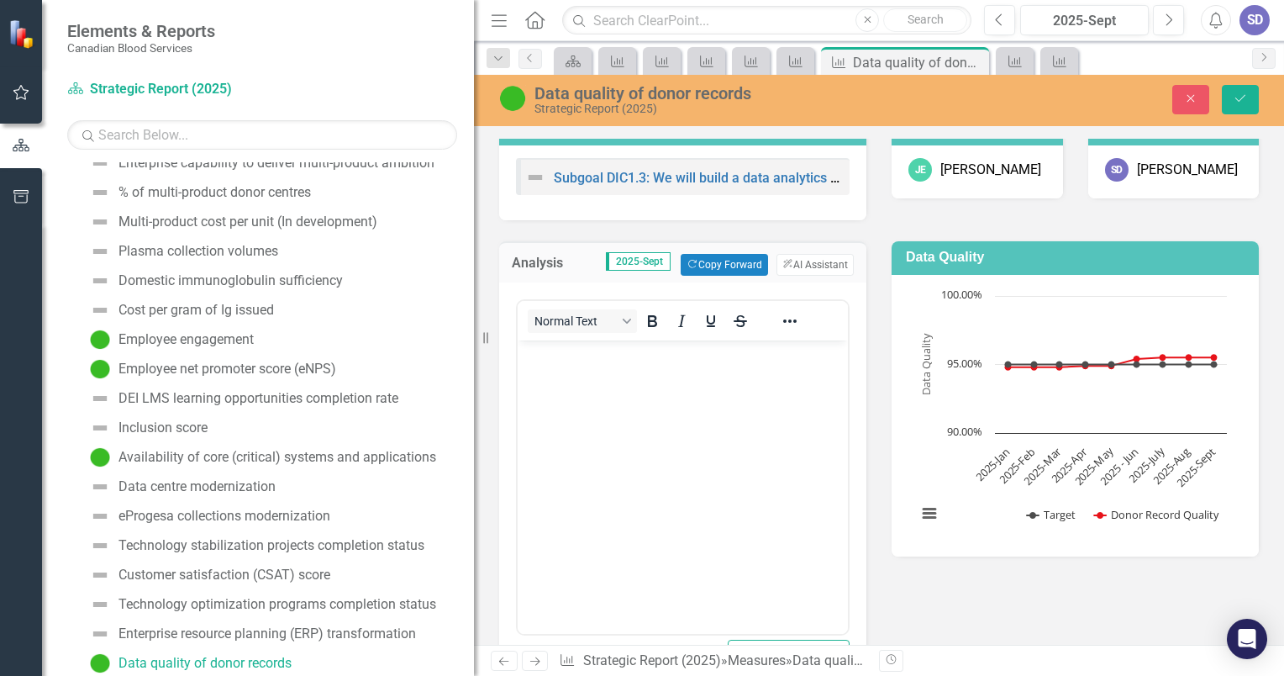
click at [545, 265] on h3 "Analysis" at bounding box center [541, 262] width 59 height 15
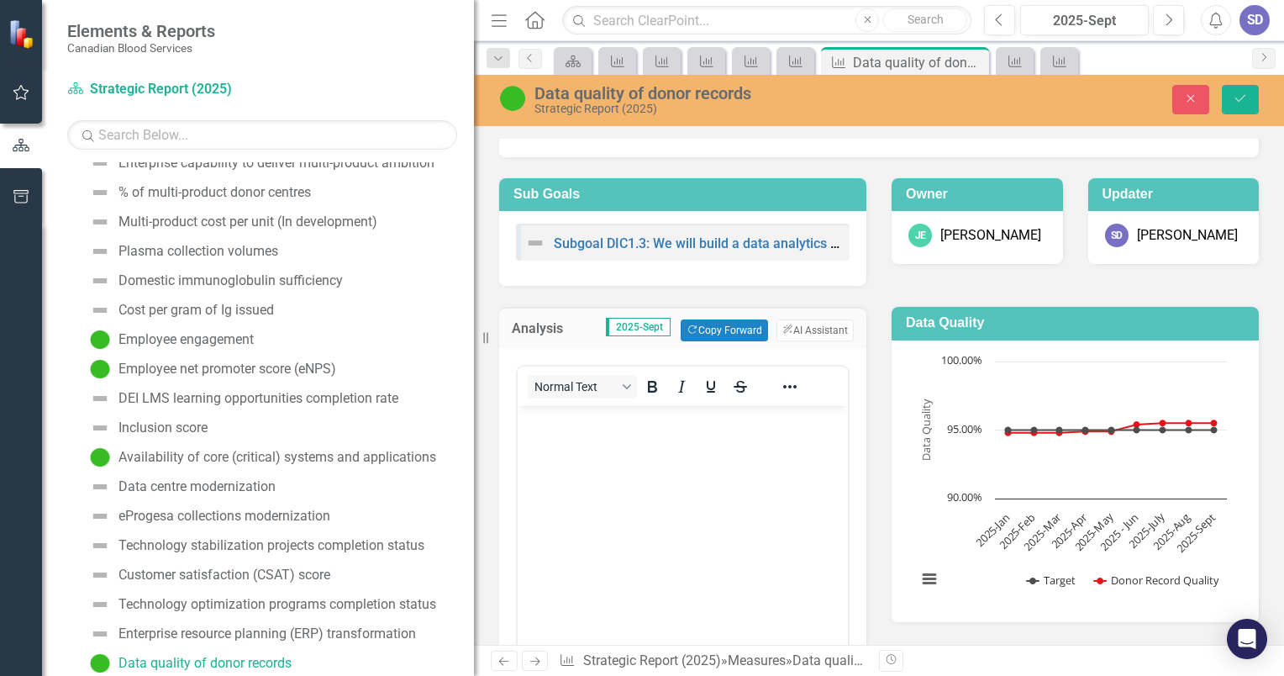
scroll to position [0, 0]
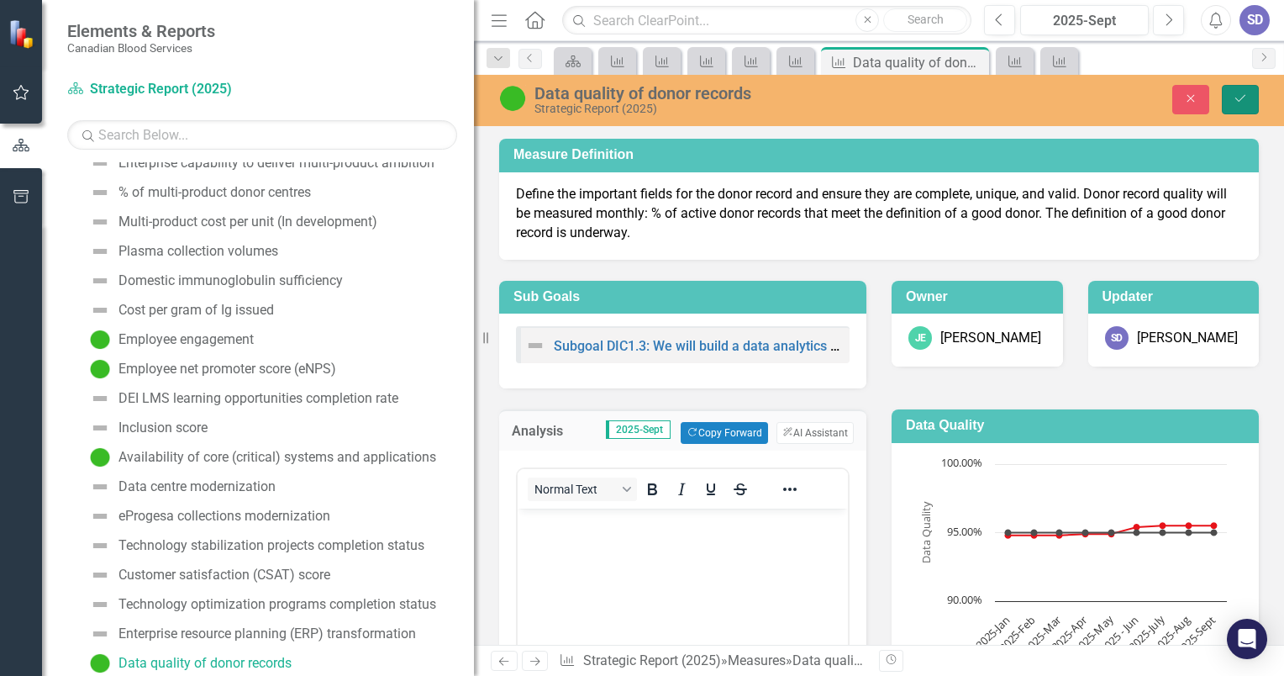
click at [1254, 99] on button "Save" at bounding box center [1240, 99] width 37 height 29
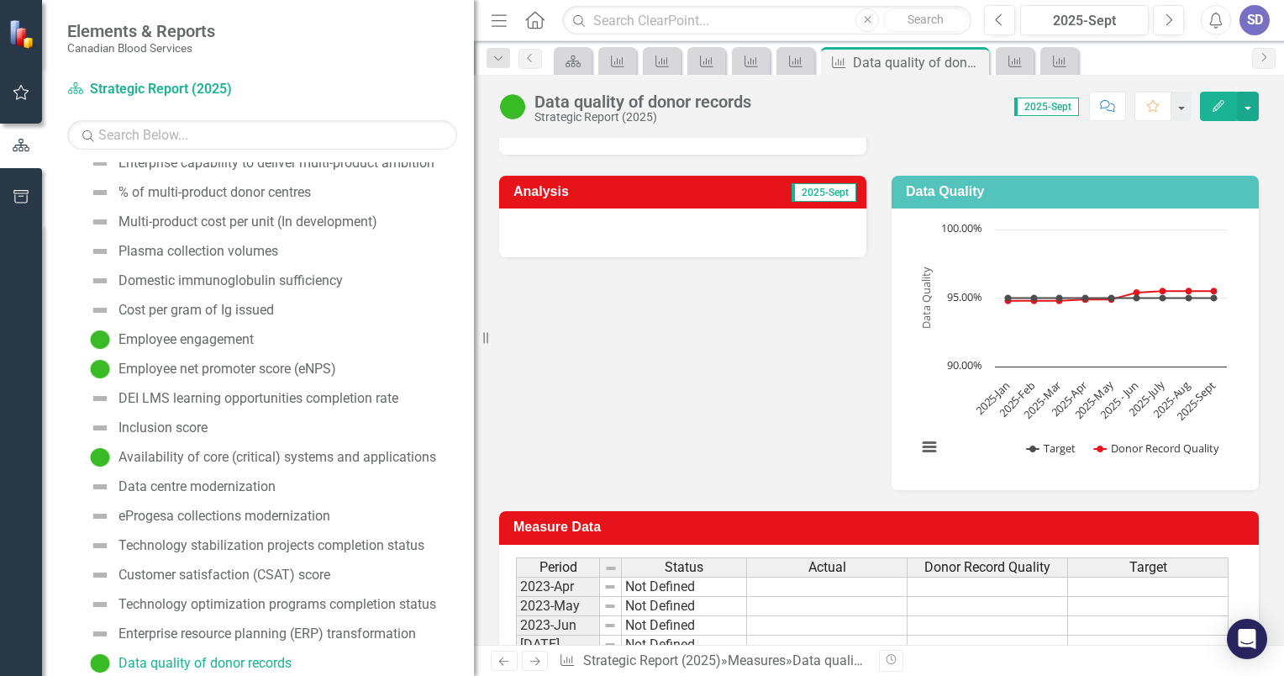
scroll to position [252, 0]
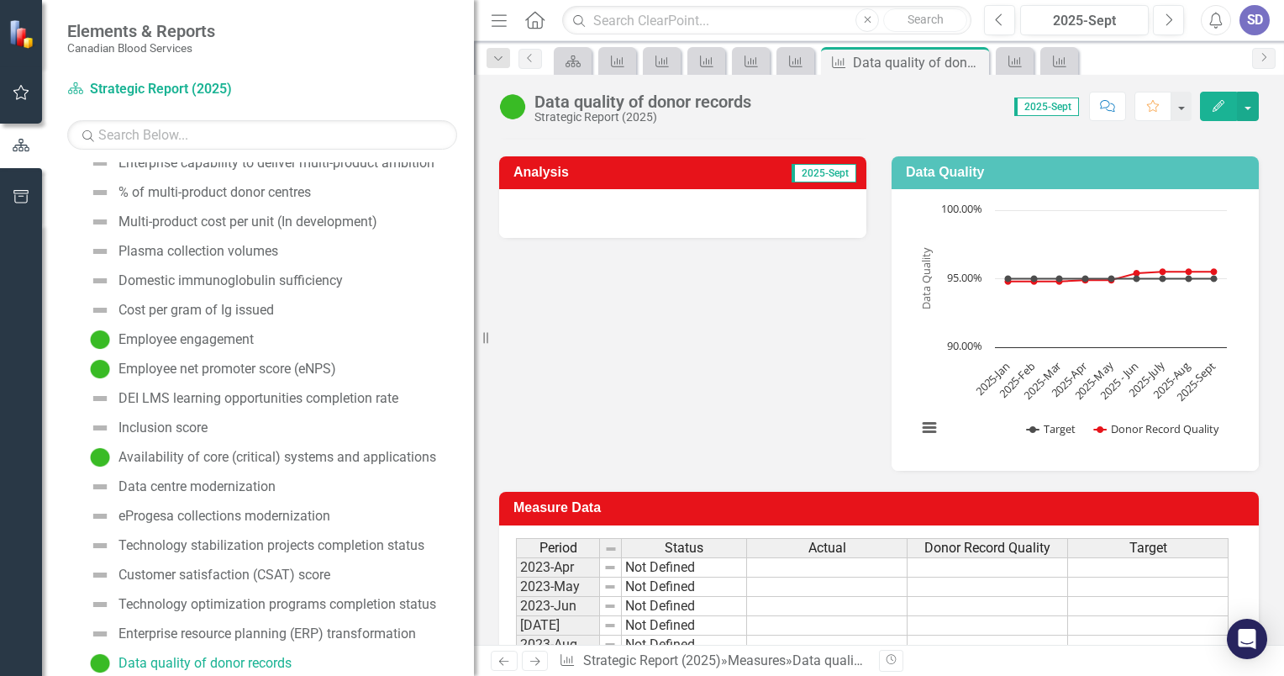
click at [803, 203] on div at bounding box center [682, 213] width 367 height 49
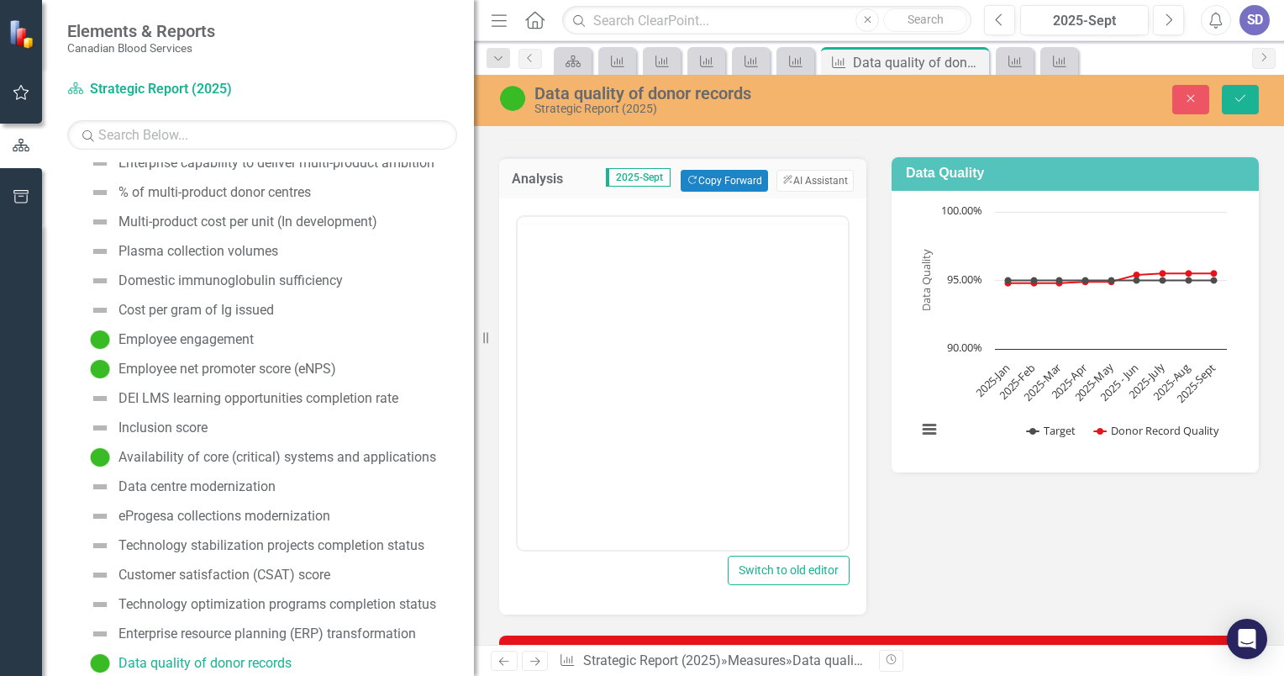
scroll to position [0, 0]
click at [786, 235] on icon "Reveal or hide additional toolbar items" at bounding box center [789, 236] width 13 height 3
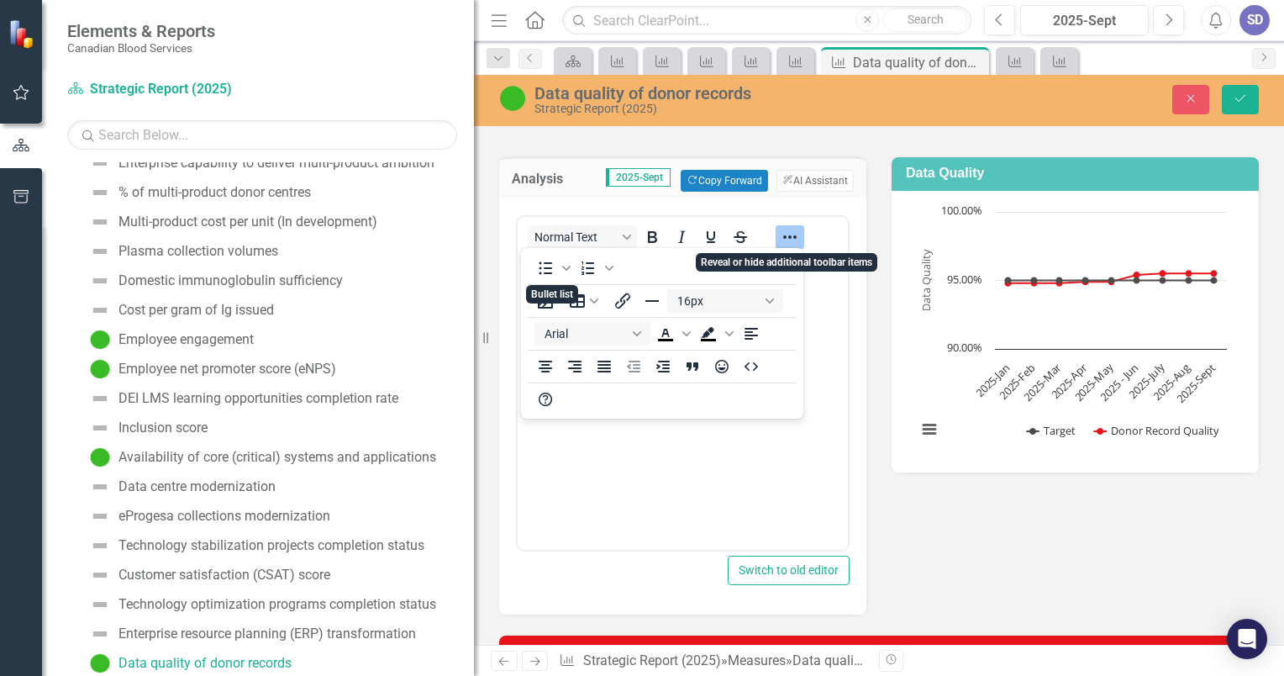
click at [786, 235] on icon "Reveal or hide additional toolbar items" at bounding box center [789, 236] width 13 height 3
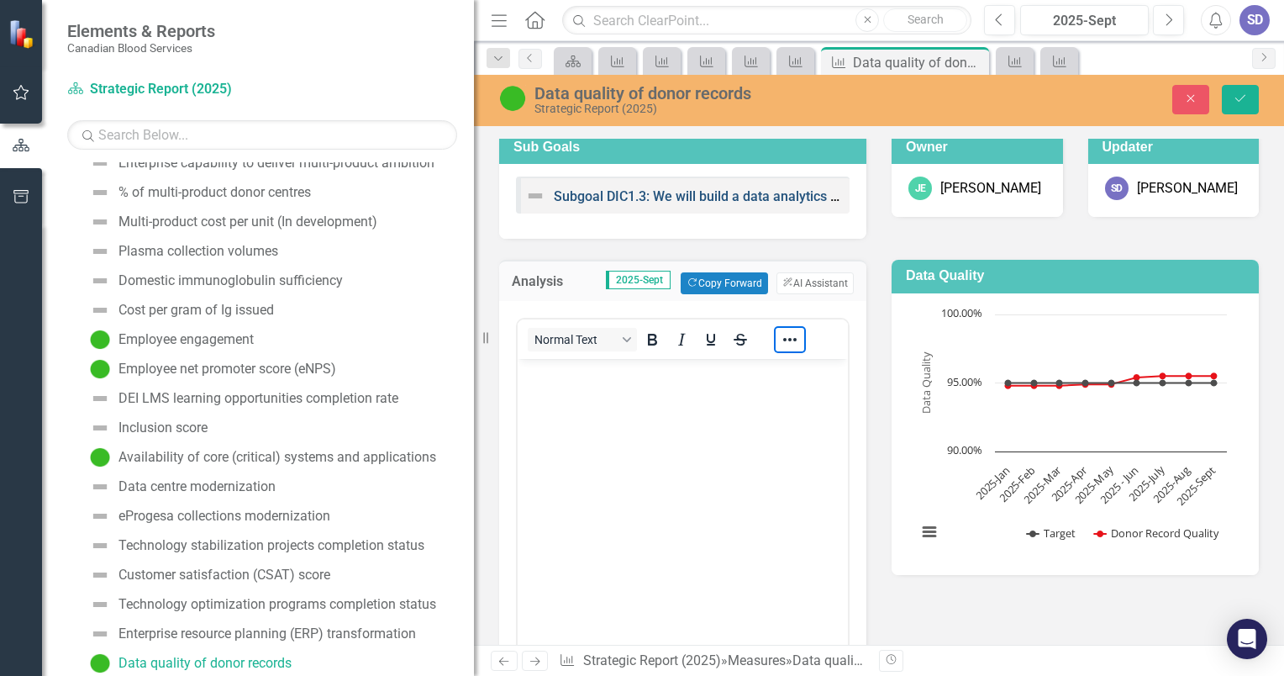
scroll to position [168, 0]
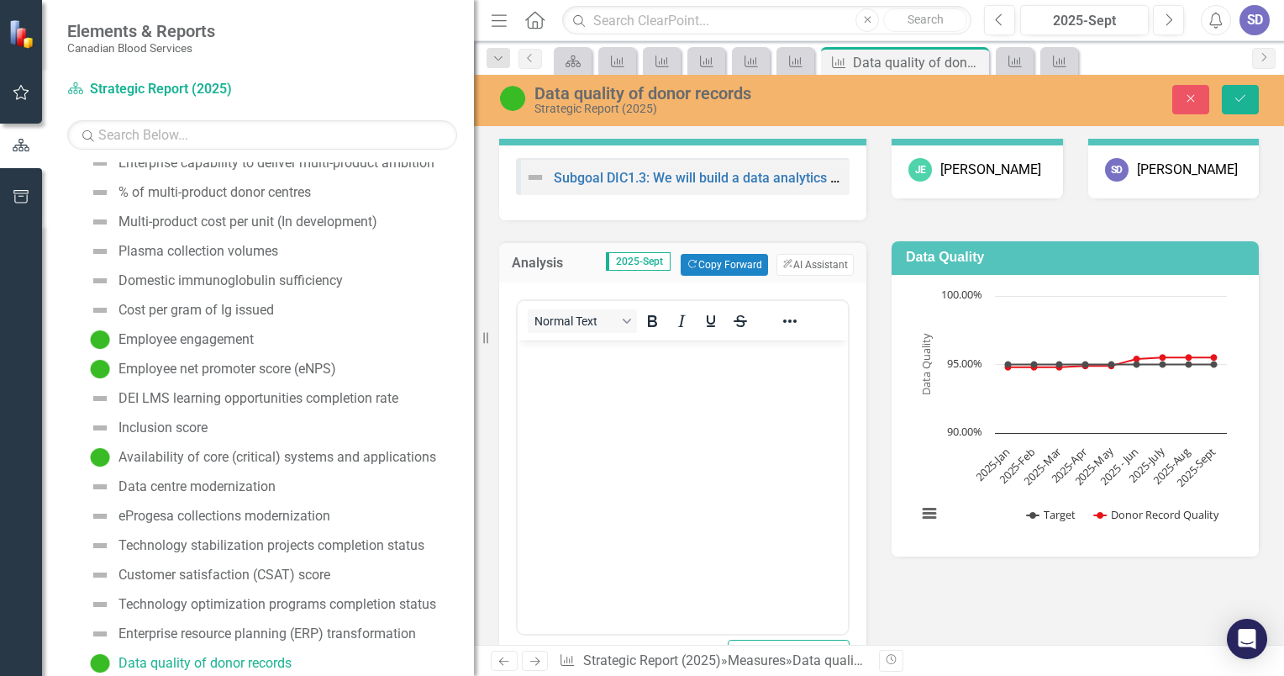
click at [763, 429] on body "Rich Text Area. Press ALT-0 for help." at bounding box center [683, 466] width 330 height 252
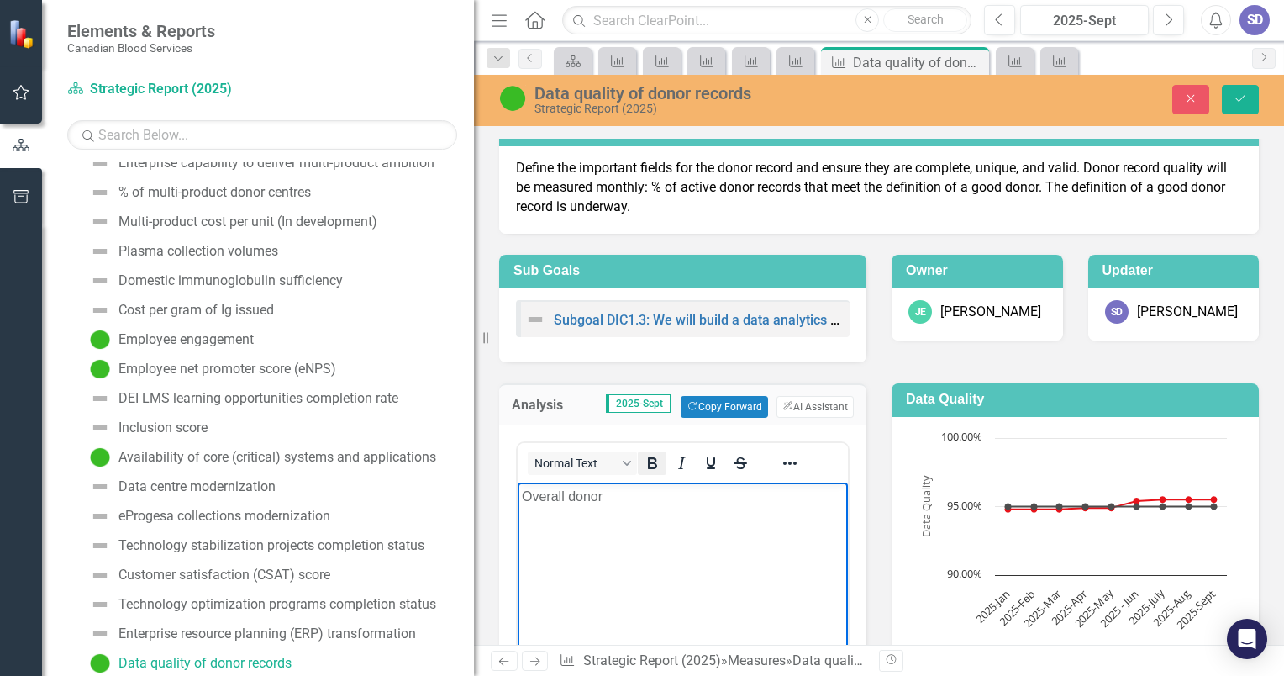
scroll to position [0, 0]
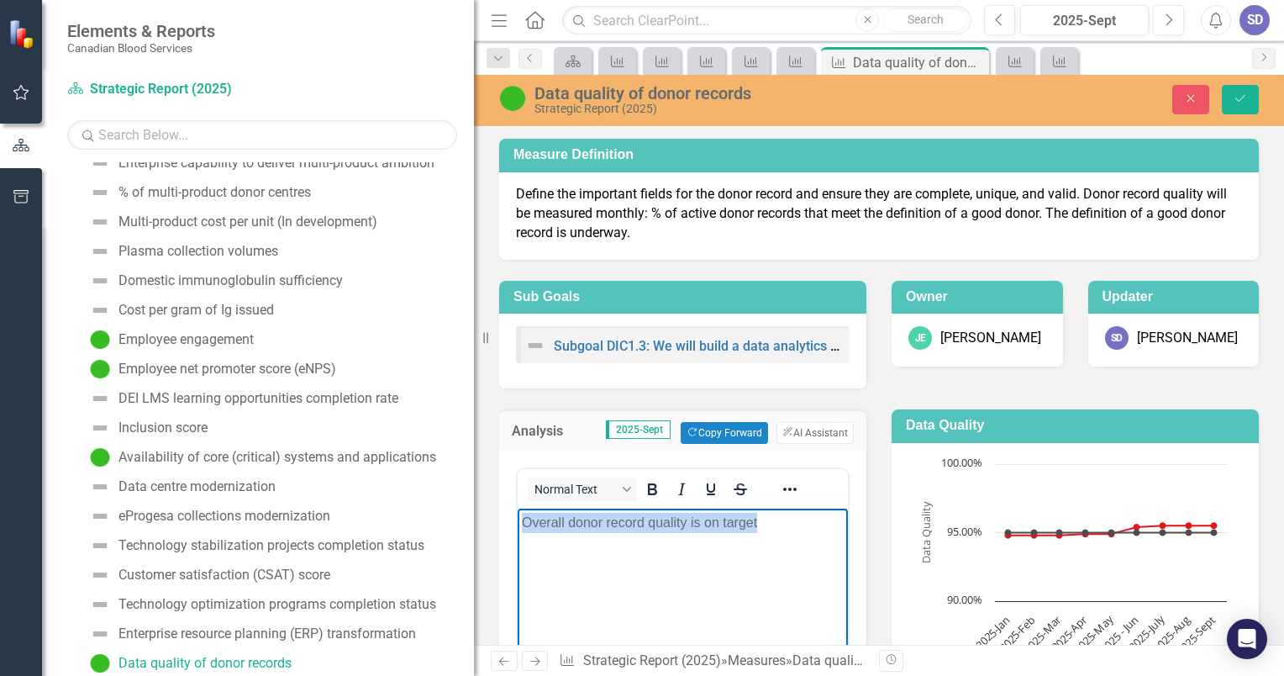
drag, startPoint x: 787, startPoint y: 529, endPoint x: 979, endPoint y: 972, distance: 482.5
click at [518, 508] on html "Overall donor record quality is on target" at bounding box center [683, 634] width 330 height 252
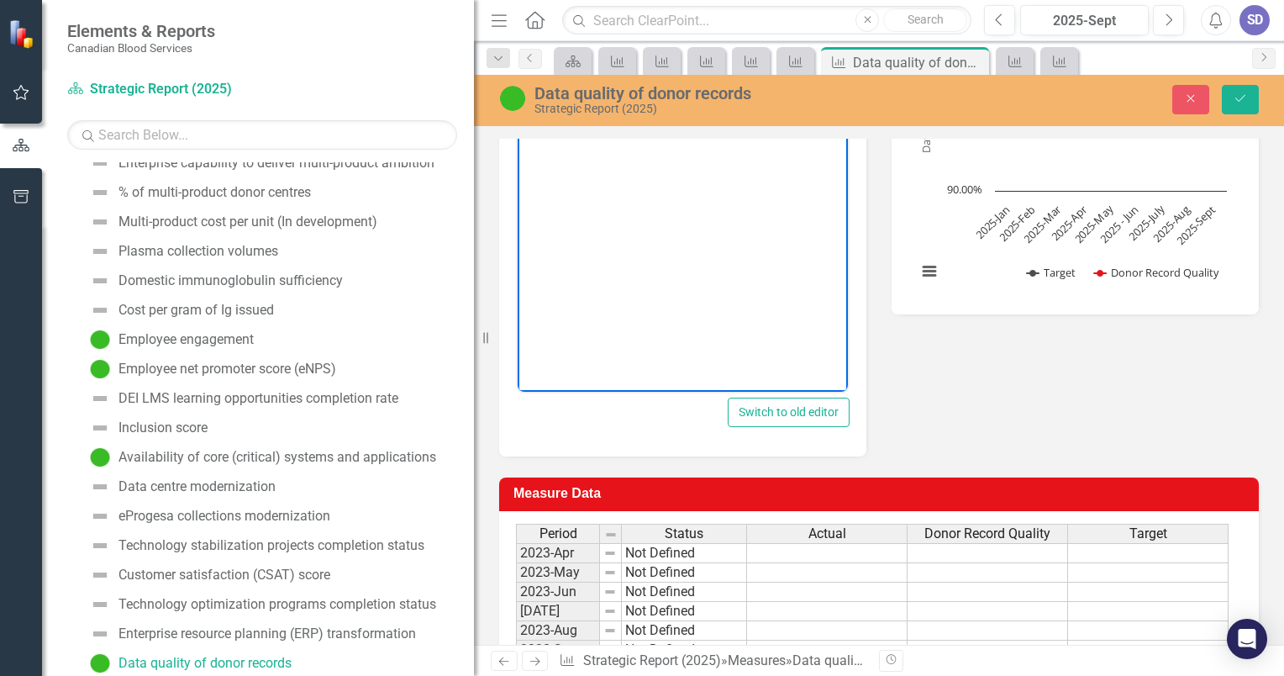
scroll to position [231, 0]
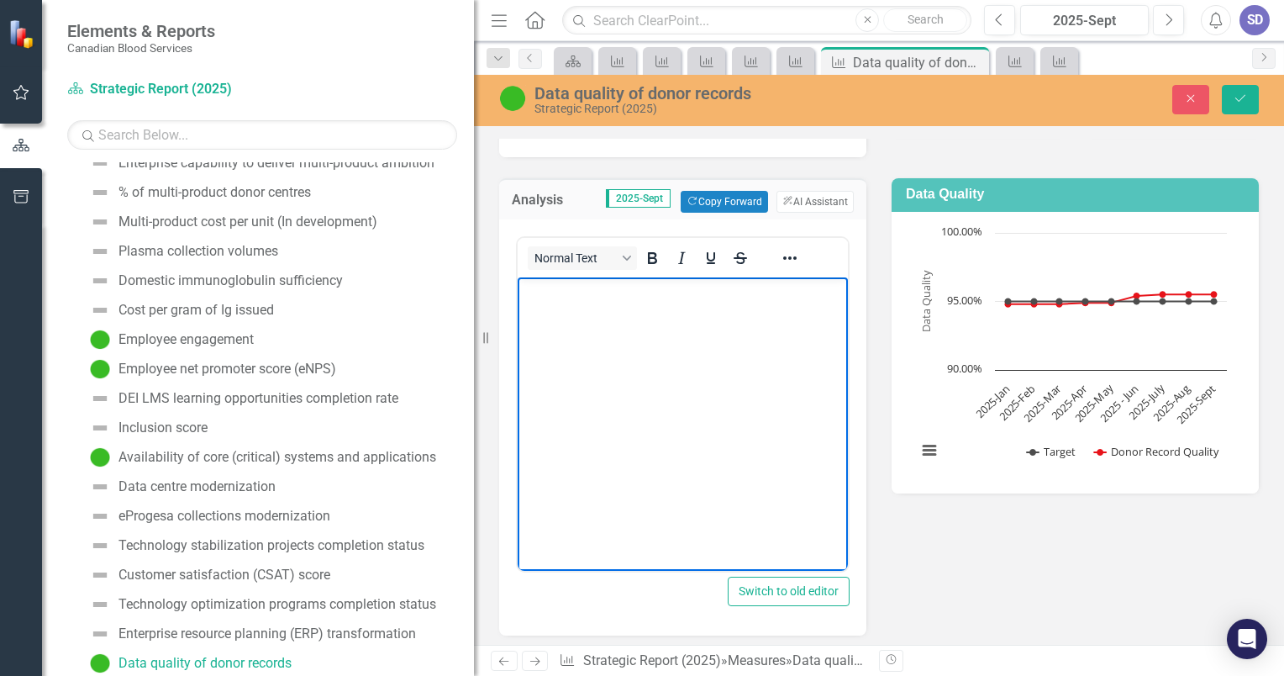
click at [676, 353] on body "Rich Text Area. Press ALT-0 for help." at bounding box center [683, 403] width 330 height 252
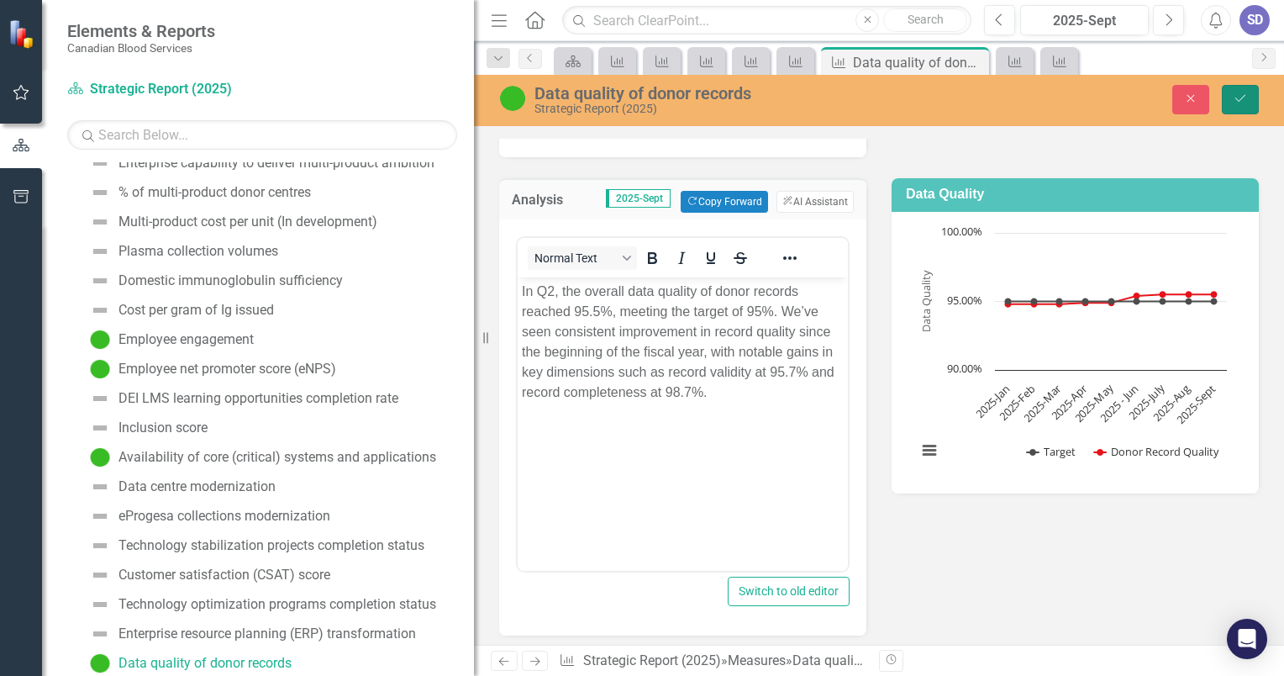
click at [1237, 94] on icon "Save" at bounding box center [1240, 98] width 15 height 12
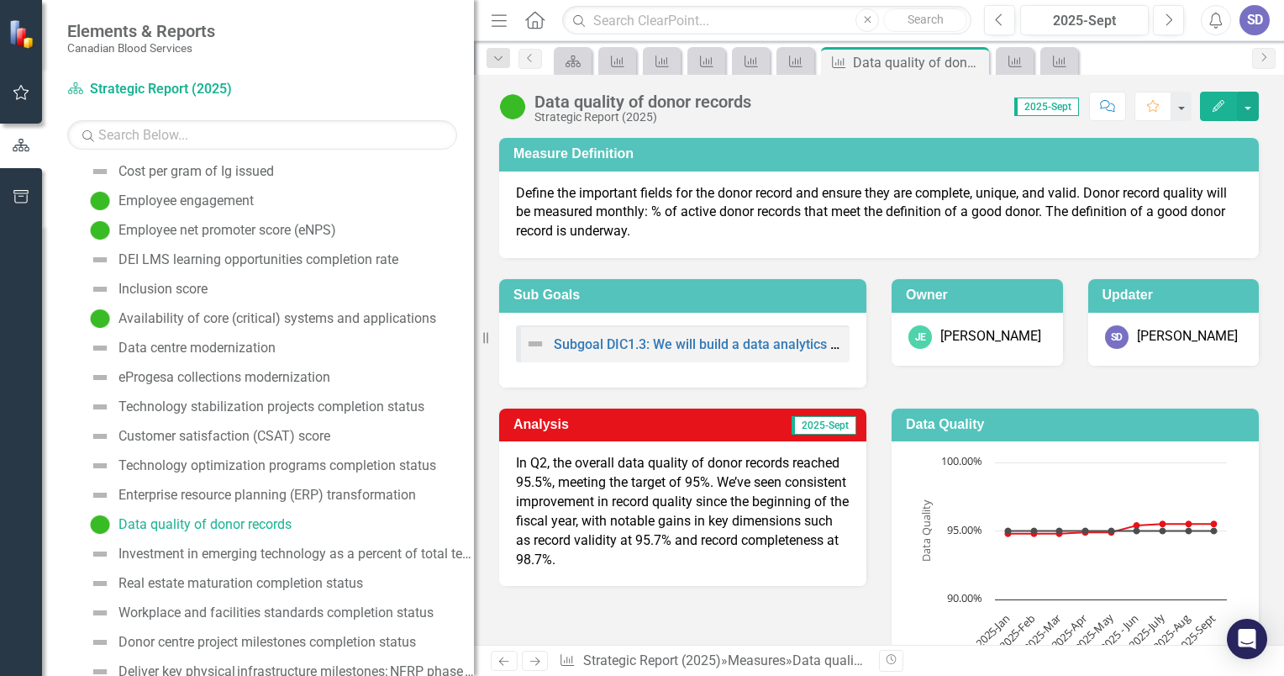
scroll to position [872, 0]
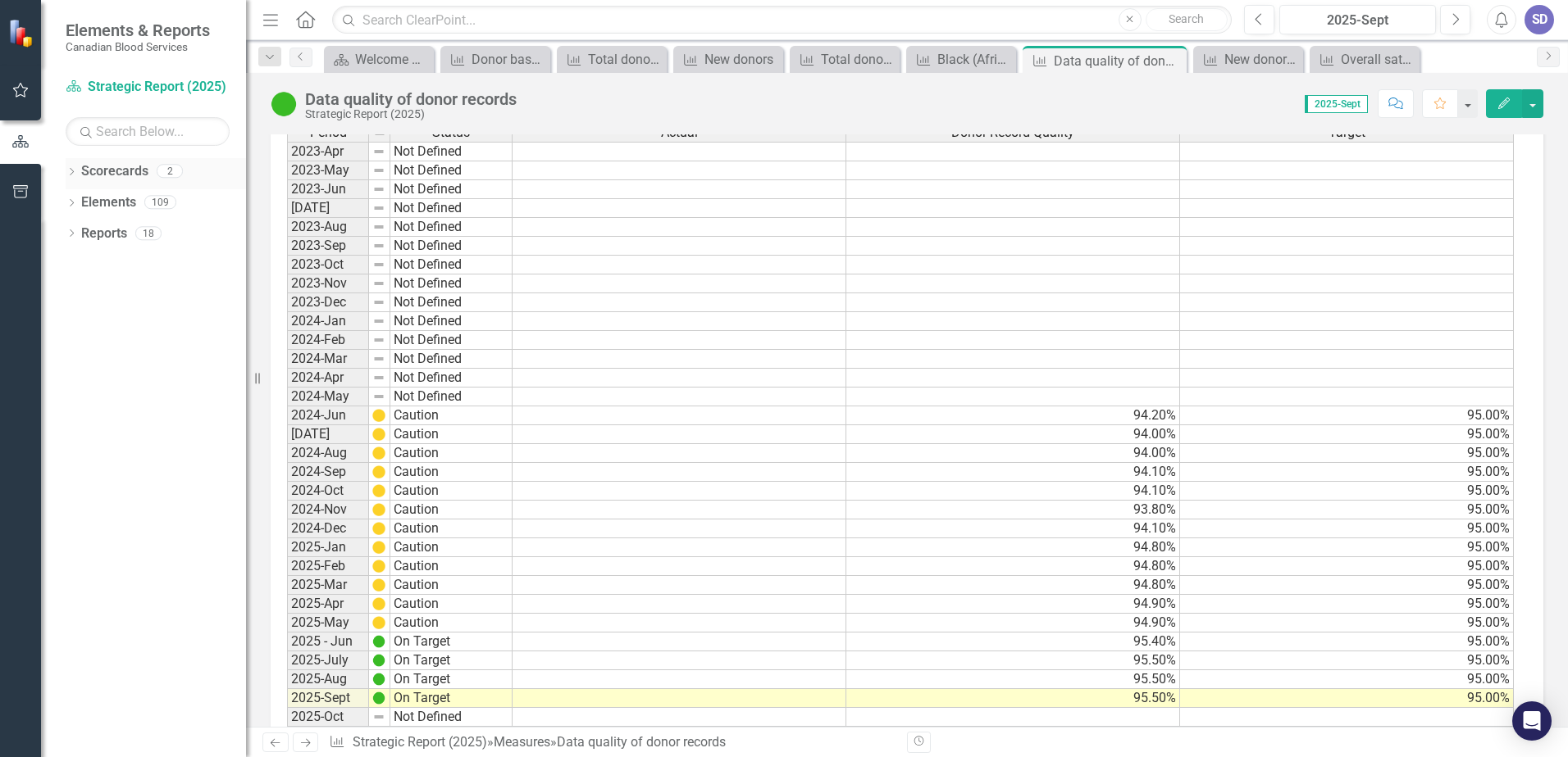
scroll to position [461, 0]
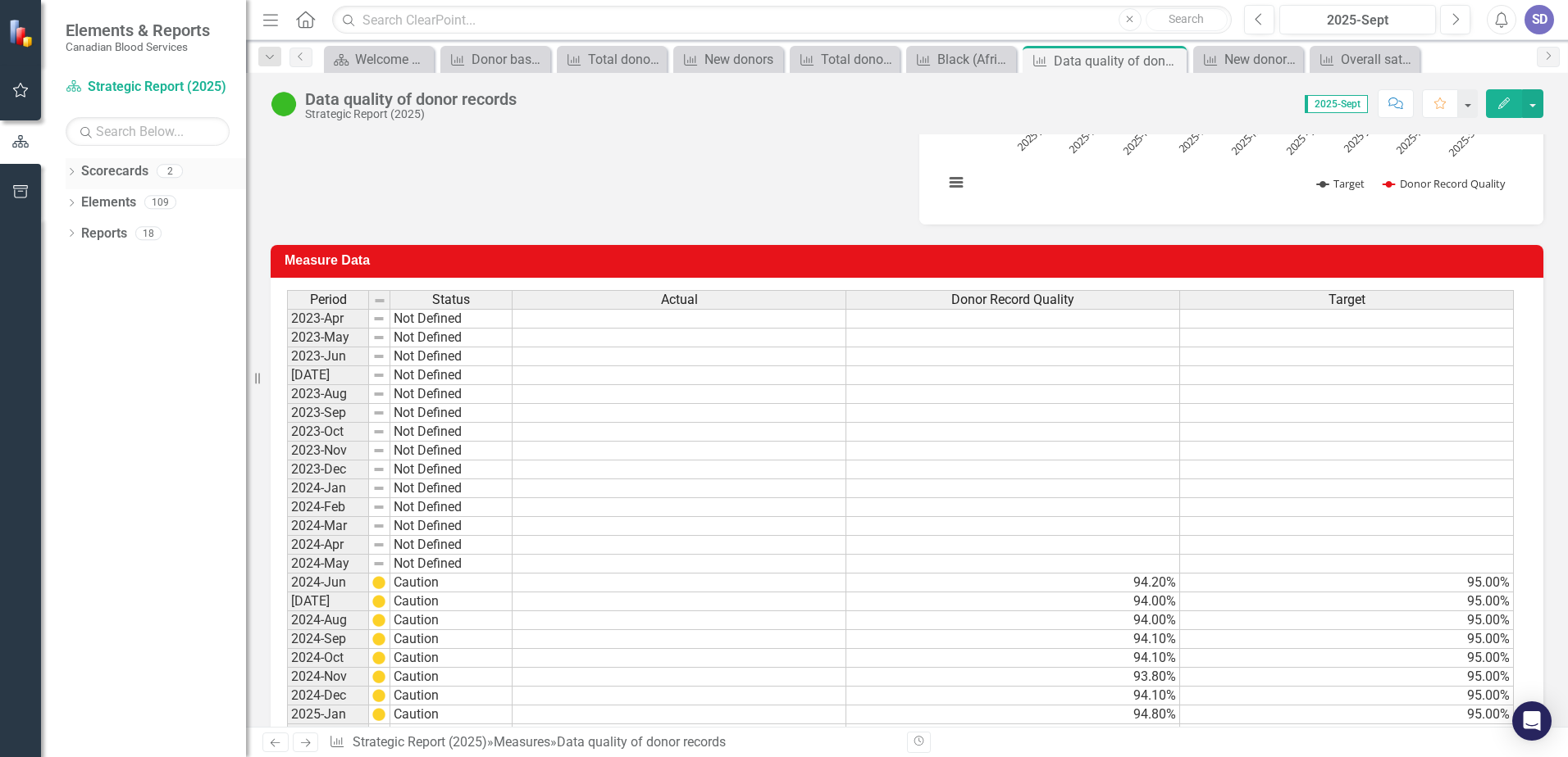
click at [74, 170] on icon "Dropdown" at bounding box center [71, 173] width 12 height 9
click at [105, 206] on link "Strategic Report (2025)" at bounding box center [168, 202] width 156 height 19
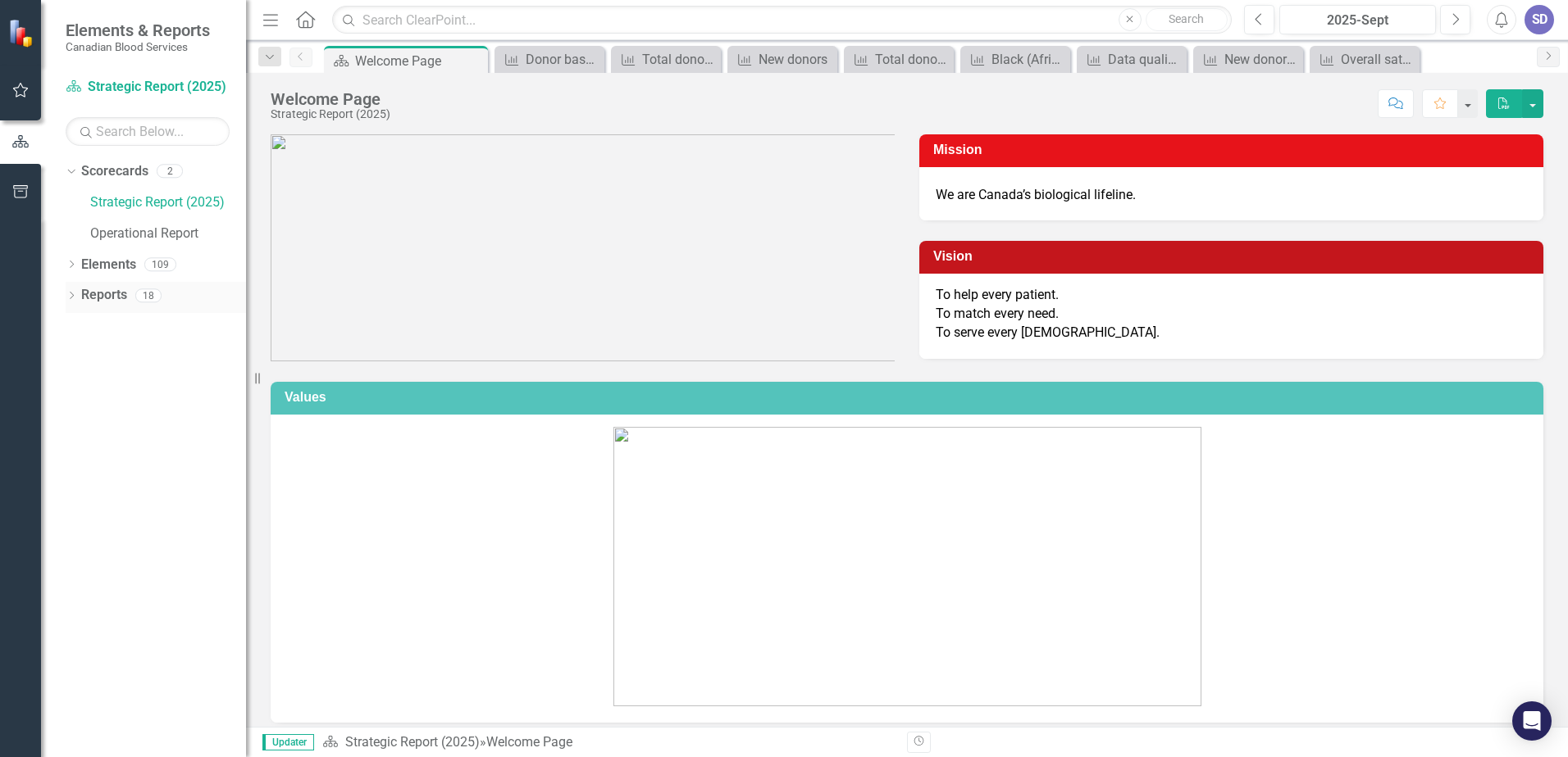
click at [73, 299] on icon "Dropdown" at bounding box center [71, 297] width 12 height 9
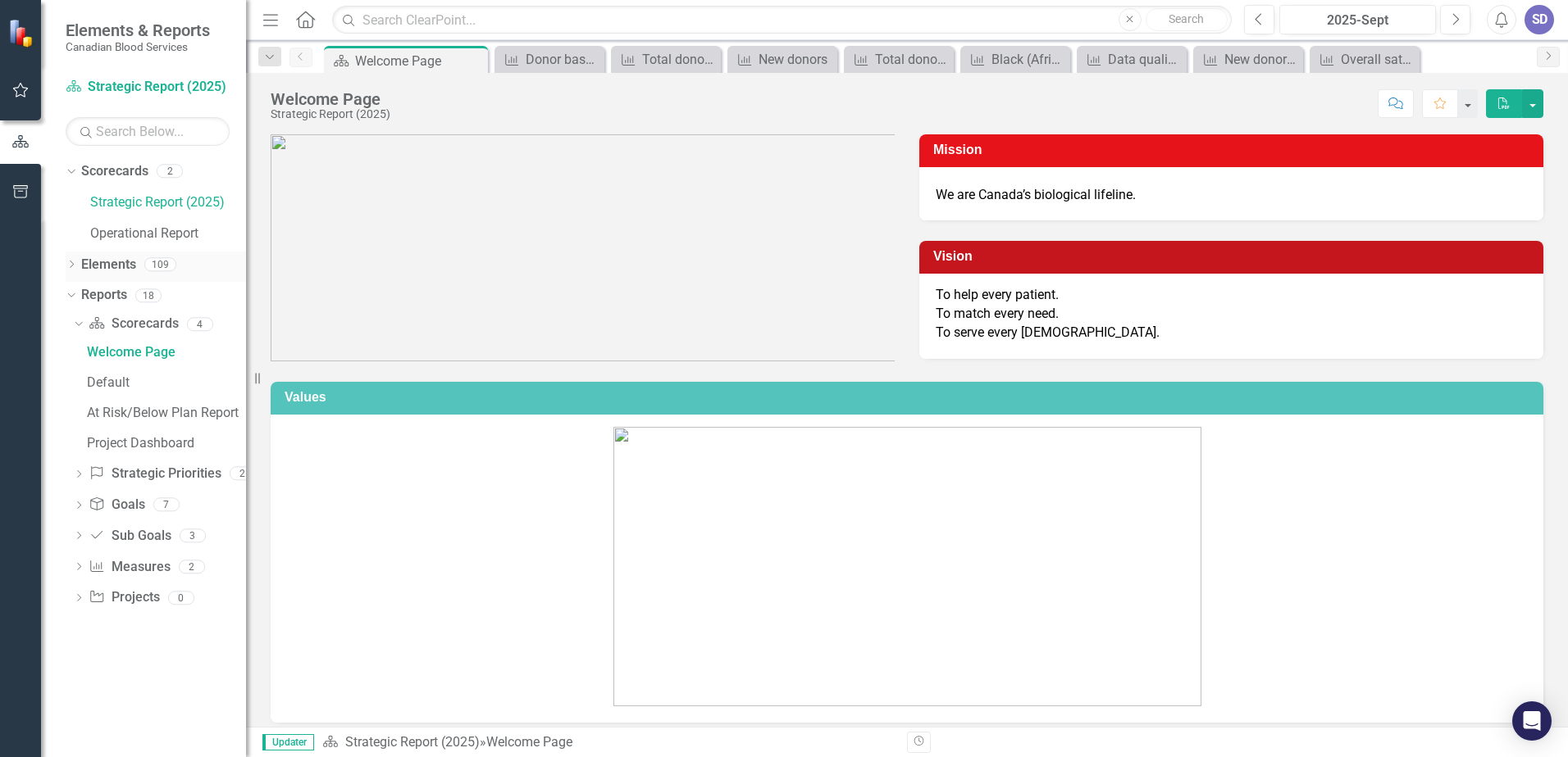
click at [73, 274] on div "Dropdown" at bounding box center [71, 266] width 12 height 14
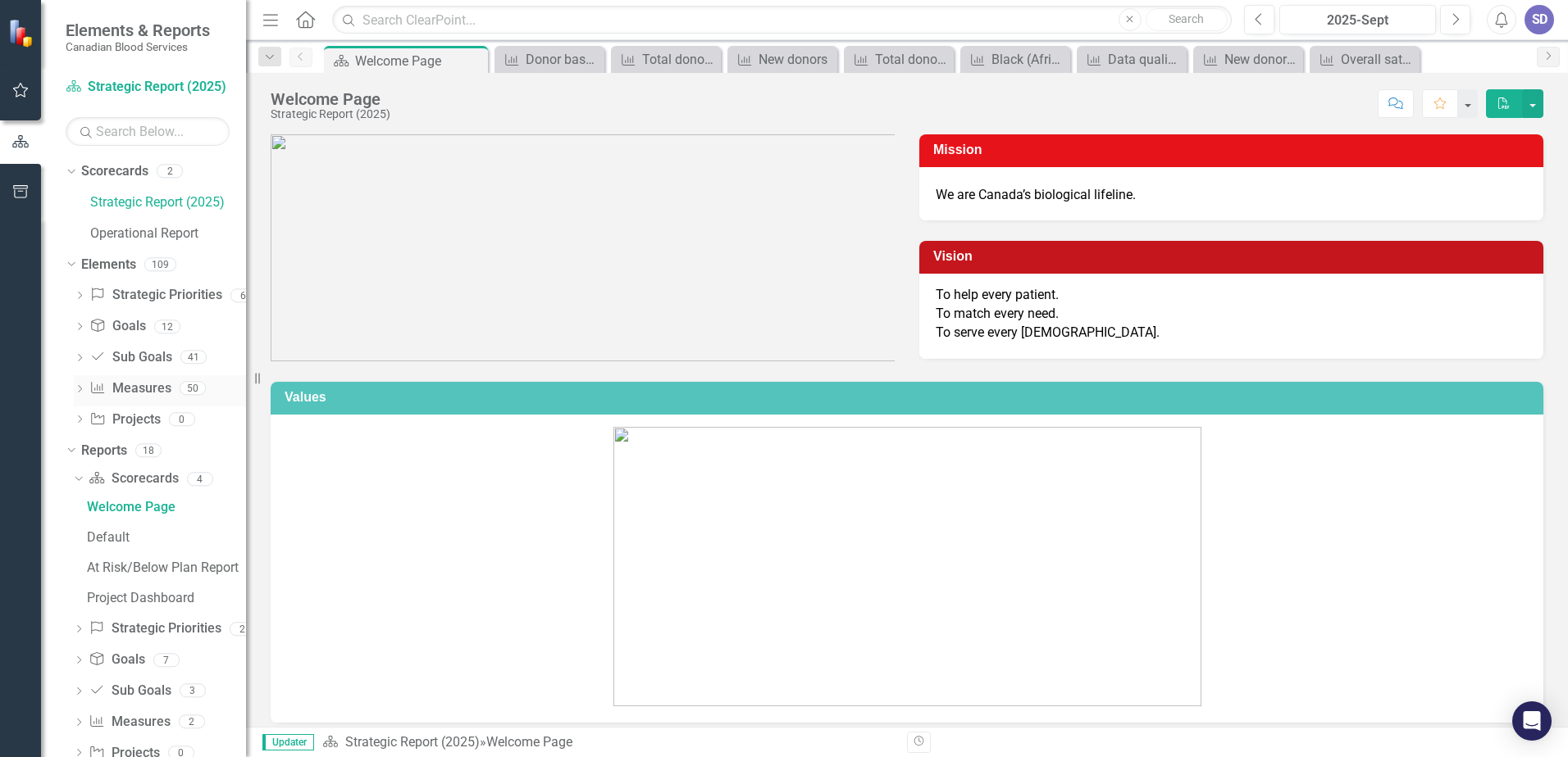
click at [79, 387] on icon "Dropdown" at bounding box center [80, 390] width 12 height 9
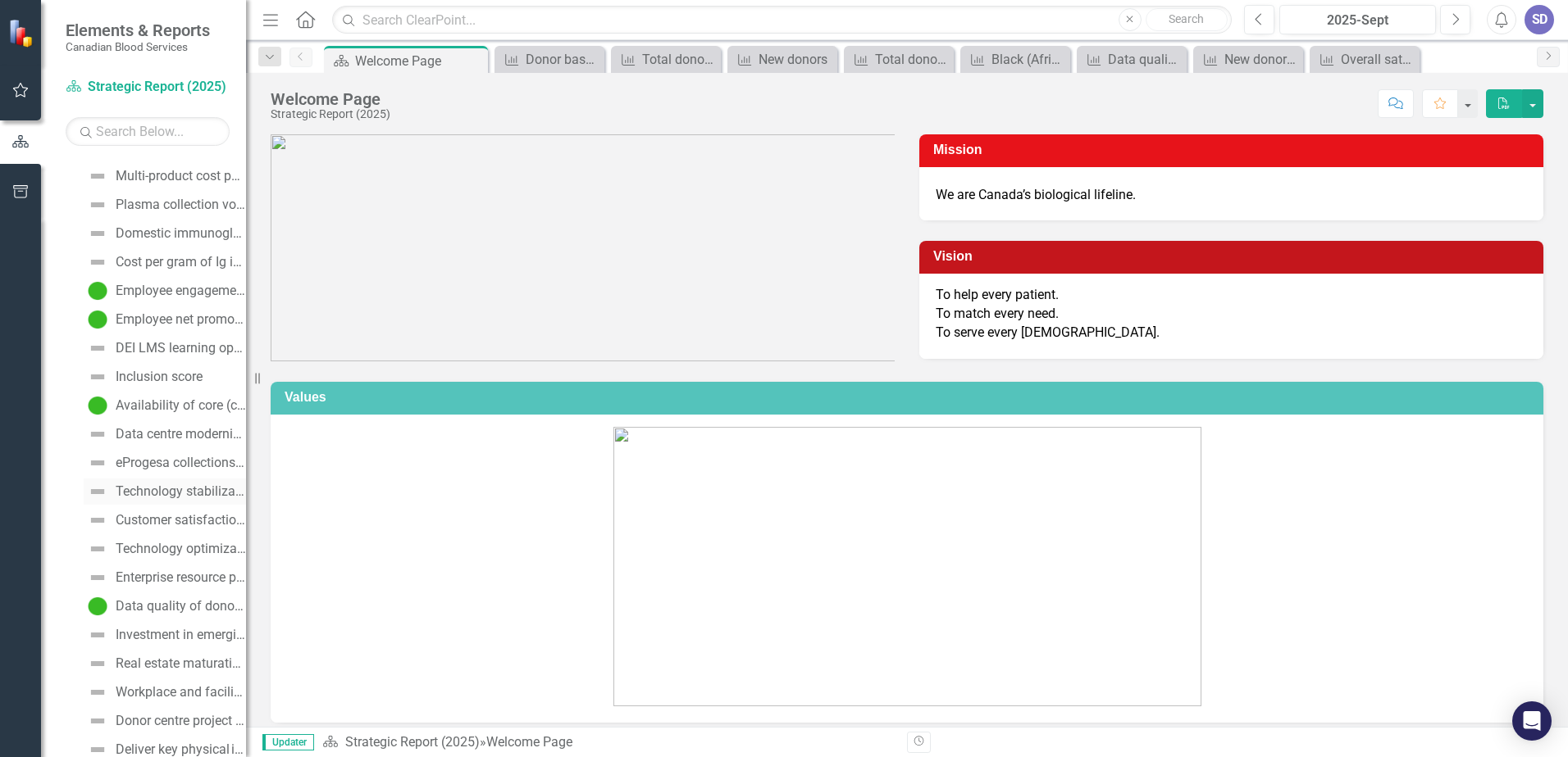
scroll to position [737, 0]
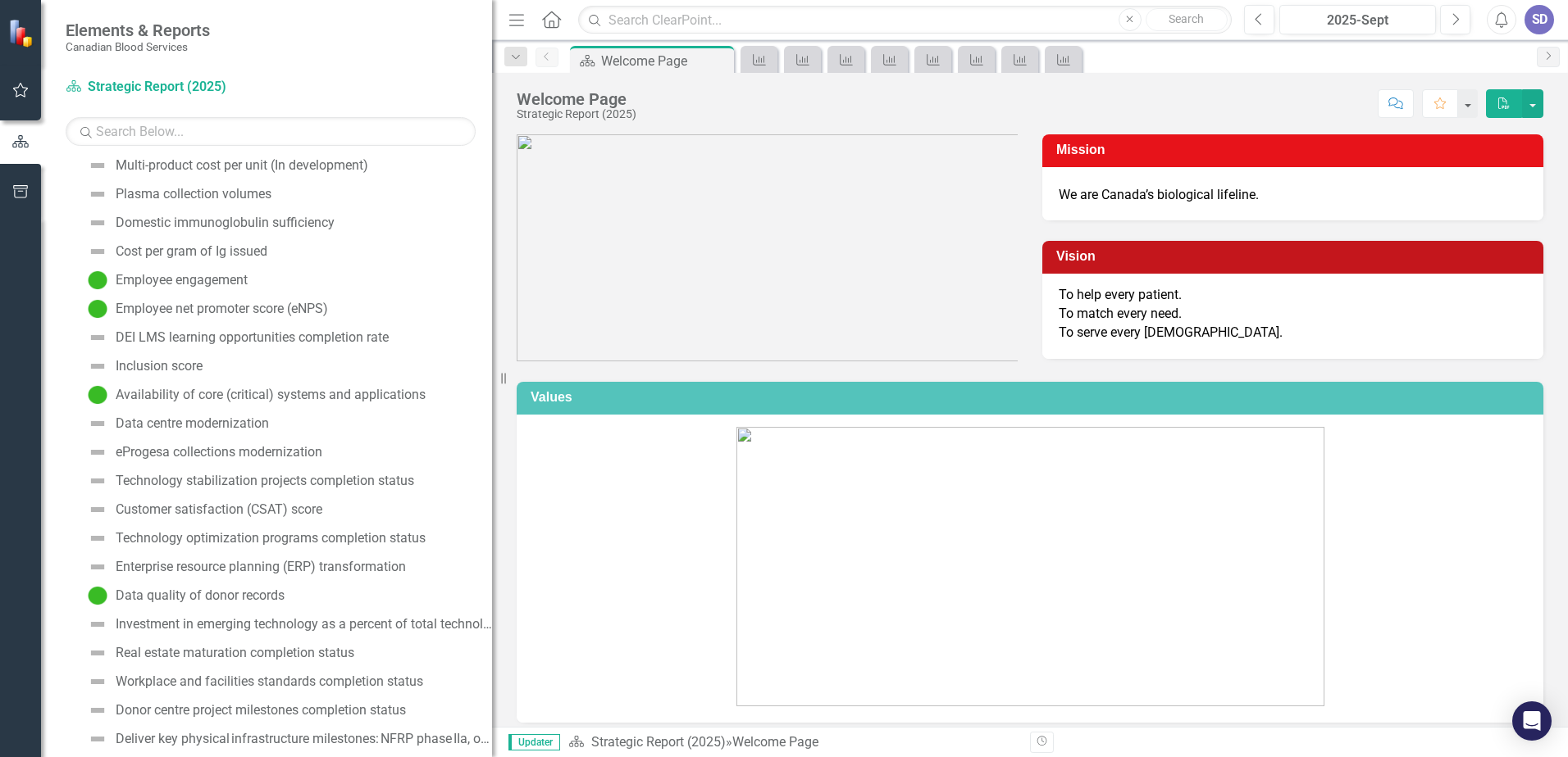
drag, startPoint x: 250, startPoint y: 447, endPoint x: 499, endPoint y: 458, distance: 249.2
click at [499, 458] on div "Resize" at bounding box center [498, 378] width 13 height 757
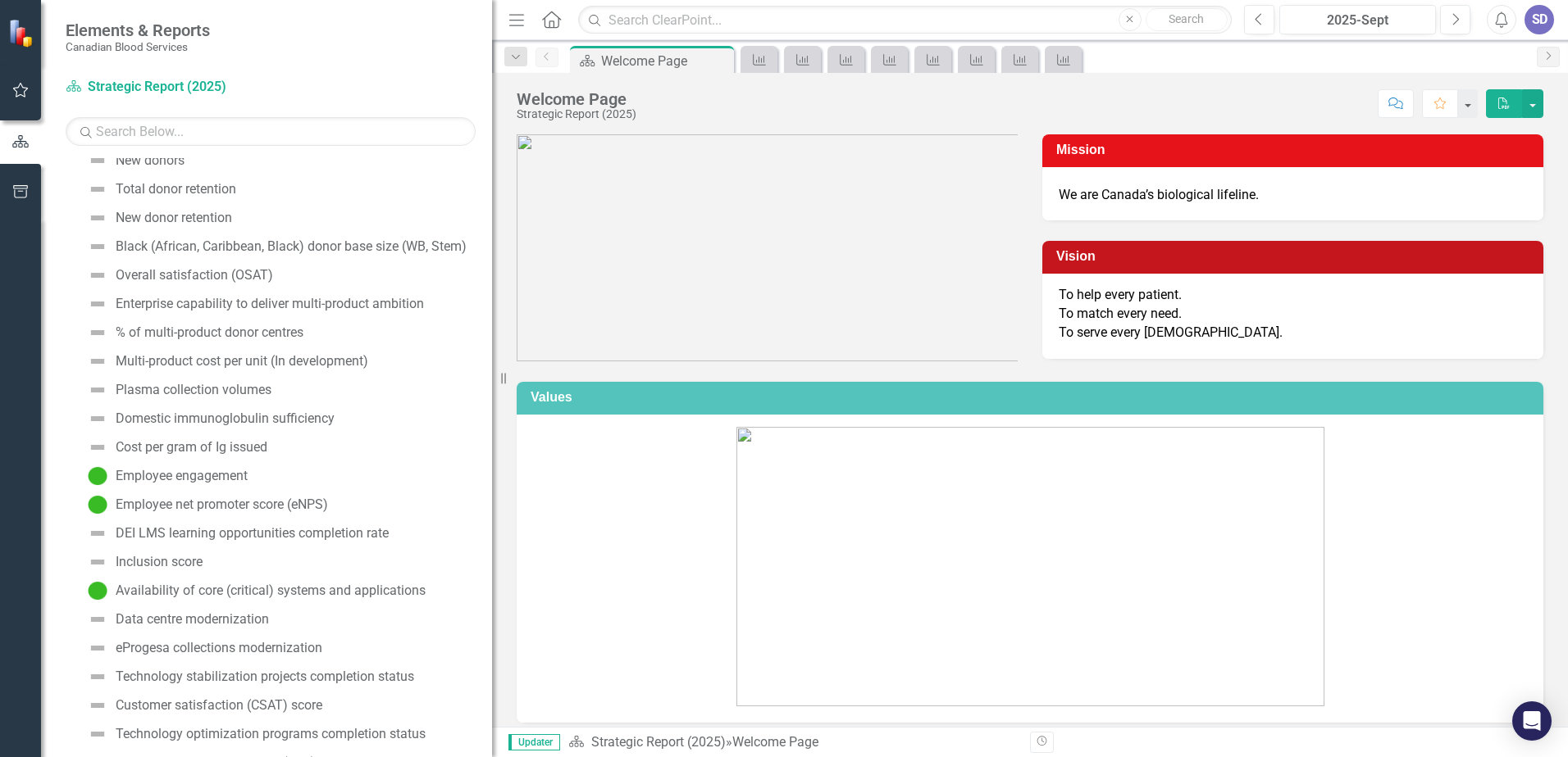
scroll to position [492, 0]
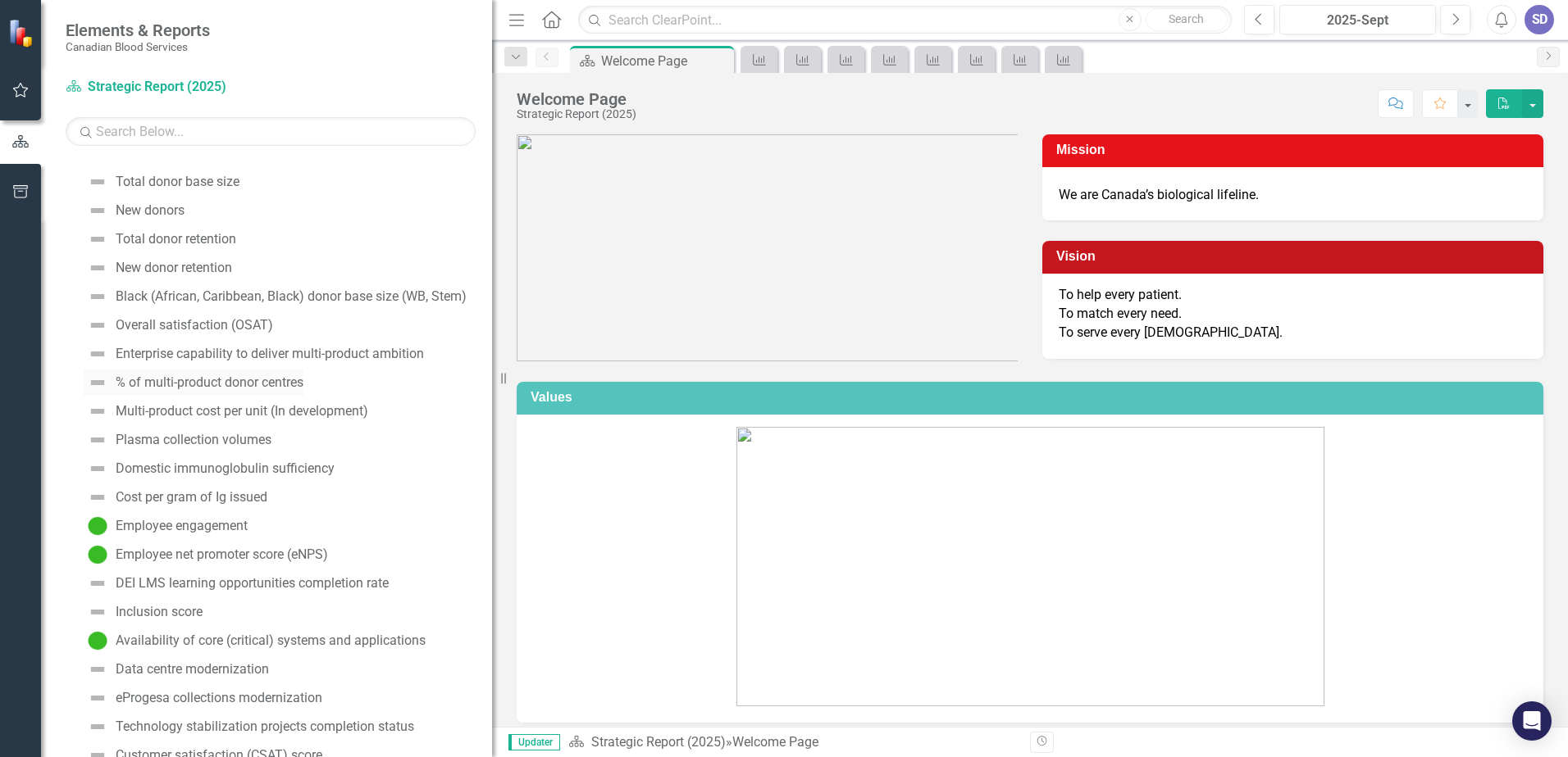
click at [181, 384] on div "% of multi-product donor centres" at bounding box center [209, 382] width 187 height 15
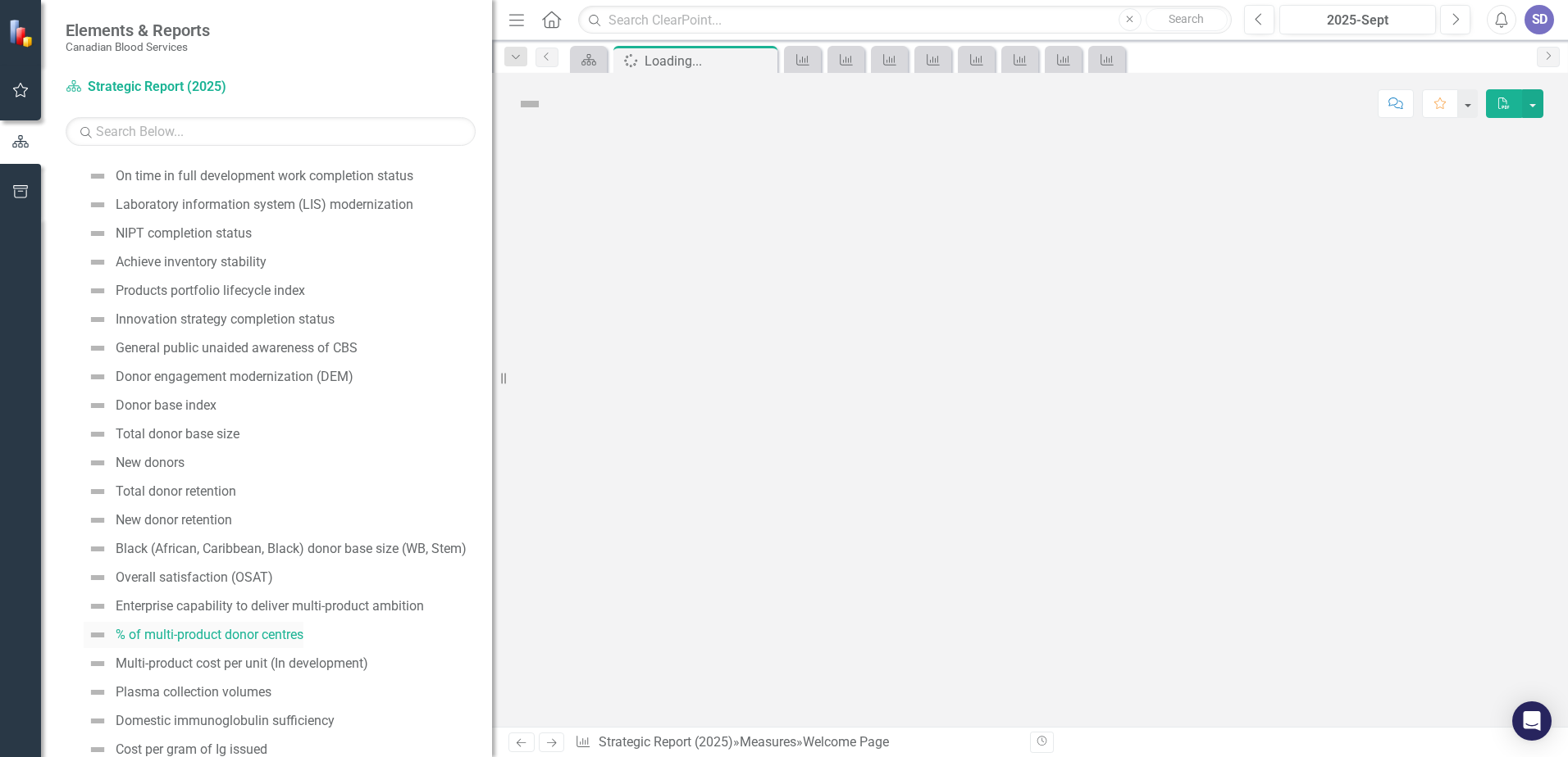
scroll to position [131, 0]
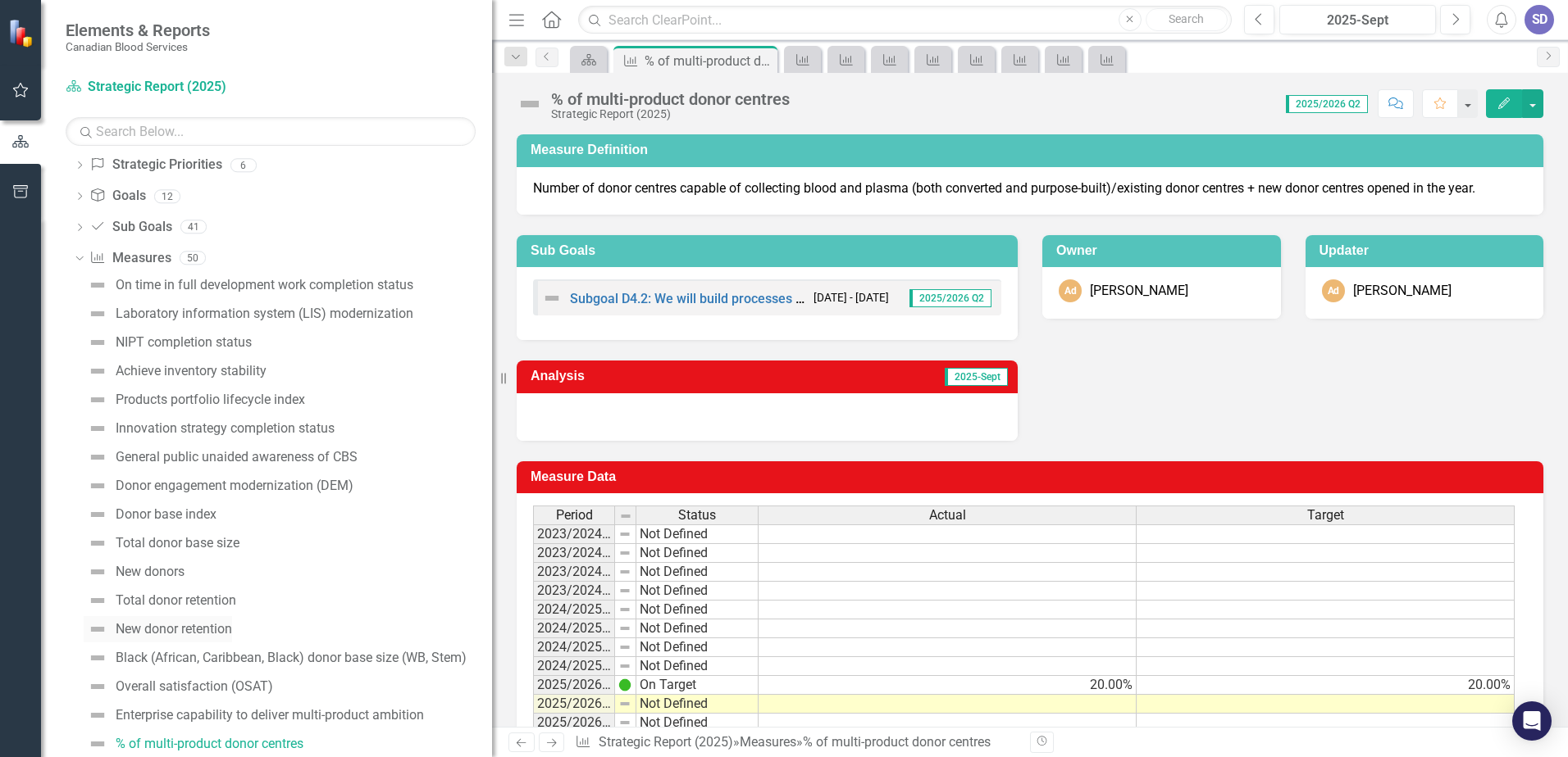
click at [180, 631] on div "New donor retention" at bounding box center [173, 629] width 116 height 15
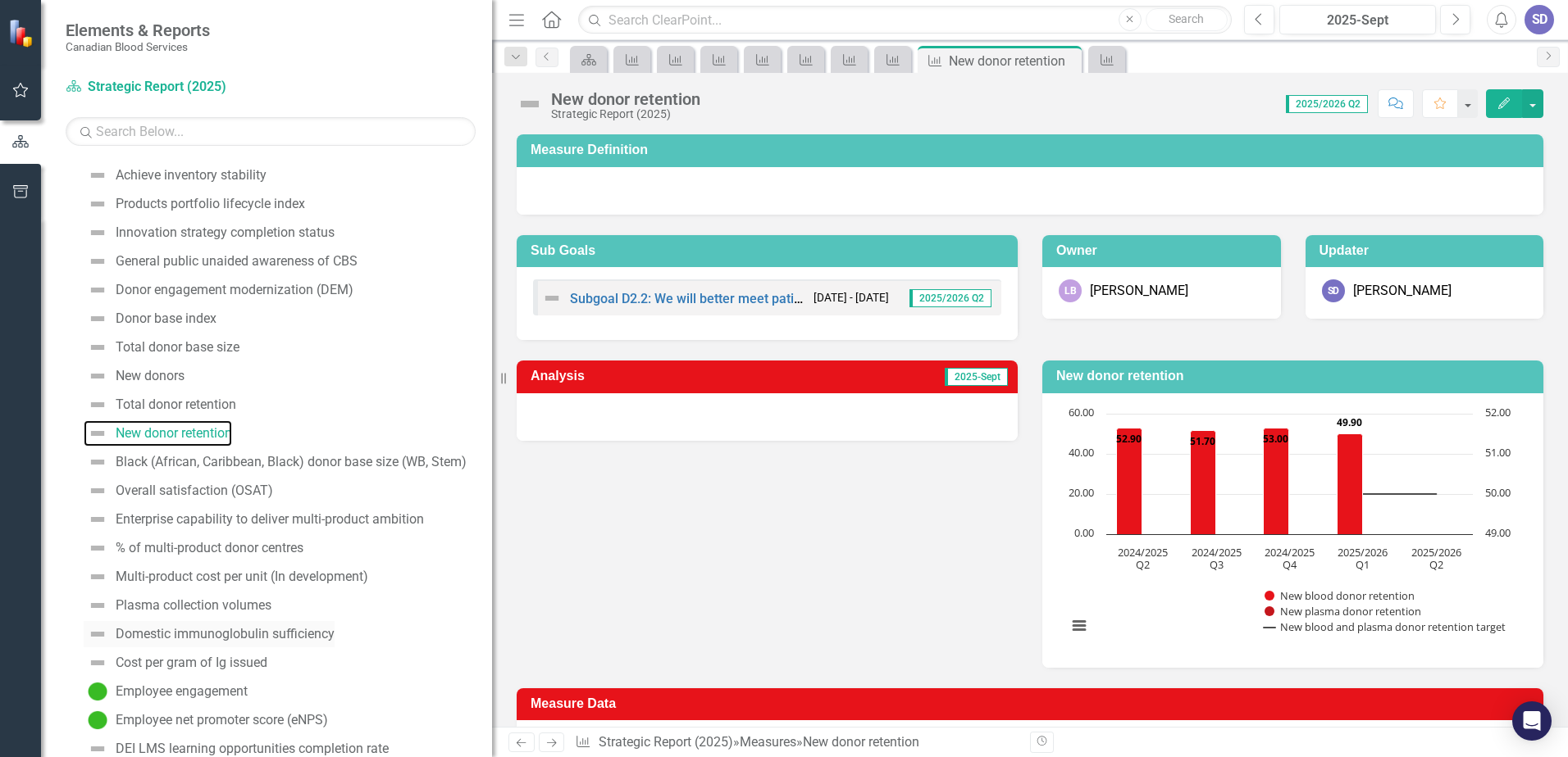
scroll to position [343, 0]
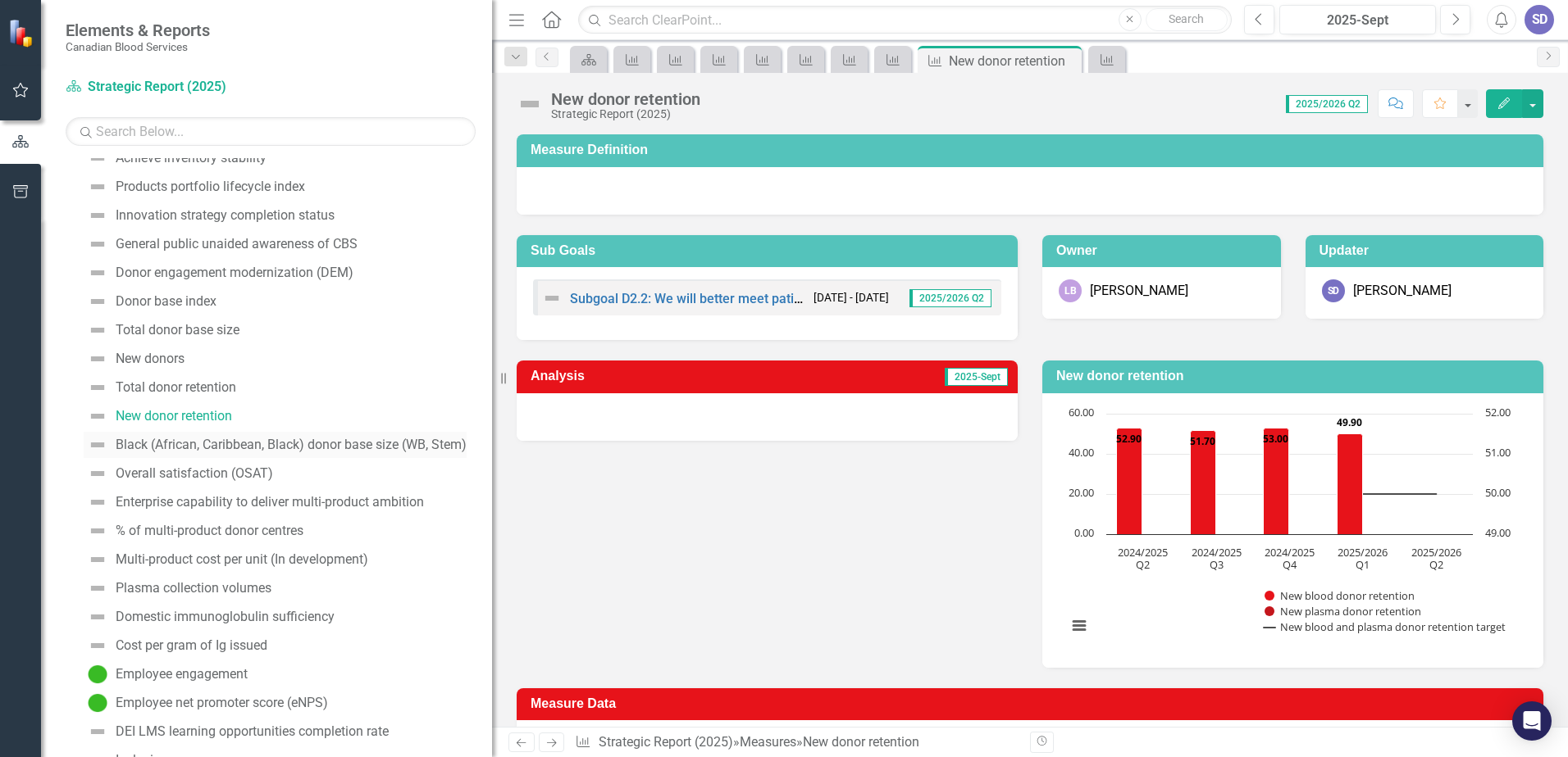
click at [213, 438] on div "Black (African, Caribbean, Black) donor base size (WB, Stem)" at bounding box center [291, 445] width 351 height 15
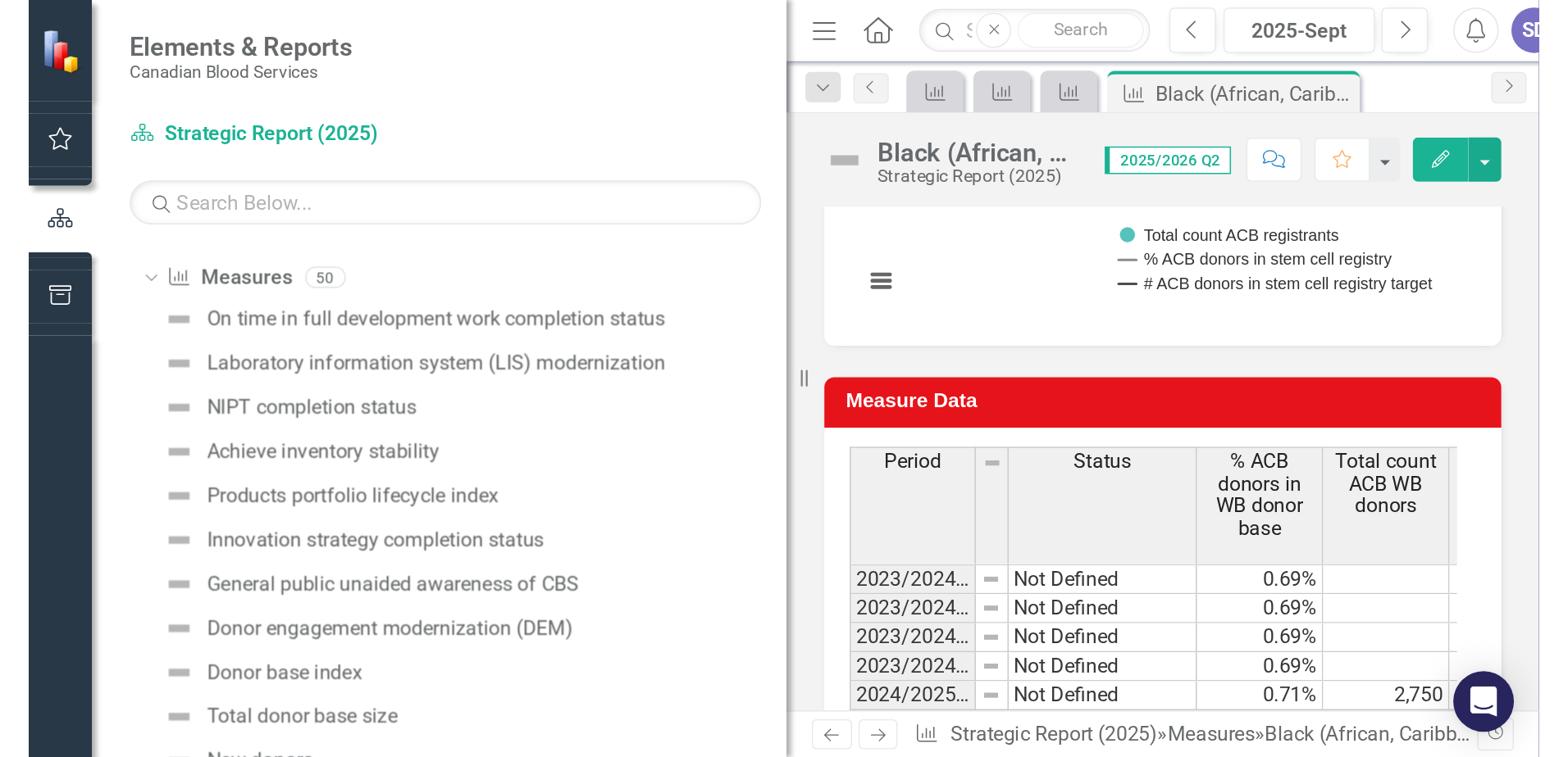
scroll to position [703, 0]
